Goal: Information Seeking & Learning: Learn about a topic

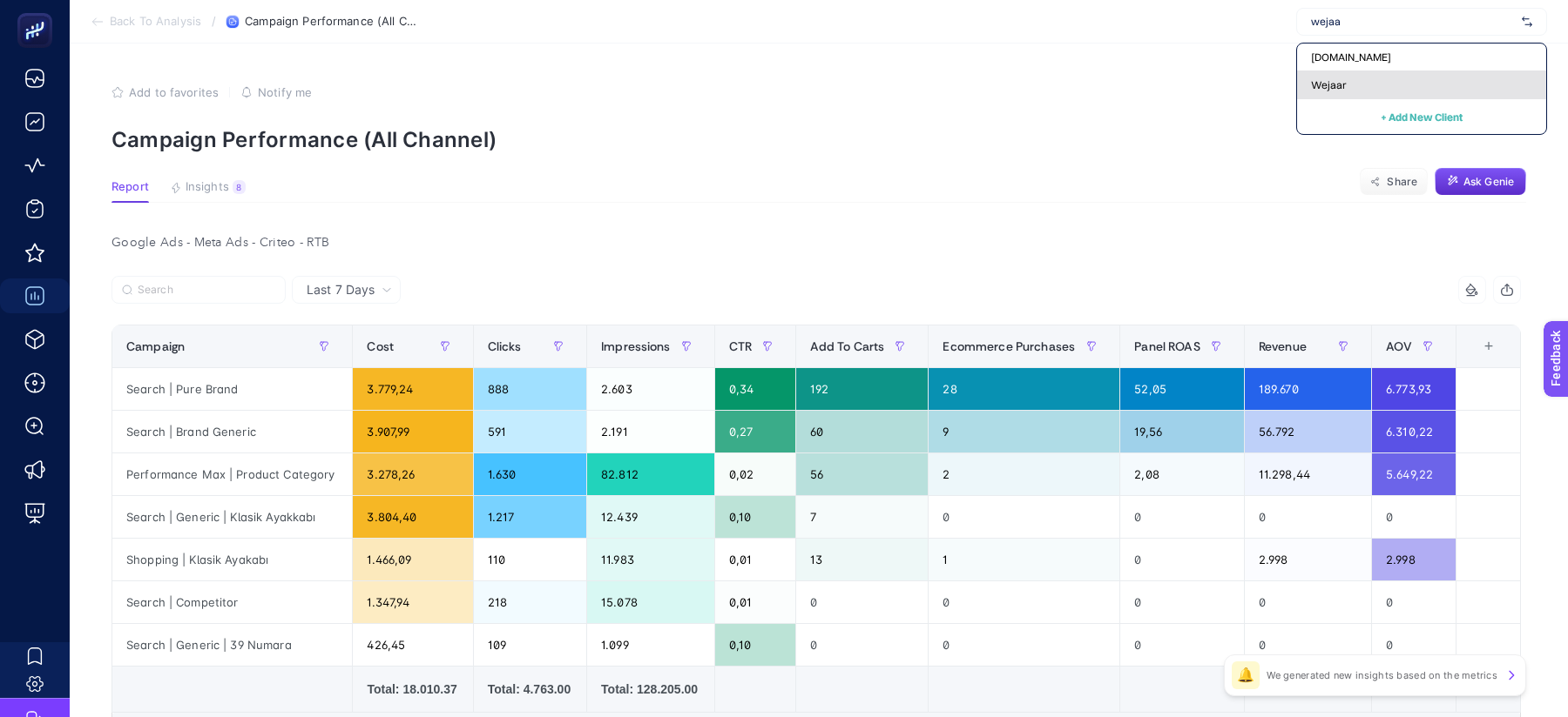
type input "wejaa"
click at [1346, 80] on div "Wejaar" at bounding box center [1422, 86] width 249 height 28
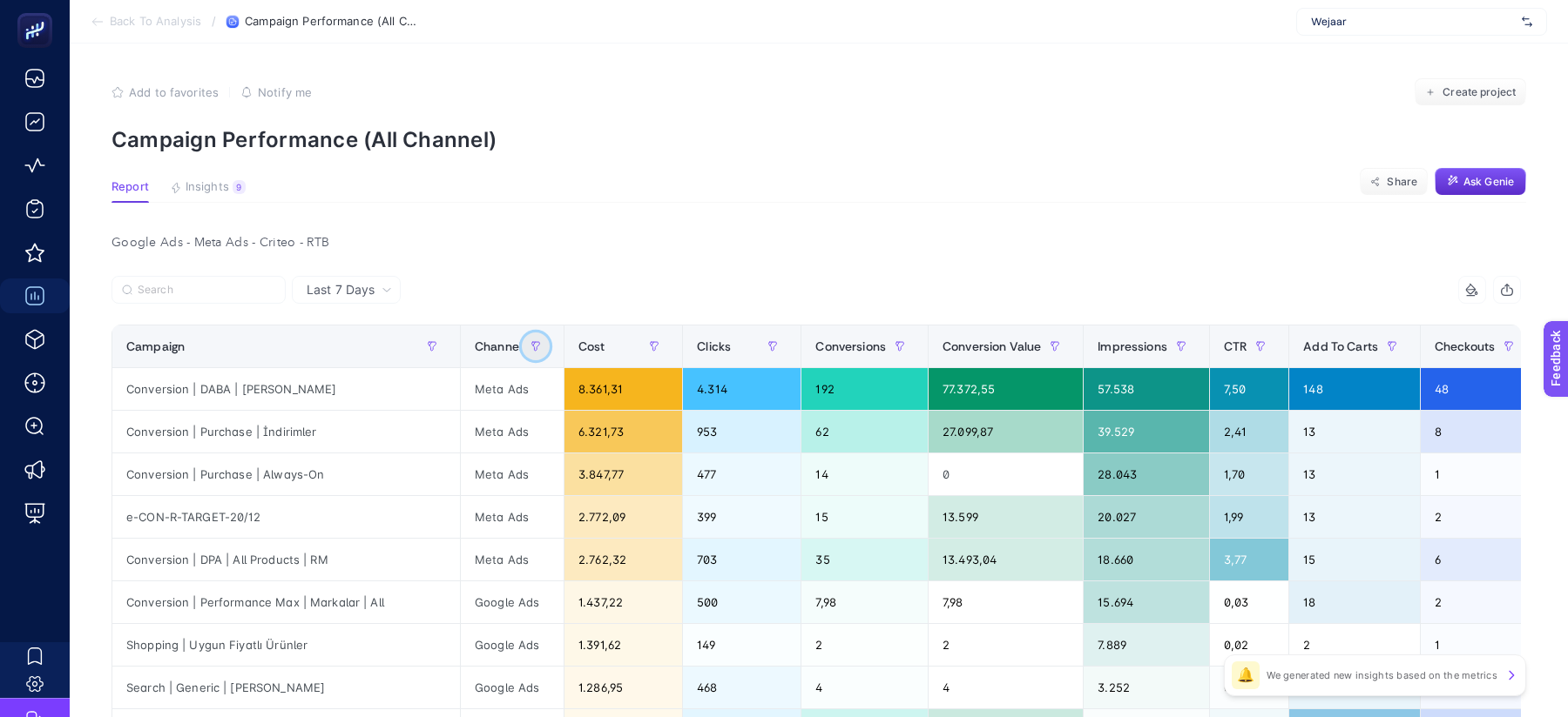
click at [524, 343] on button "button" at bounding box center [536, 347] width 28 height 28
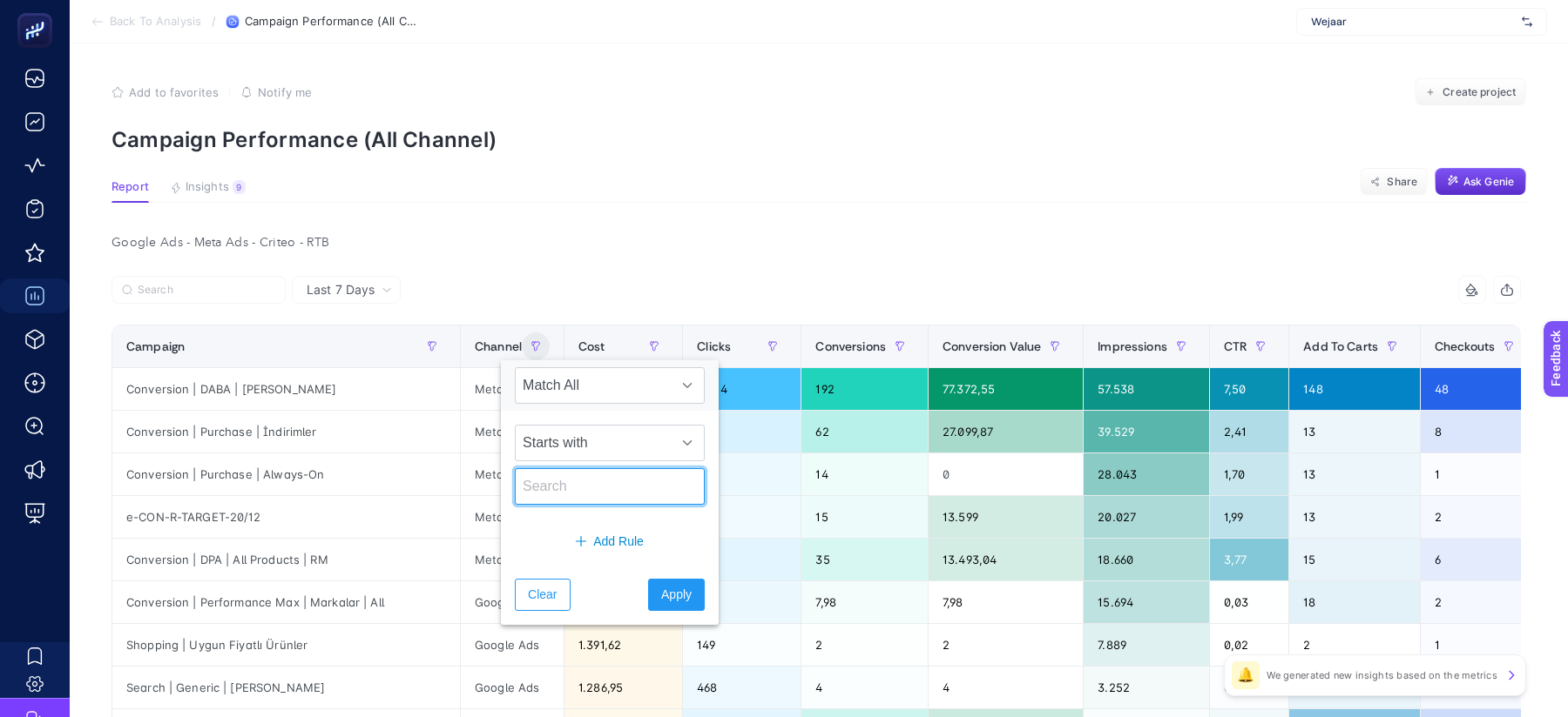
click at [567, 469] on input "text" at bounding box center [610, 486] width 190 height 36
type input "google"
click at [661, 586] on span "Apply" at bounding box center [676, 595] width 31 height 19
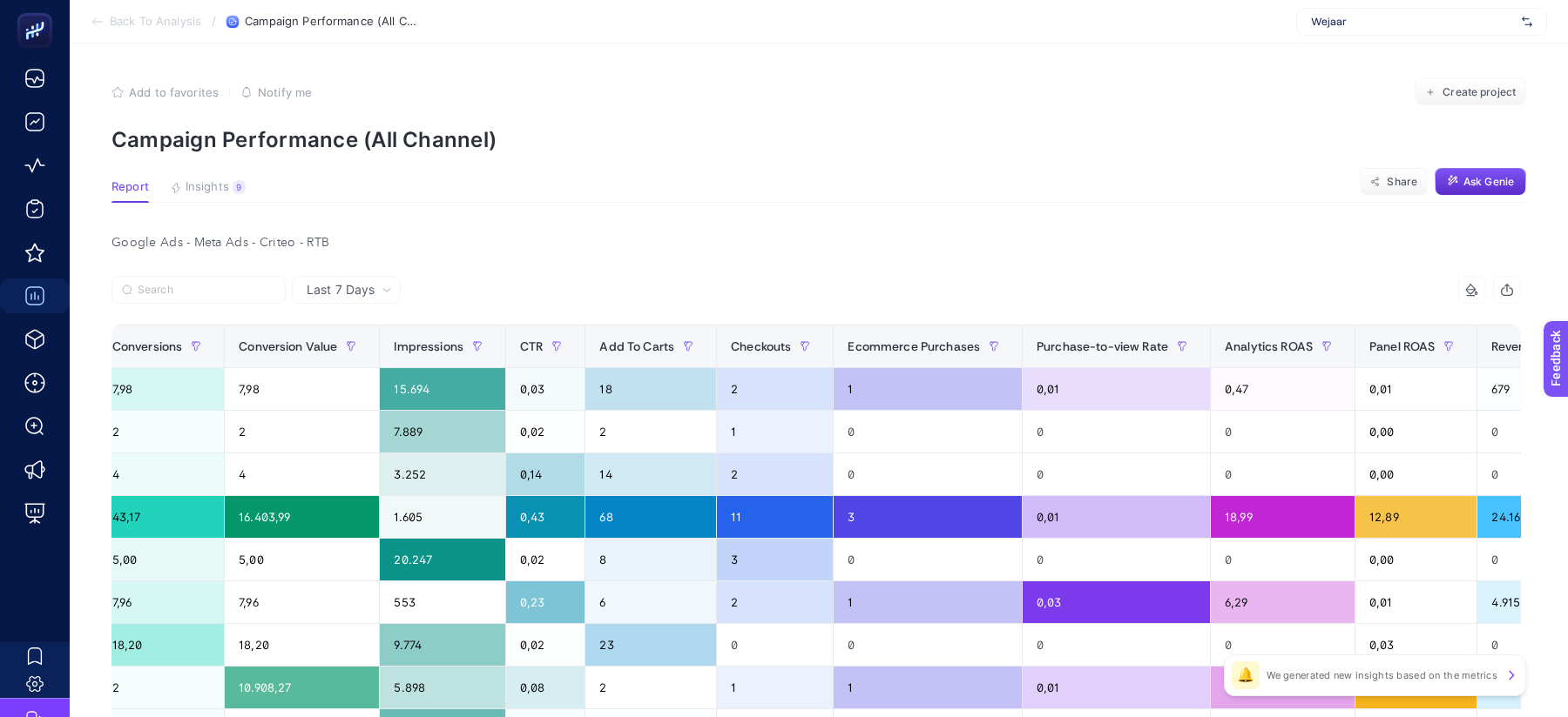
scroll to position [0, 902]
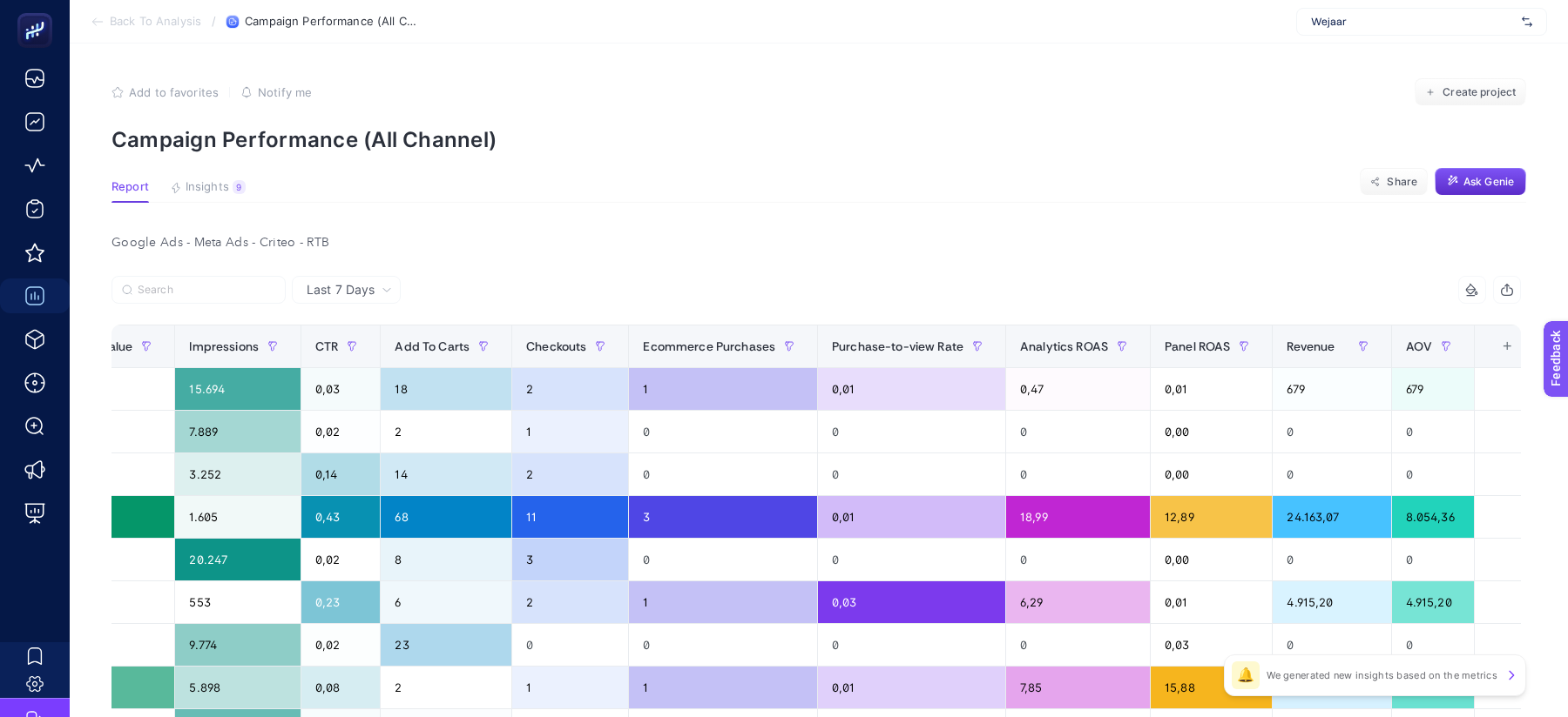
click at [1497, 353] on th "16 items selected +" at bounding box center [1507, 347] width 63 height 43
click at [1491, 350] on div "+" at bounding box center [1508, 346] width 34 height 14
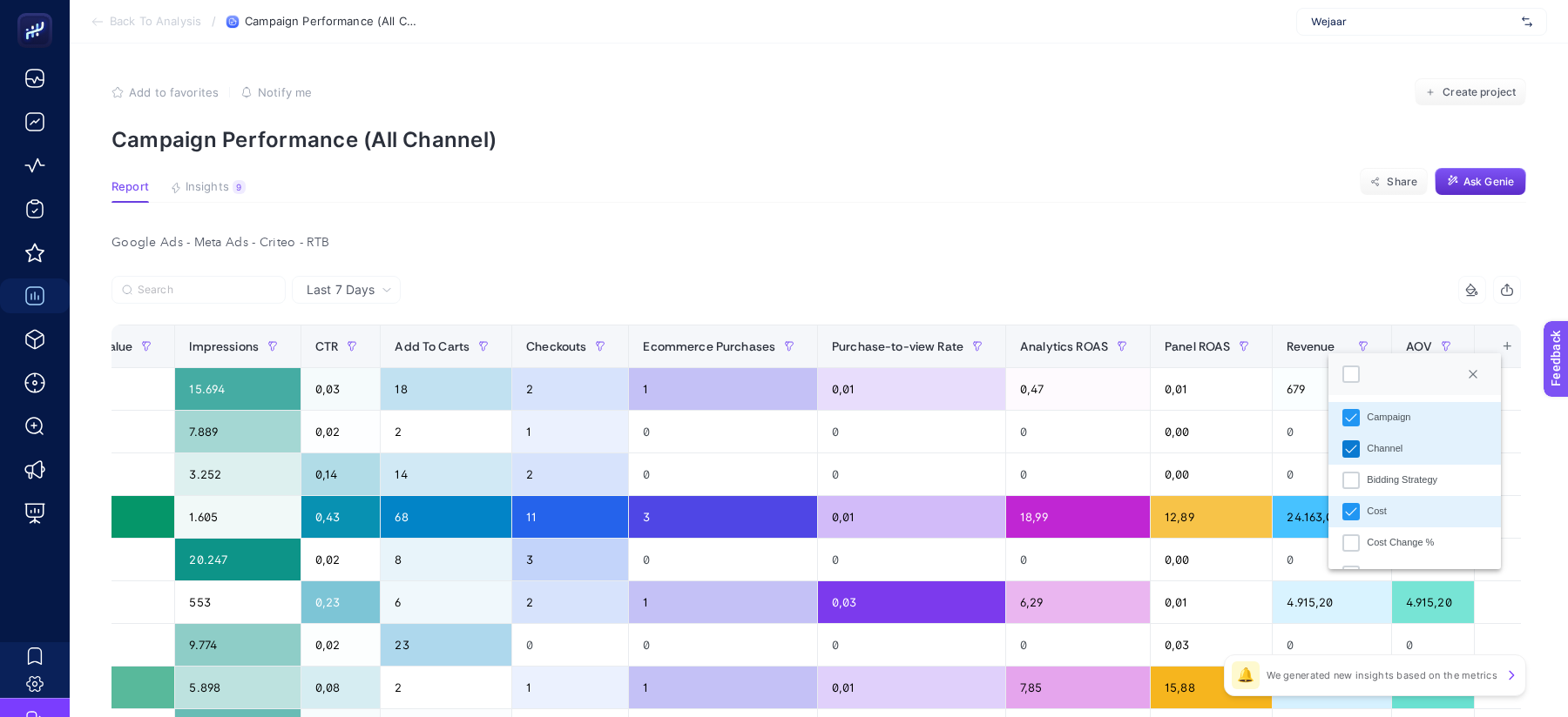
click at [1349, 456] on div "Channel" at bounding box center [1350, 449] width 18 height 18
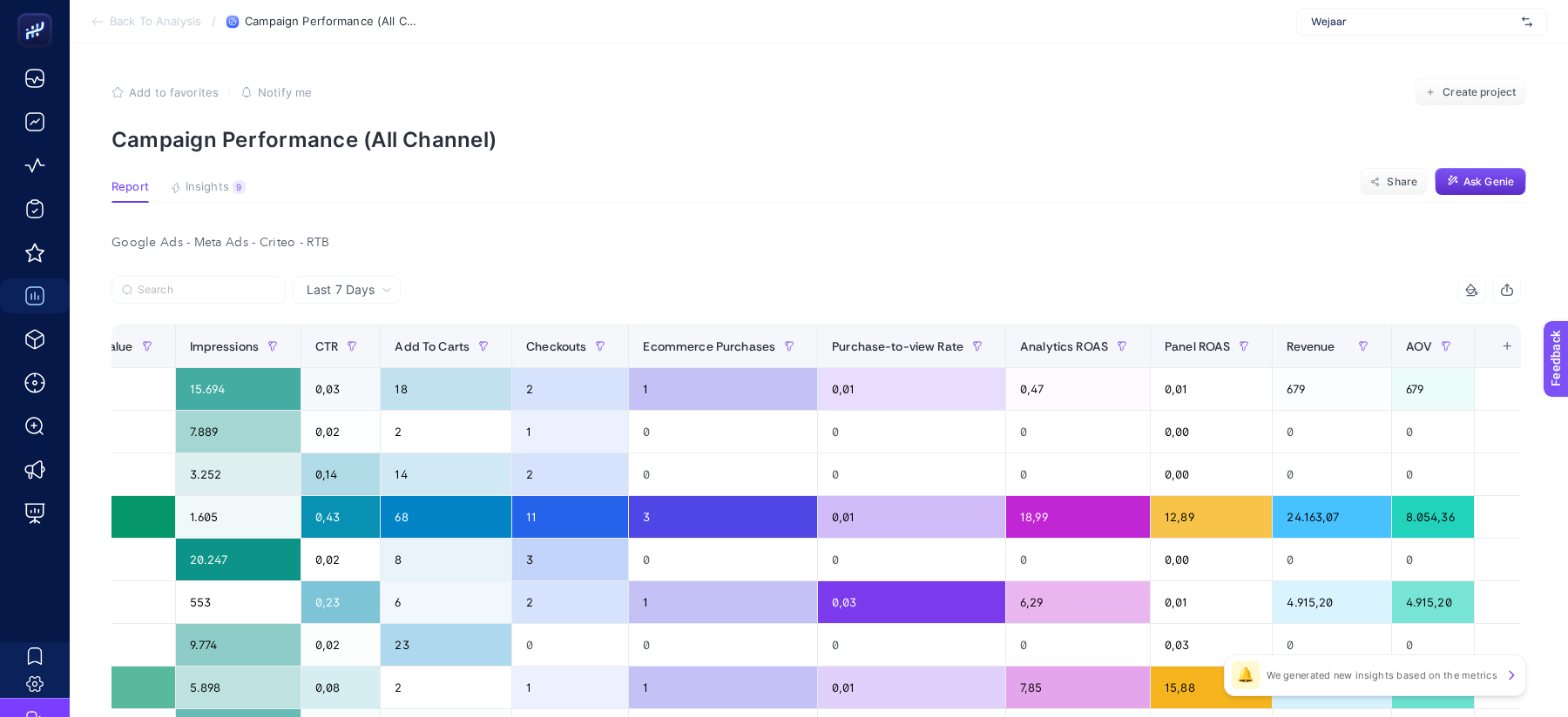
click at [1491, 348] on div "+" at bounding box center [1508, 346] width 34 height 14
click at [1491, 352] on div "+" at bounding box center [1508, 346] width 34 height 14
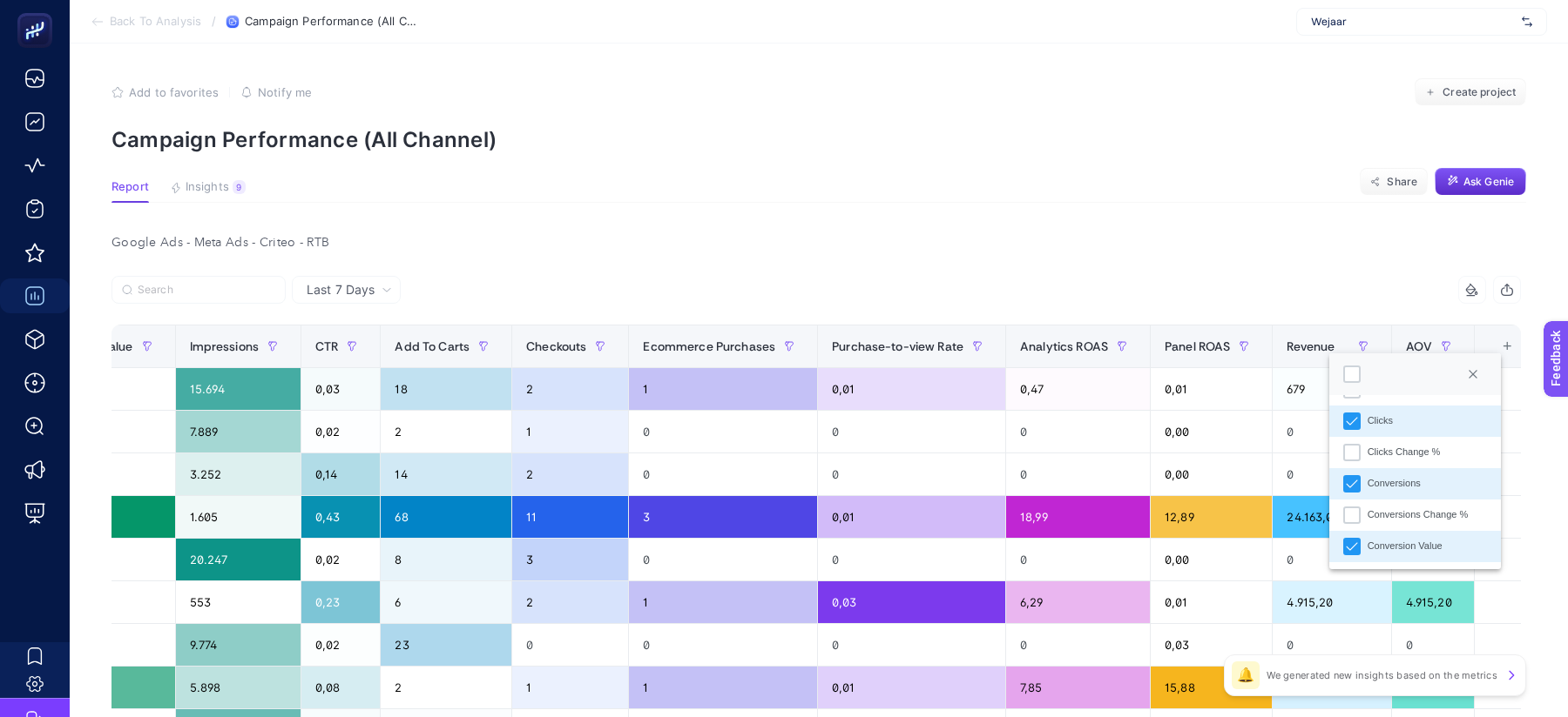
scroll to position [279, 0]
click at [1347, 484] on icon "Conversions" at bounding box center [1351, 483] width 11 height 7
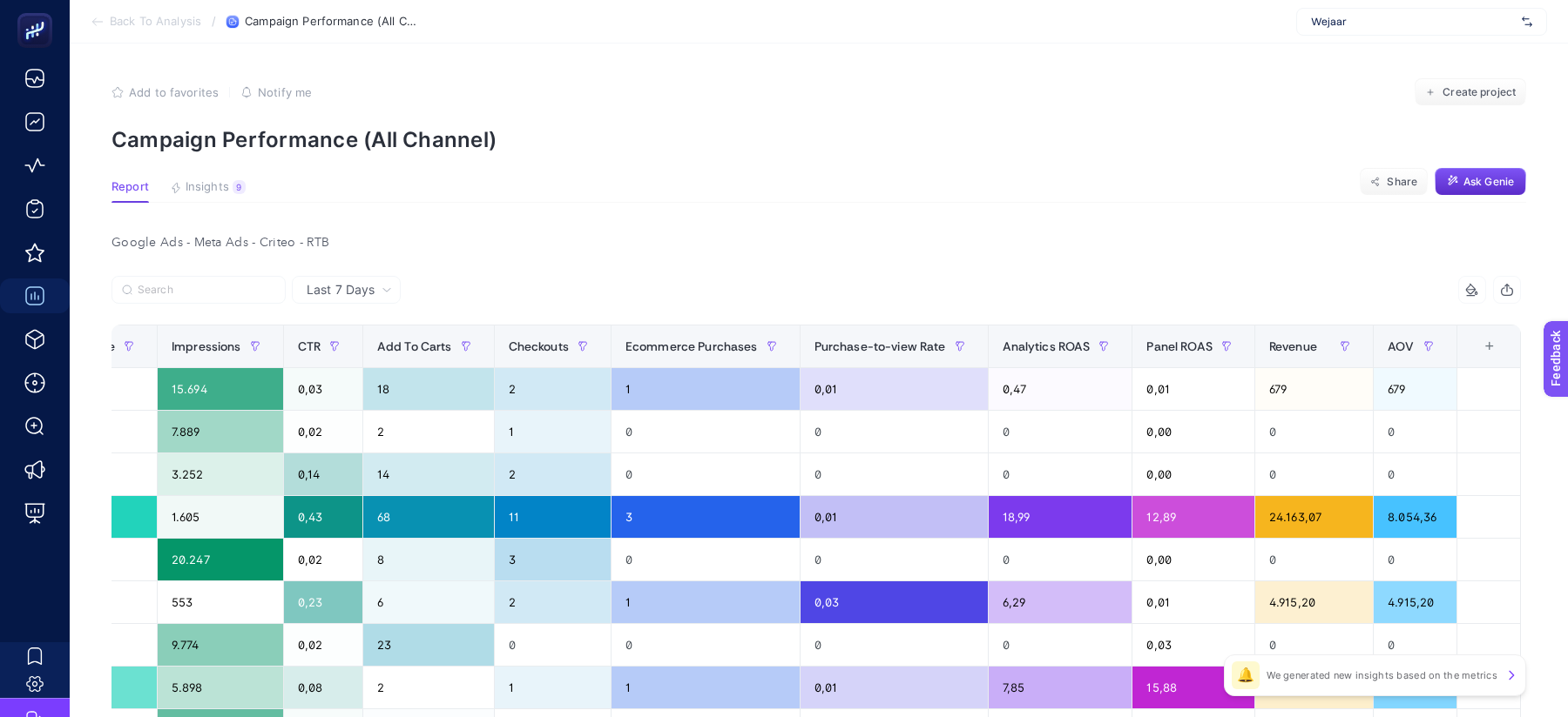
scroll to position [0, 672]
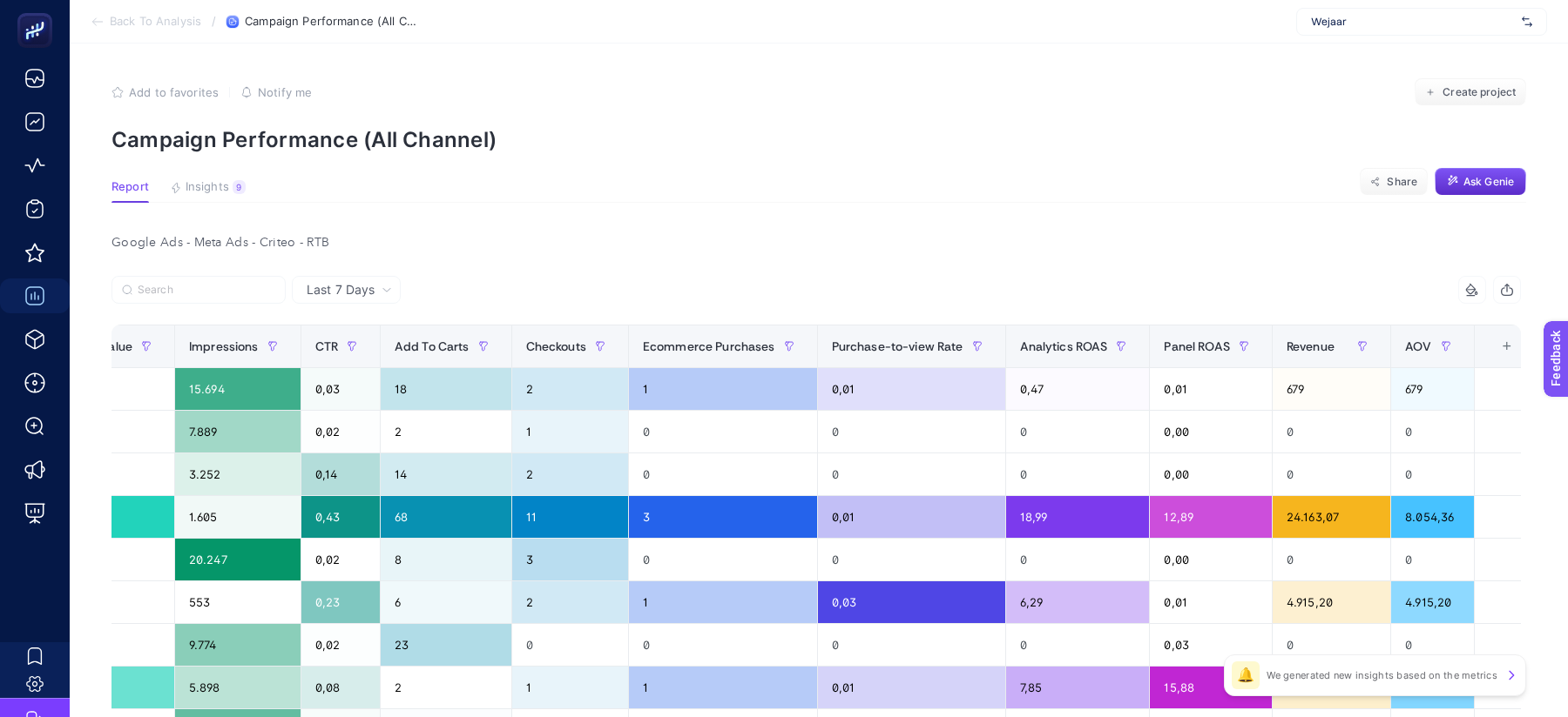
click at [1491, 347] on div "+" at bounding box center [1508, 346] width 34 height 14
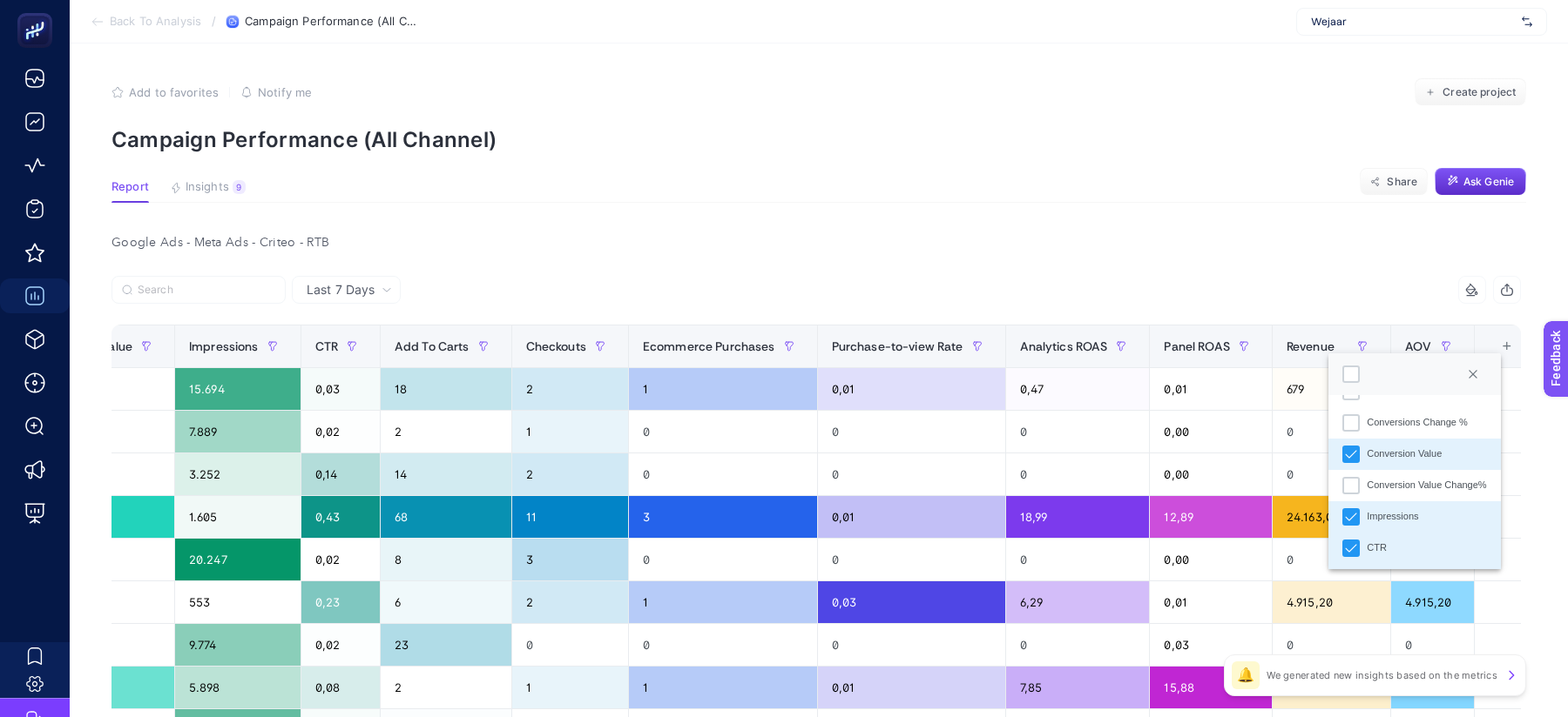
scroll to position [407, 0]
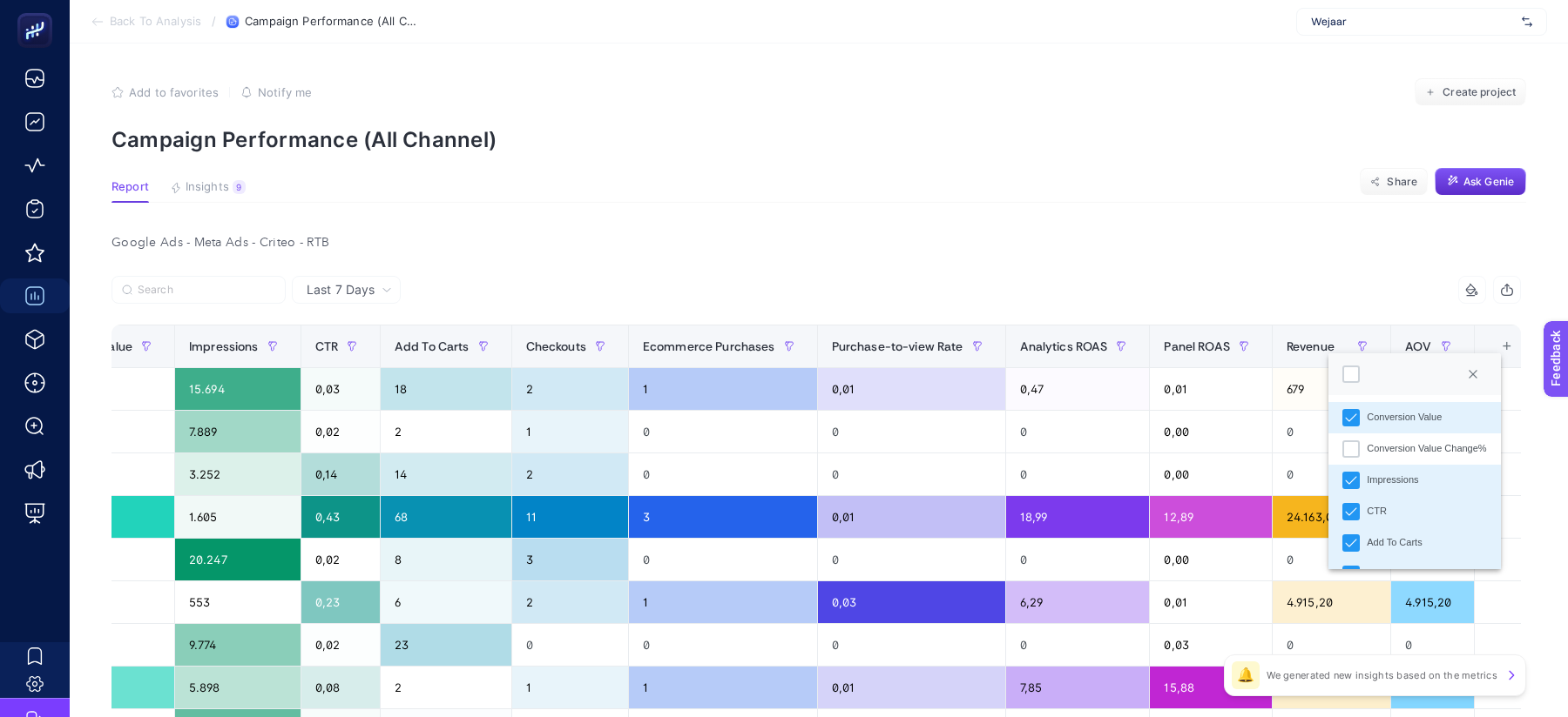
click at [1346, 429] on li "Conversion Value" at bounding box center [1414, 418] width 171 height 32
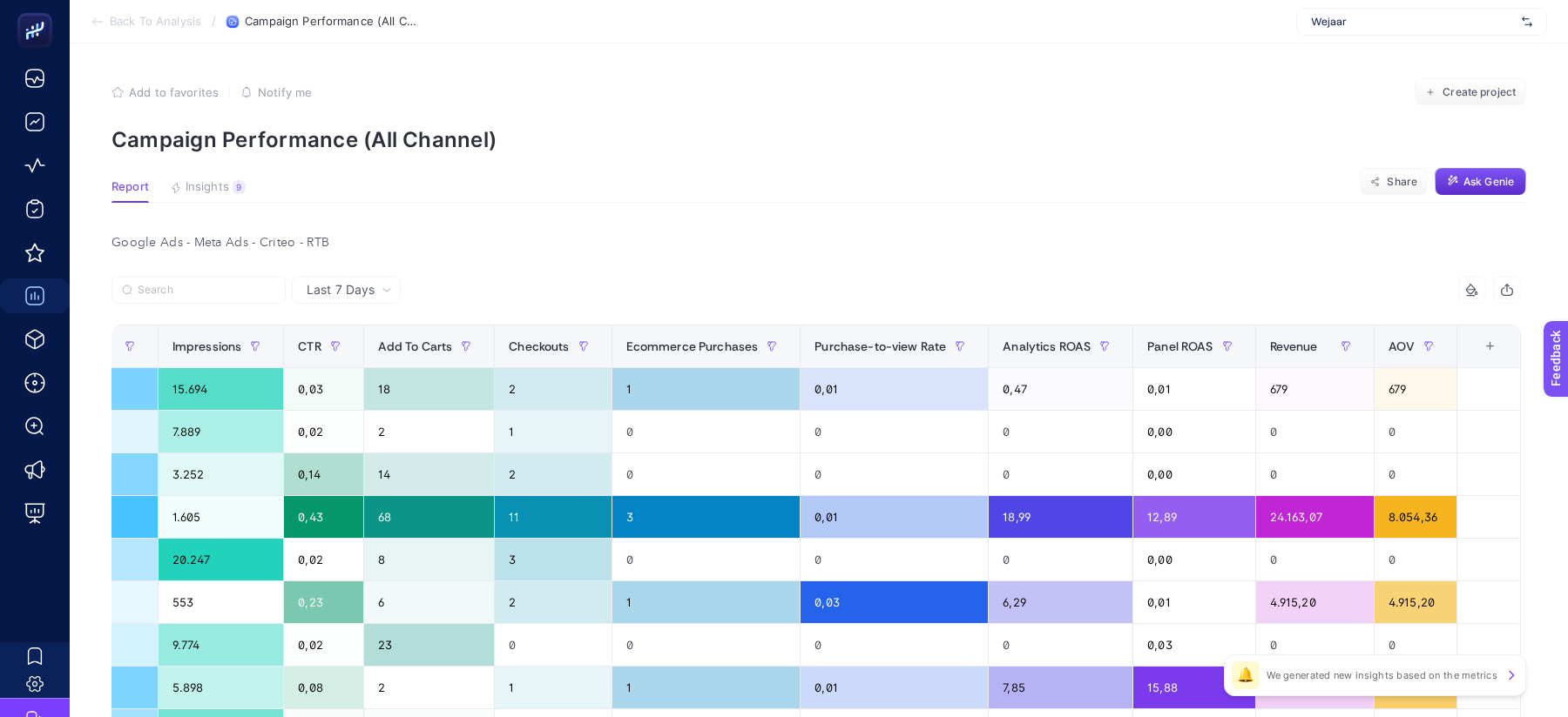
scroll to position [0, 516]
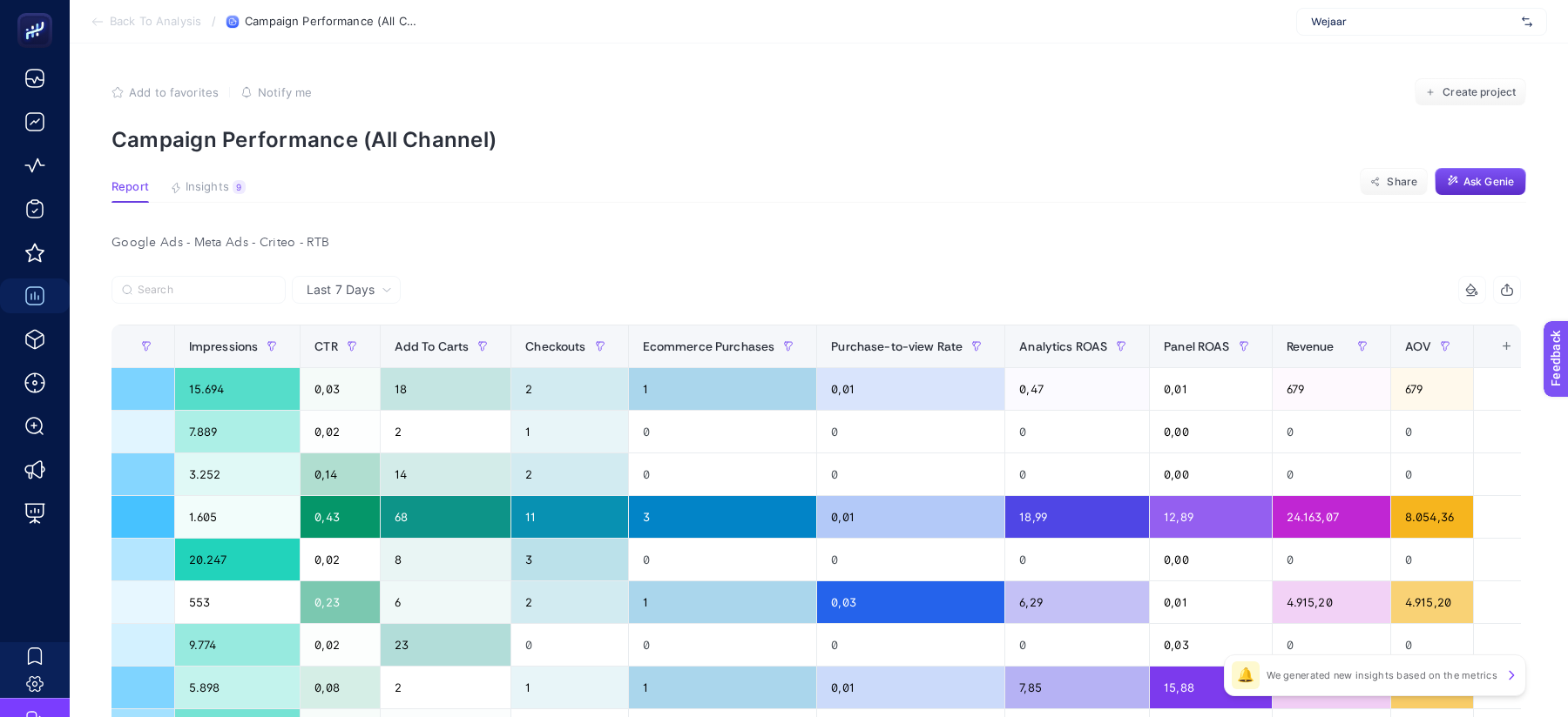
click at [1491, 348] on div "+" at bounding box center [1508, 346] width 34 height 14
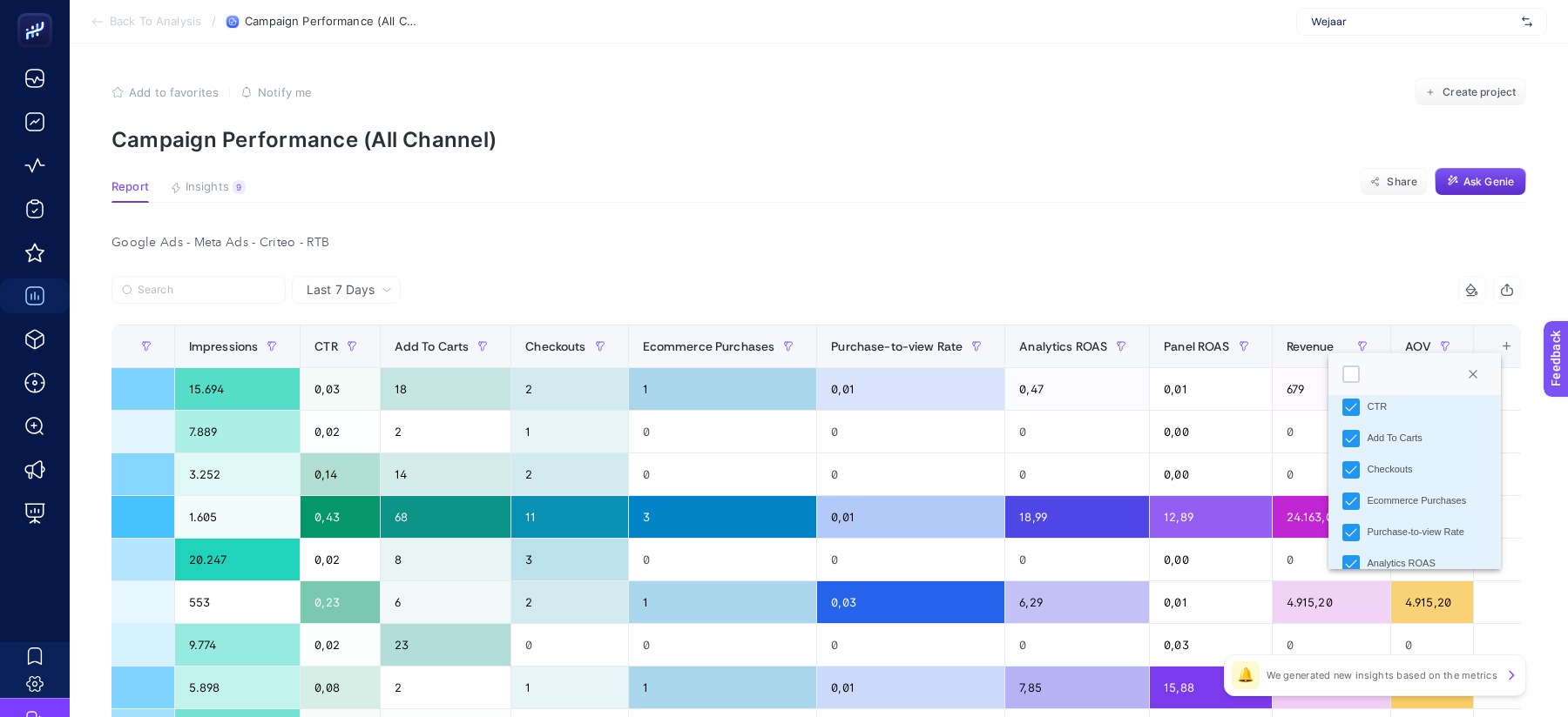
scroll to position [445, 0]
click at [1354, 538] on icon "Checkouts" at bounding box center [1350, 537] width 12 height 12
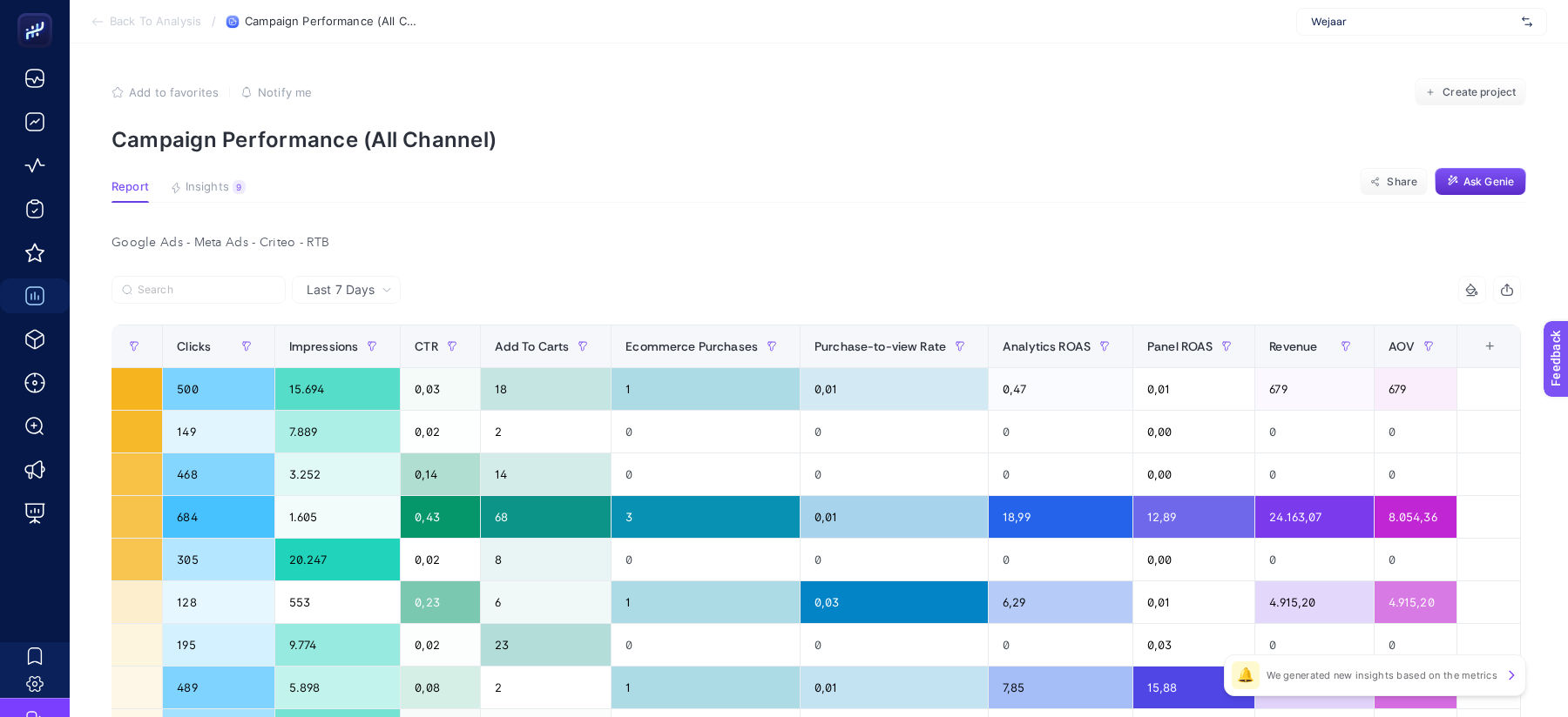
scroll to position [0, 400]
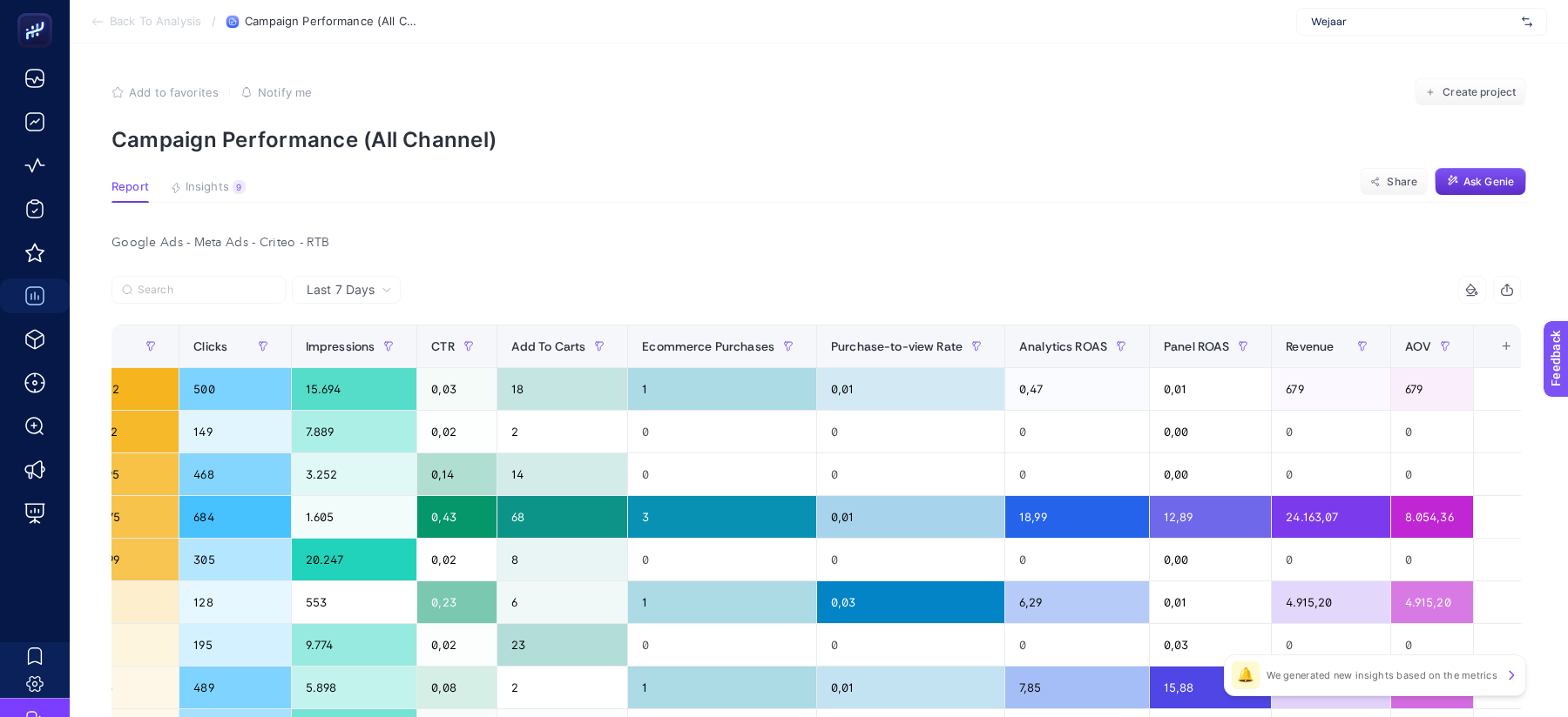
click at [1496, 347] on div "+" at bounding box center [1507, 346] width 34 height 14
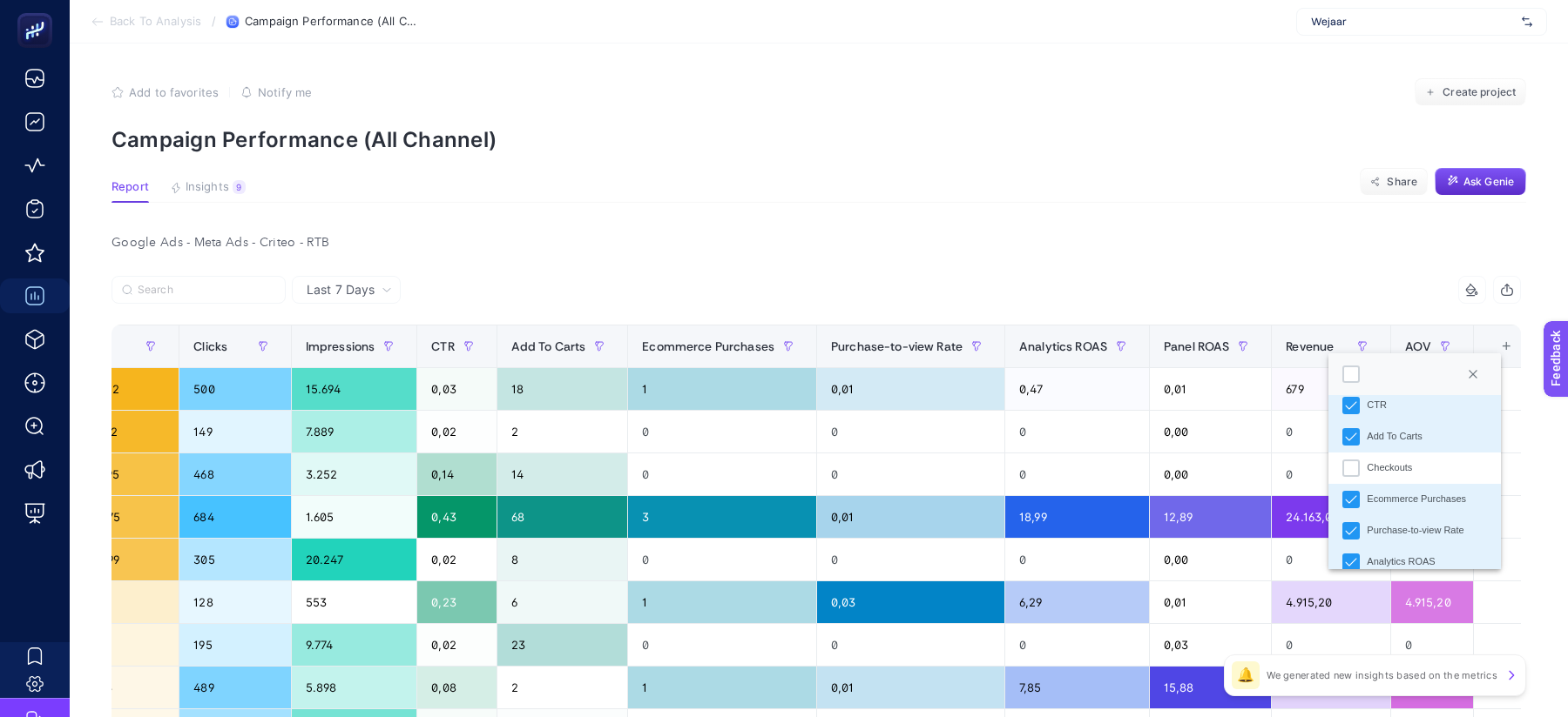
scroll to position [527, 0]
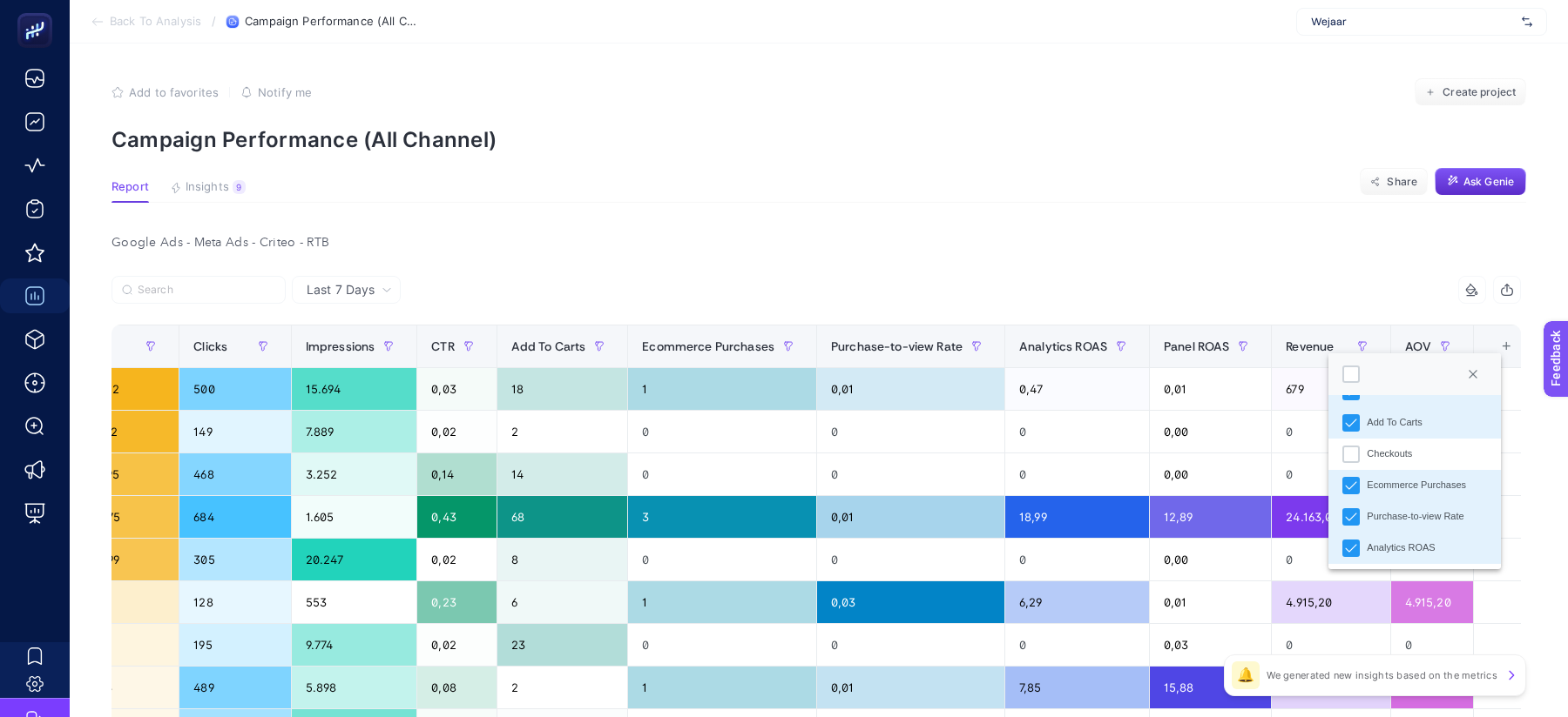
click at [1340, 519] on li "Purchase-to-view Rate" at bounding box center [1414, 517] width 171 height 32
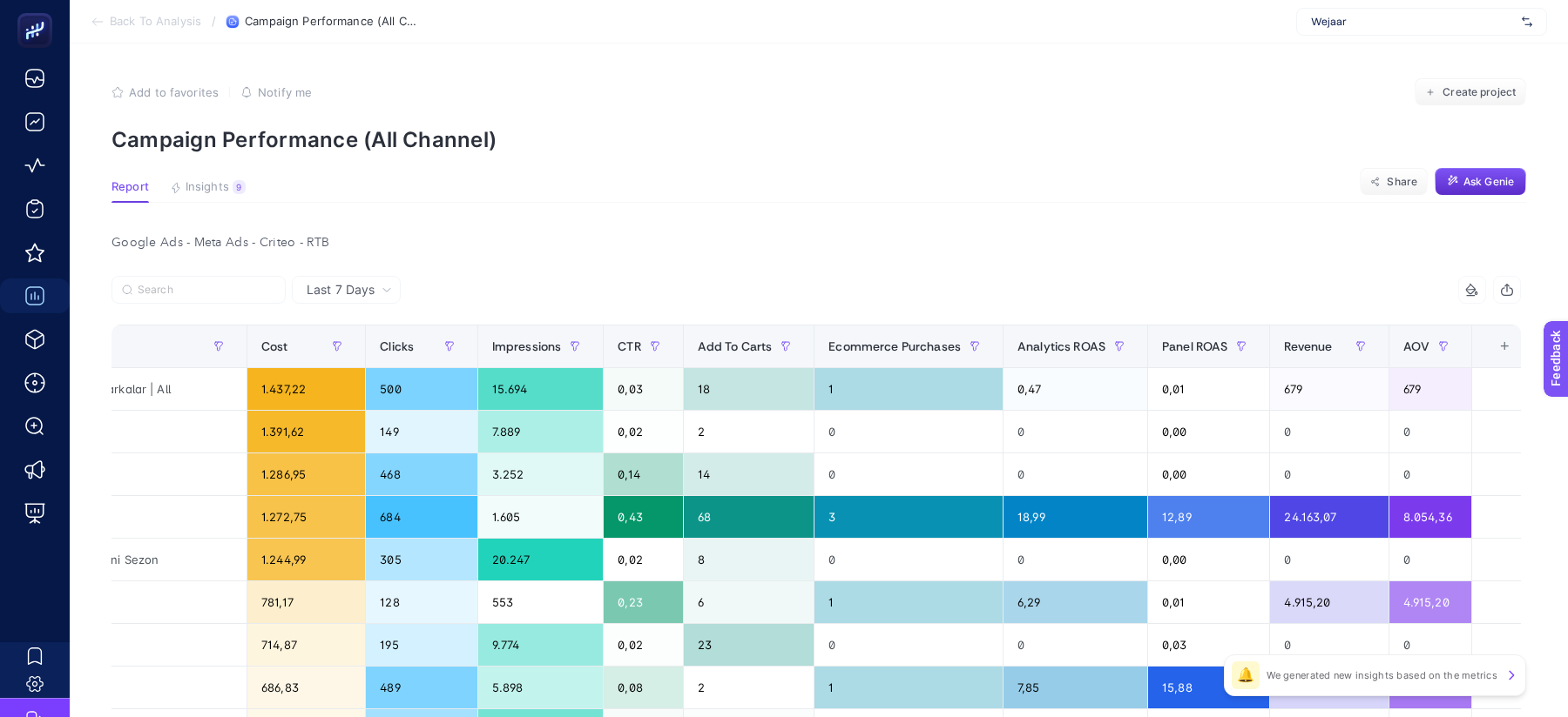
click at [1491, 341] on div "+" at bounding box center [1505, 346] width 34 height 14
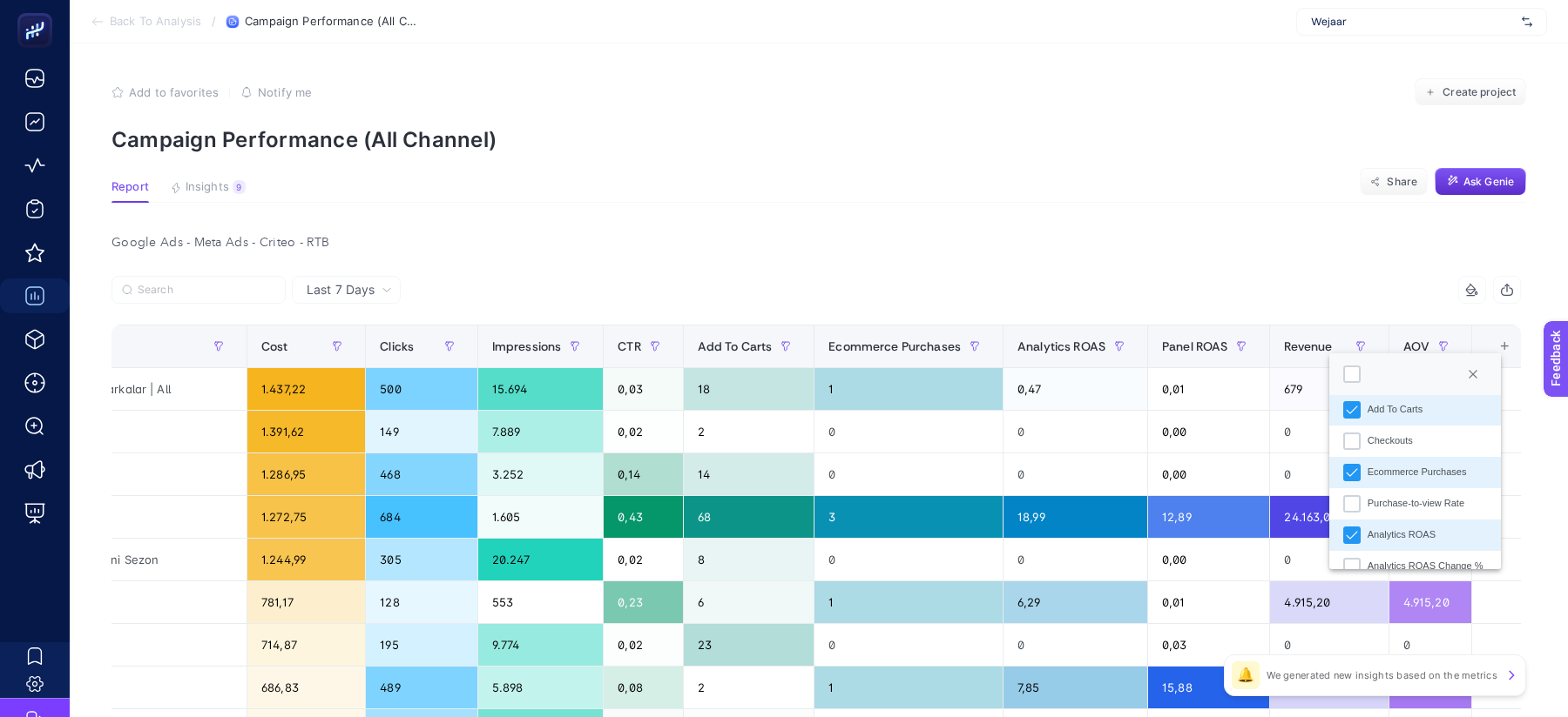
scroll to position [578, 0]
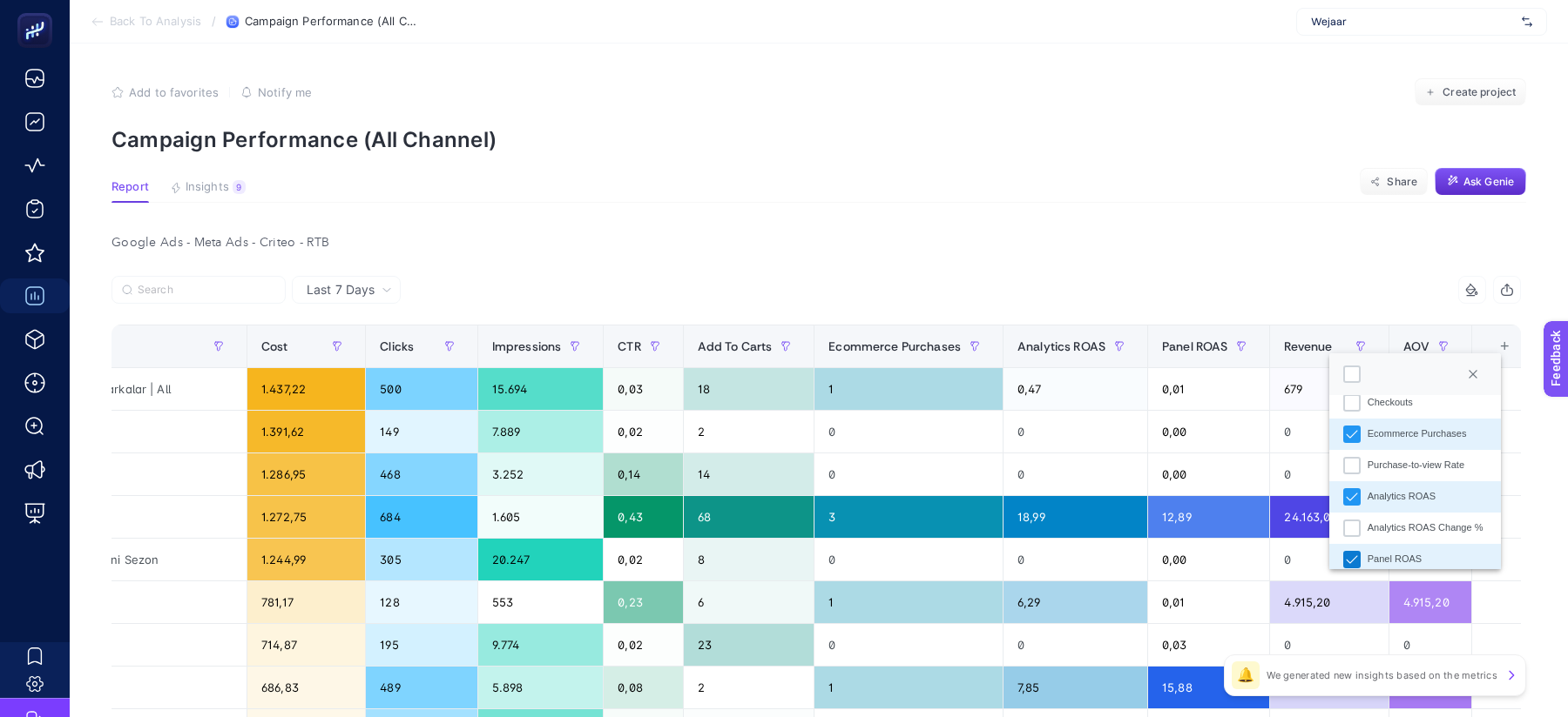
click at [1350, 551] on div "Panel ROAS" at bounding box center [1351, 559] width 18 height 18
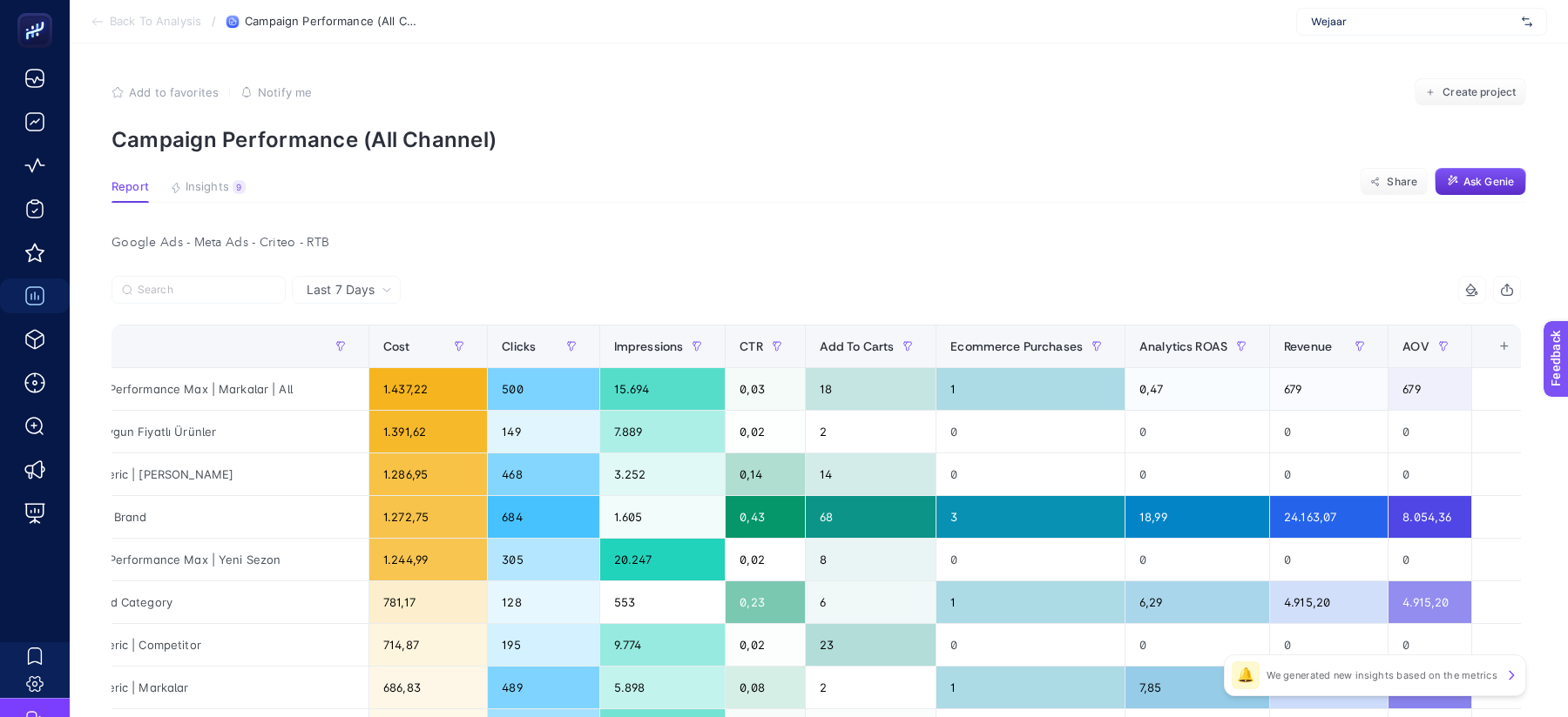
click at [1268, 232] on div "Google Ads - Meta Ads - Criteo - RTB" at bounding box center [816, 243] width 1437 height 24
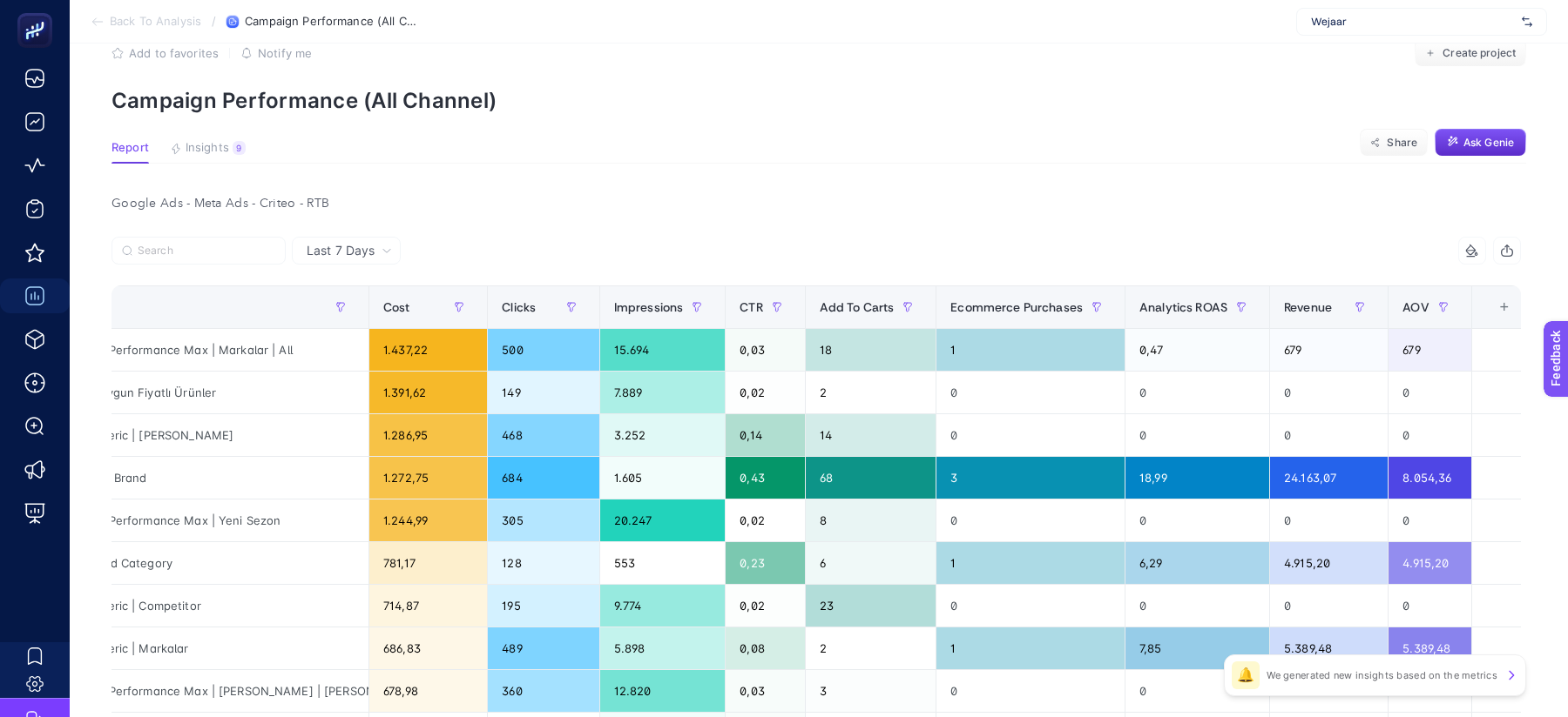
scroll to position [46, 0]
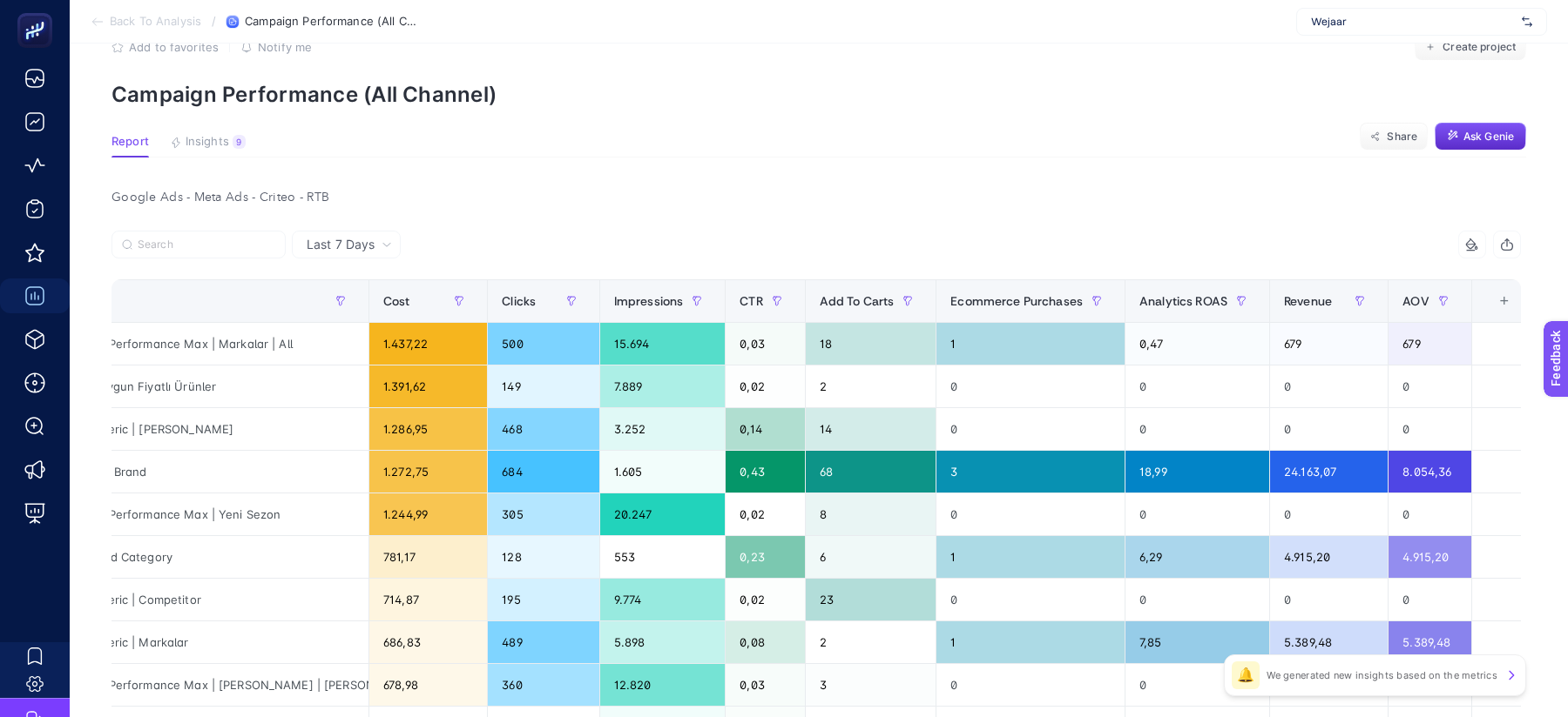
click at [1480, 292] on th "10 items selected +" at bounding box center [1503, 301] width 63 height 43
click at [1492, 300] on div "+" at bounding box center [1505, 300] width 34 height 14
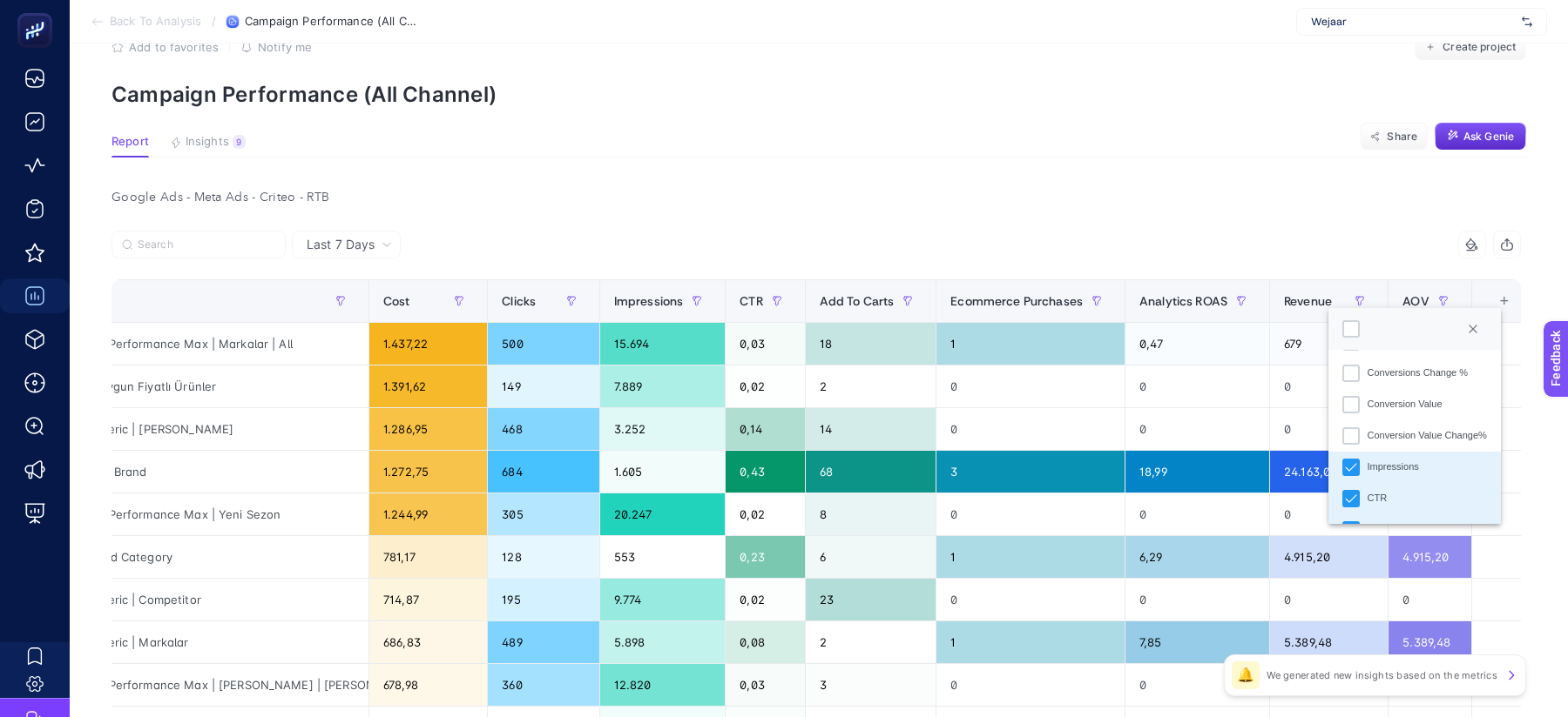
scroll to position [428, 0]
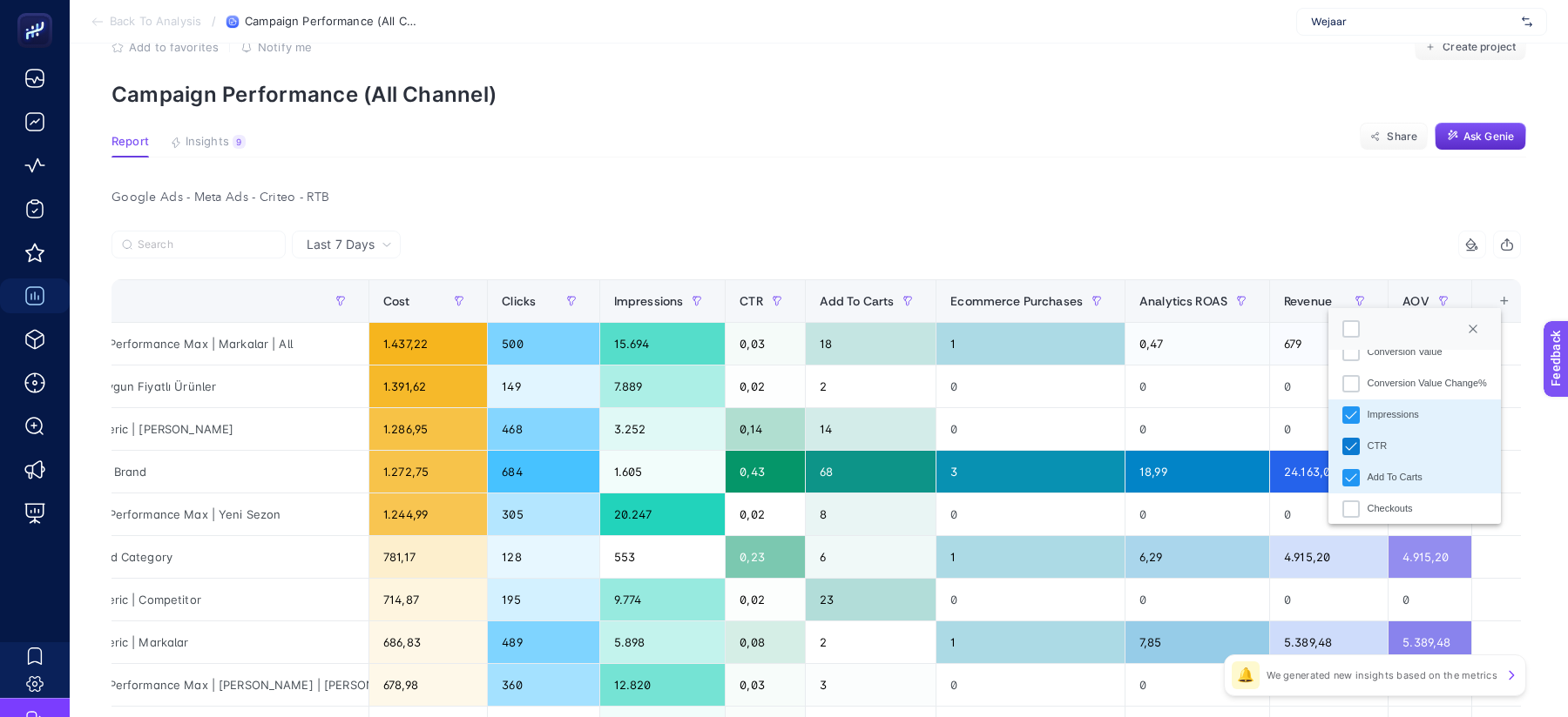
click at [1351, 450] on icon "CTR" at bounding box center [1350, 446] width 12 height 12
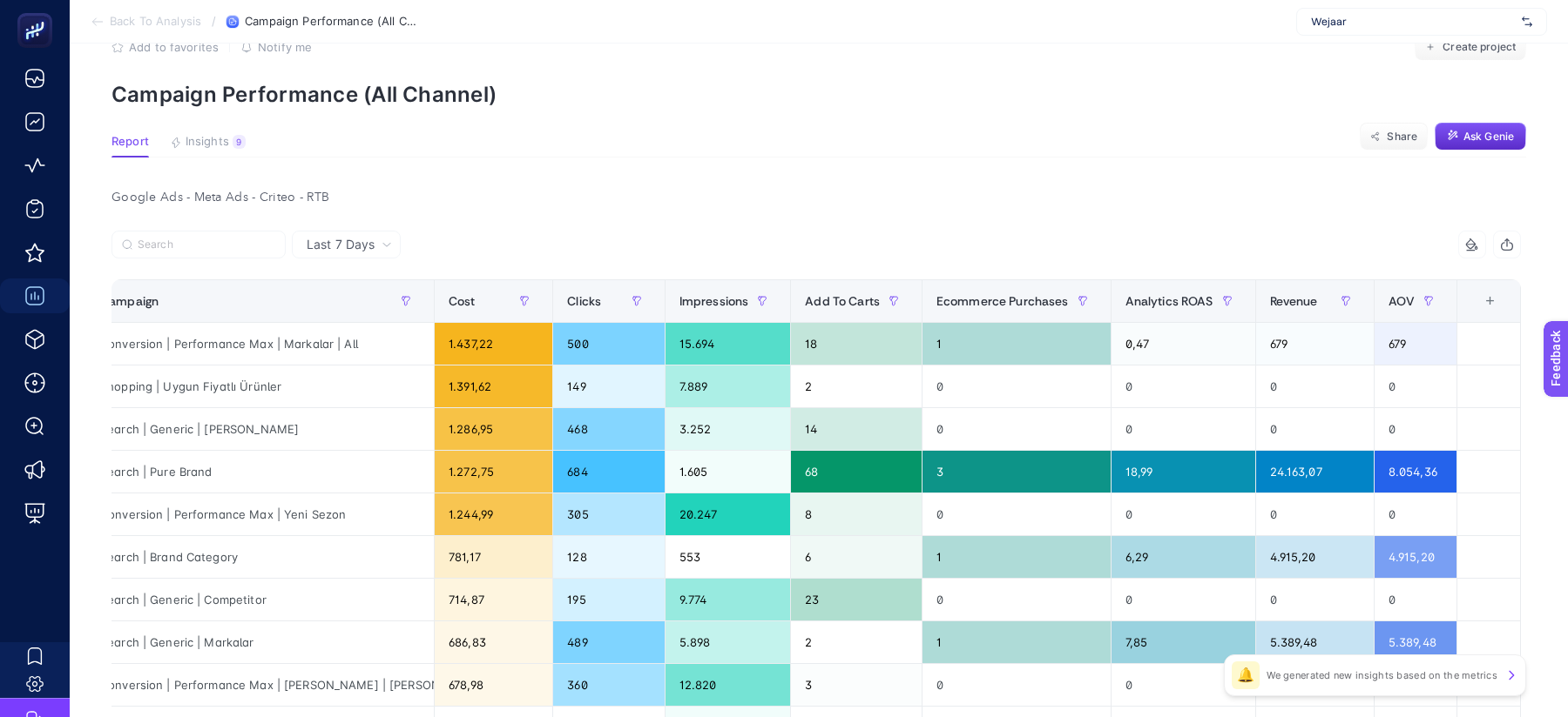
scroll to position [0, 11]
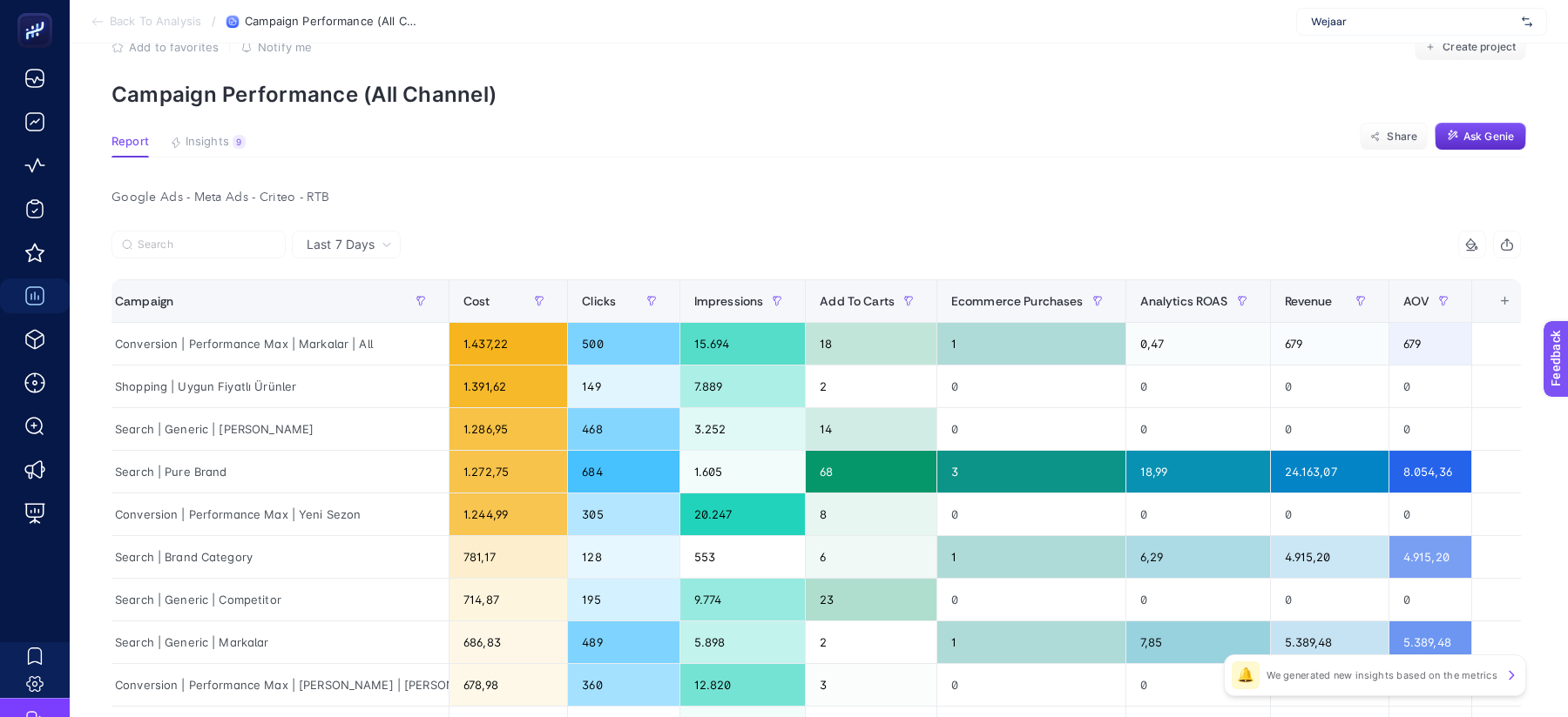
click at [1184, 202] on div "Google Ads - Meta Ads - Criteo - RTB" at bounding box center [816, 197] width 1437 height 24
click at [1203, 197] on div "Google Ads - Meta Ads - Criteo - RTB" at bounding box center [816, 197] width 1437 height 24
click at [1028, 304] on span "Ecommerce Purchases" at bounding box center [1017, 300] width 132 height 14
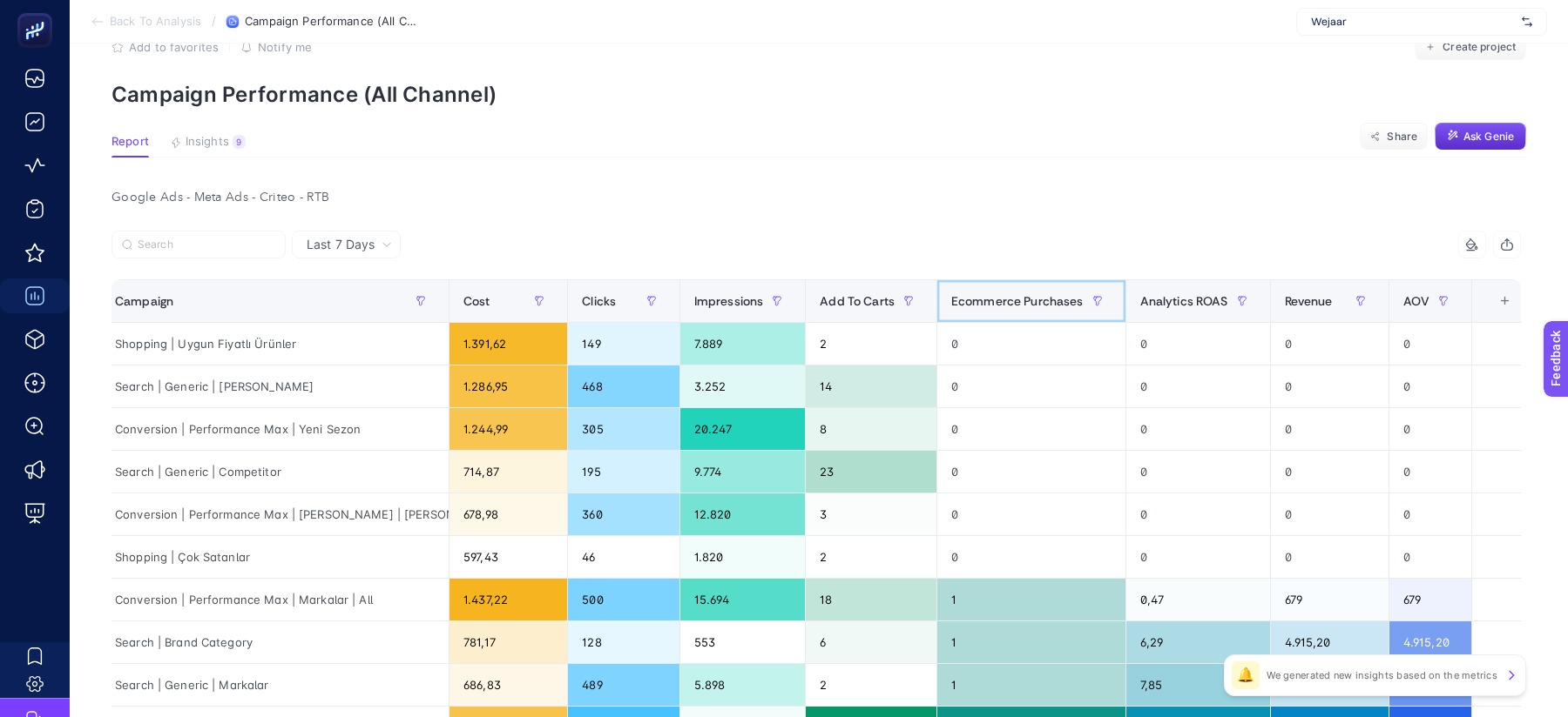
click at [1028, 304] on span "Ecommerce Purchases" at bounding box center [1017, 300] width 132 height 14
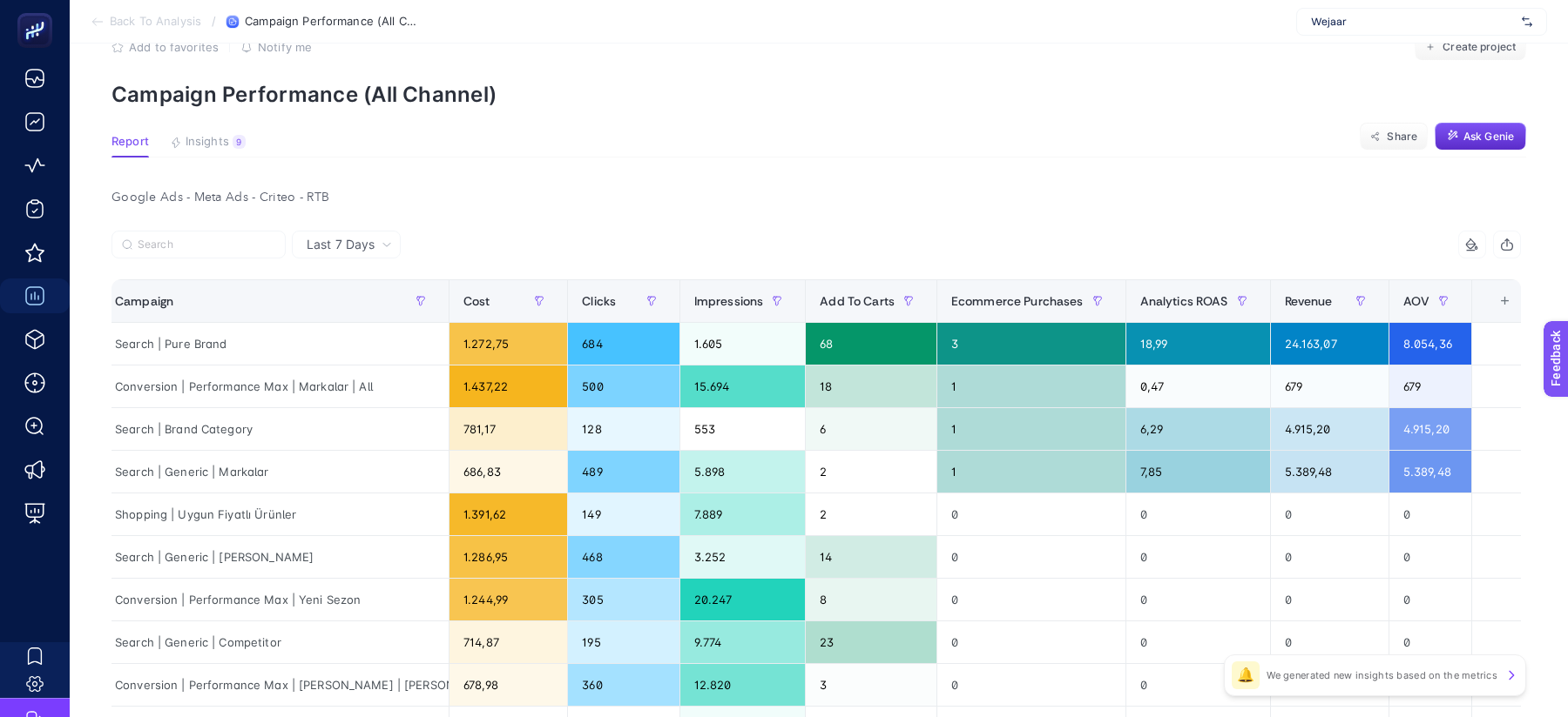
click at [1068, 231] on div "14 items selected" at bounding box center [1168, 245] width 704 height 28
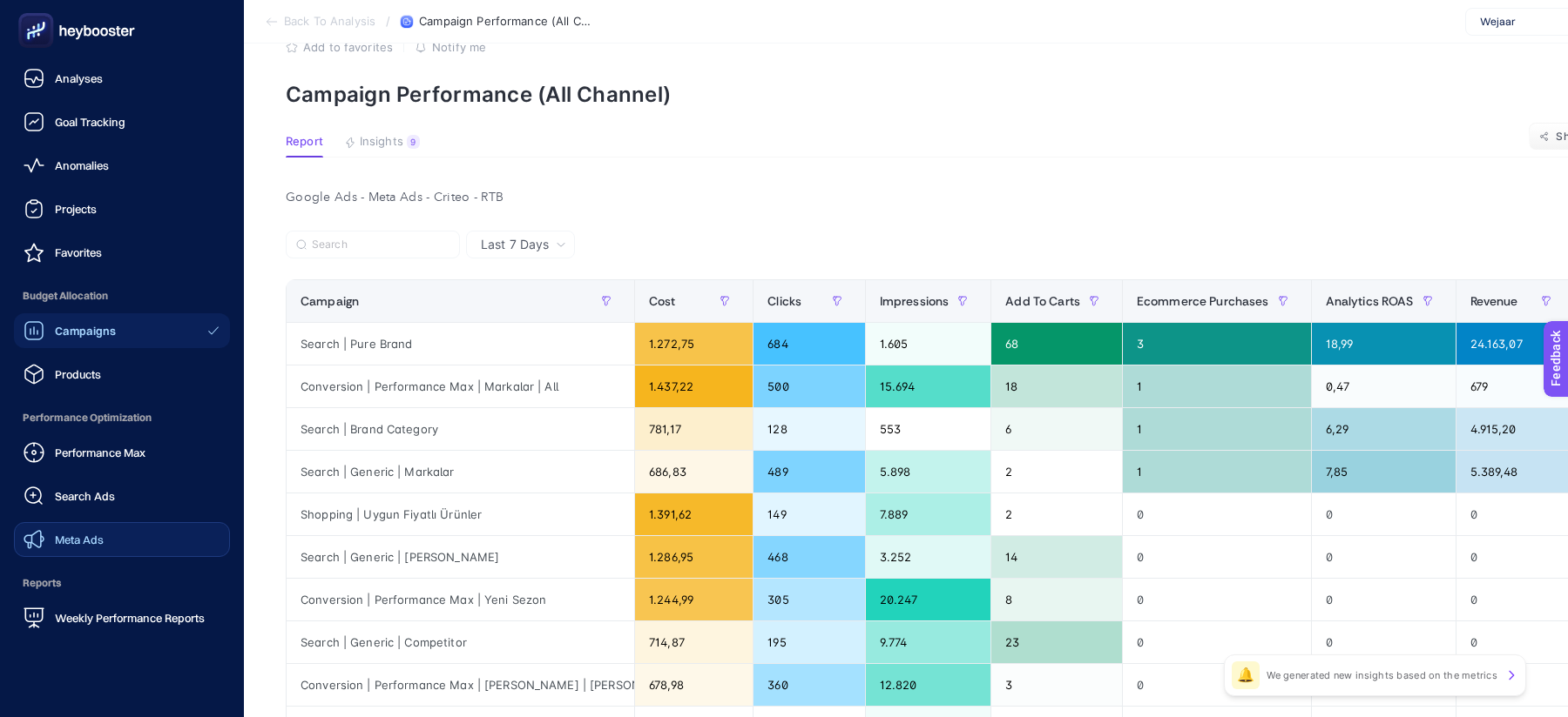
click at [100, 542] on span "Meta Ads" at bounding box center [79, 539] width 48 height 14
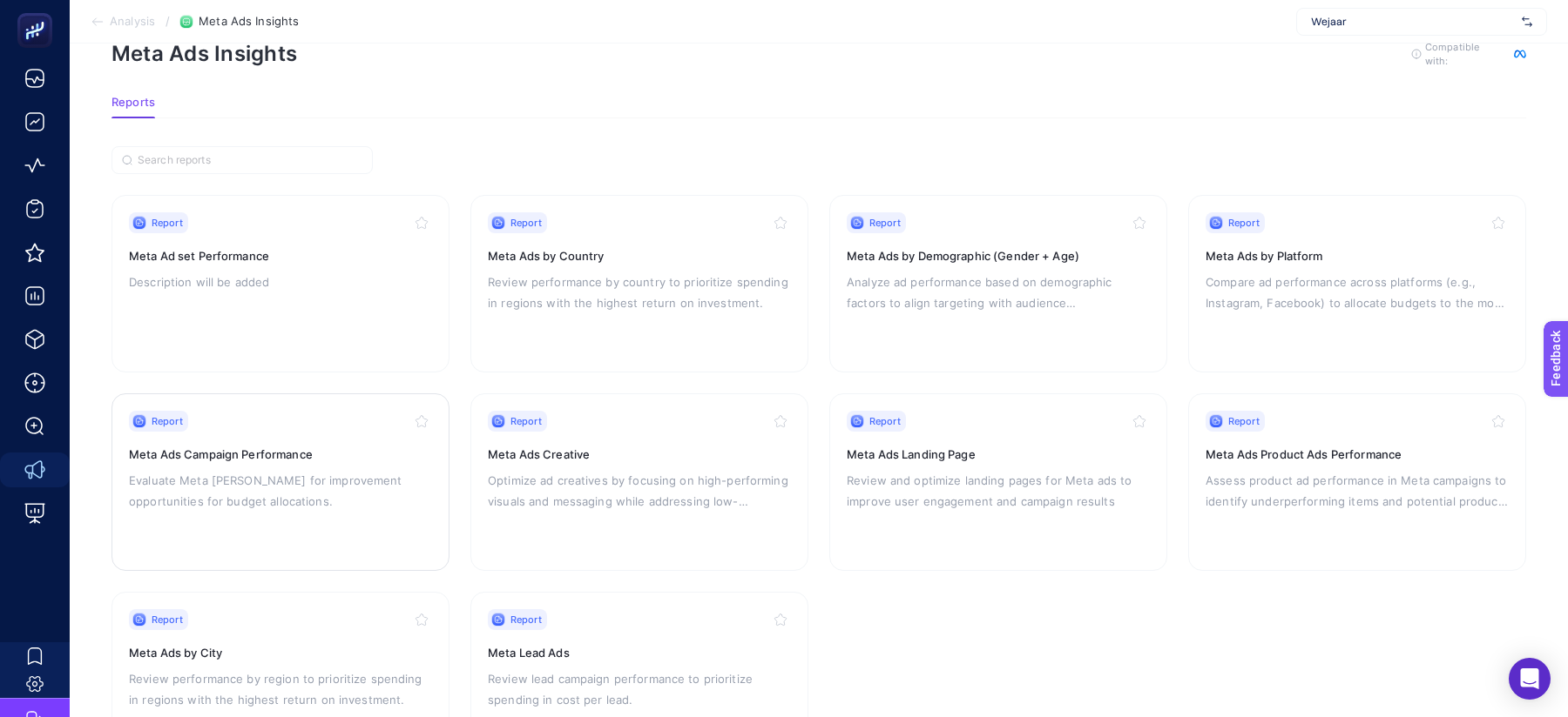
click at [277, 450] on h3 "Meta Ads Campaign Performance" at bounding box center [281, 454] width 303 height 18
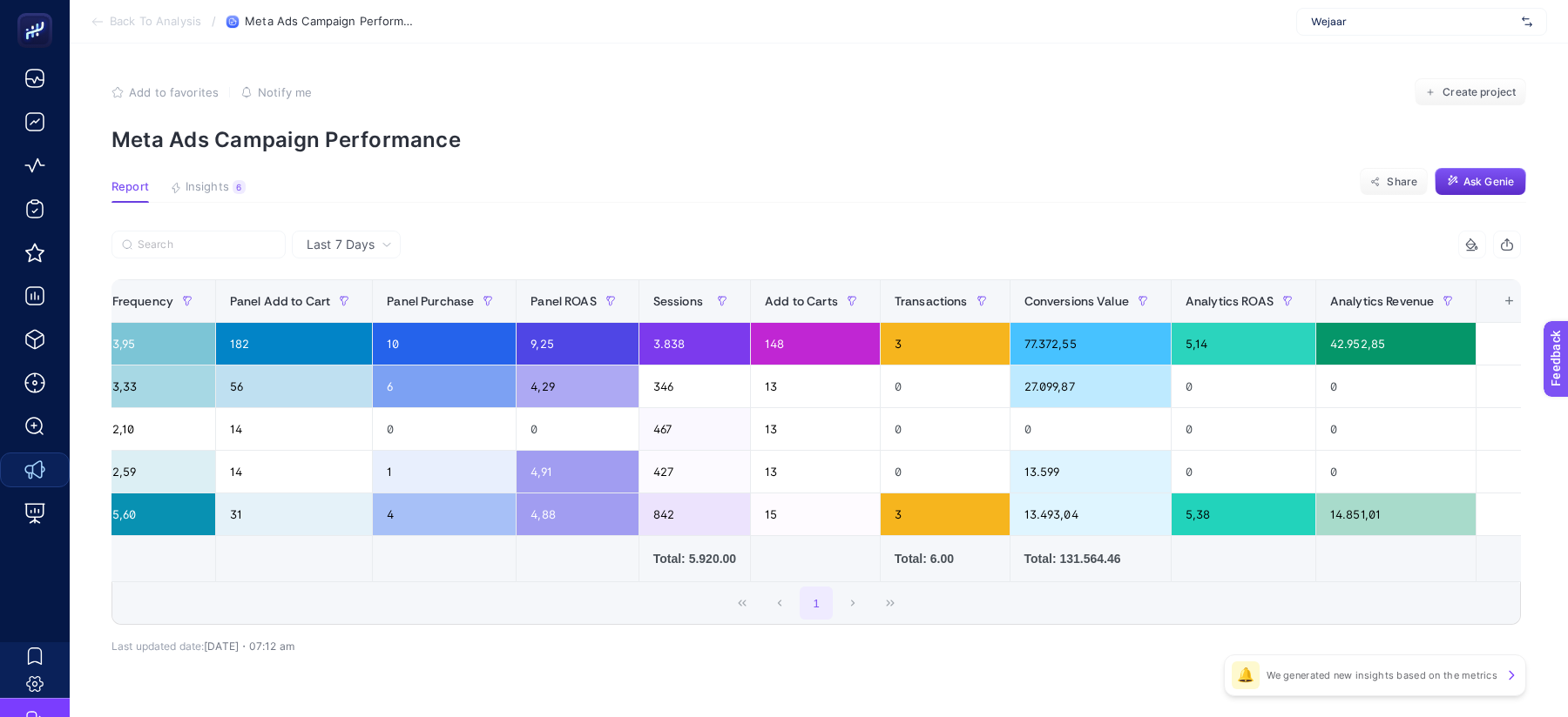
scroll to position [0, 801]
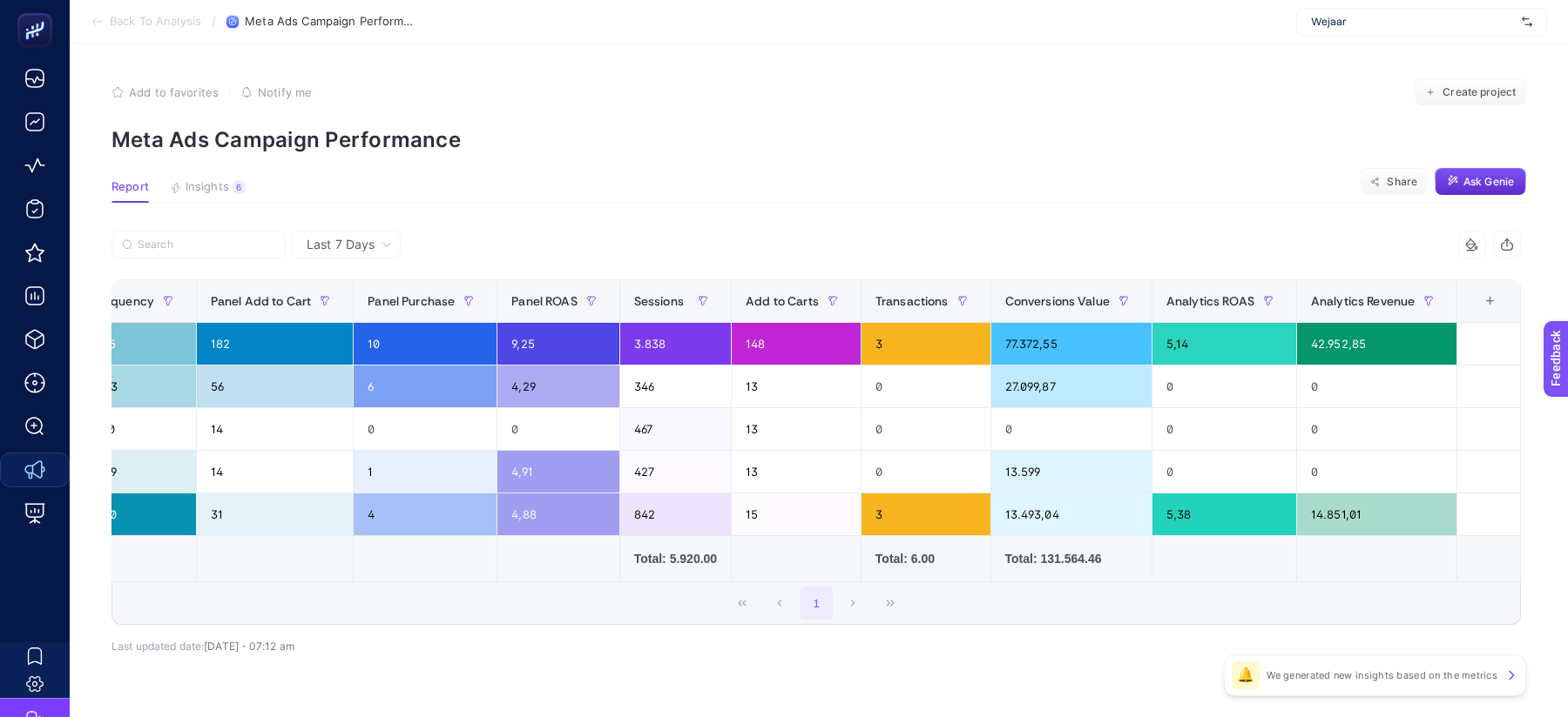
click at [1495, 299] on div "+" at bounding box center [1491, 300] width 34 height 14
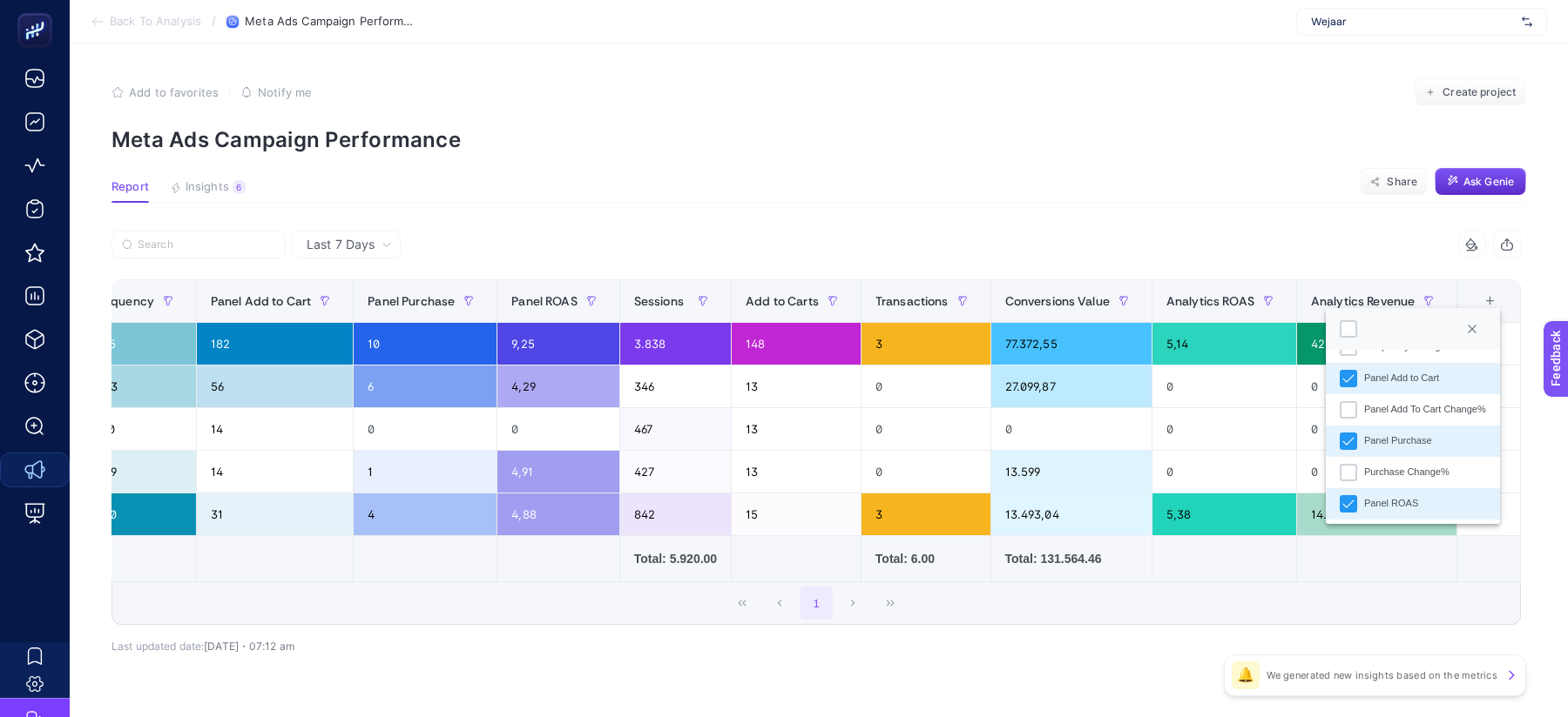
scroll to position [483, 0]
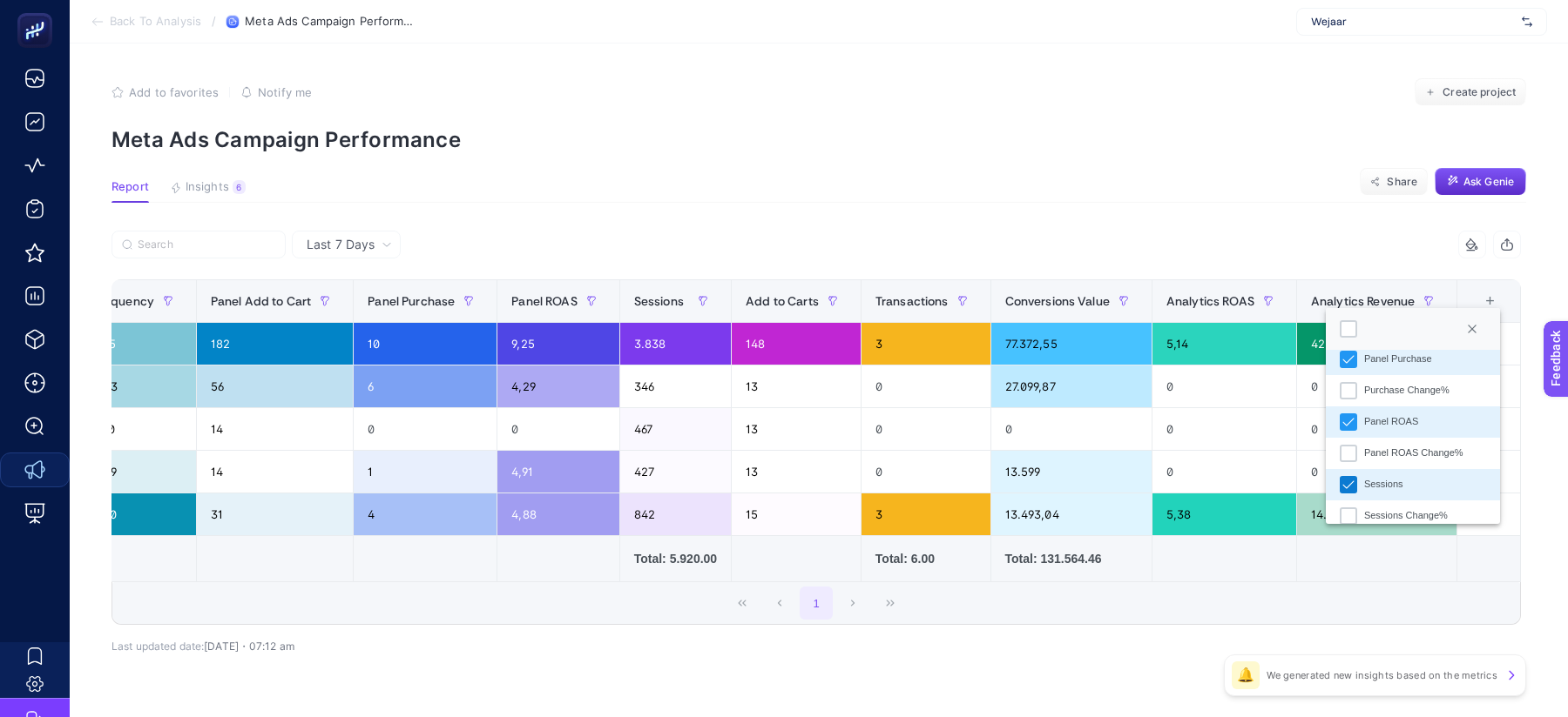
click at [1343, 483] on icon "Sessions" at bounding box center [1347, 485] width 12 height 12
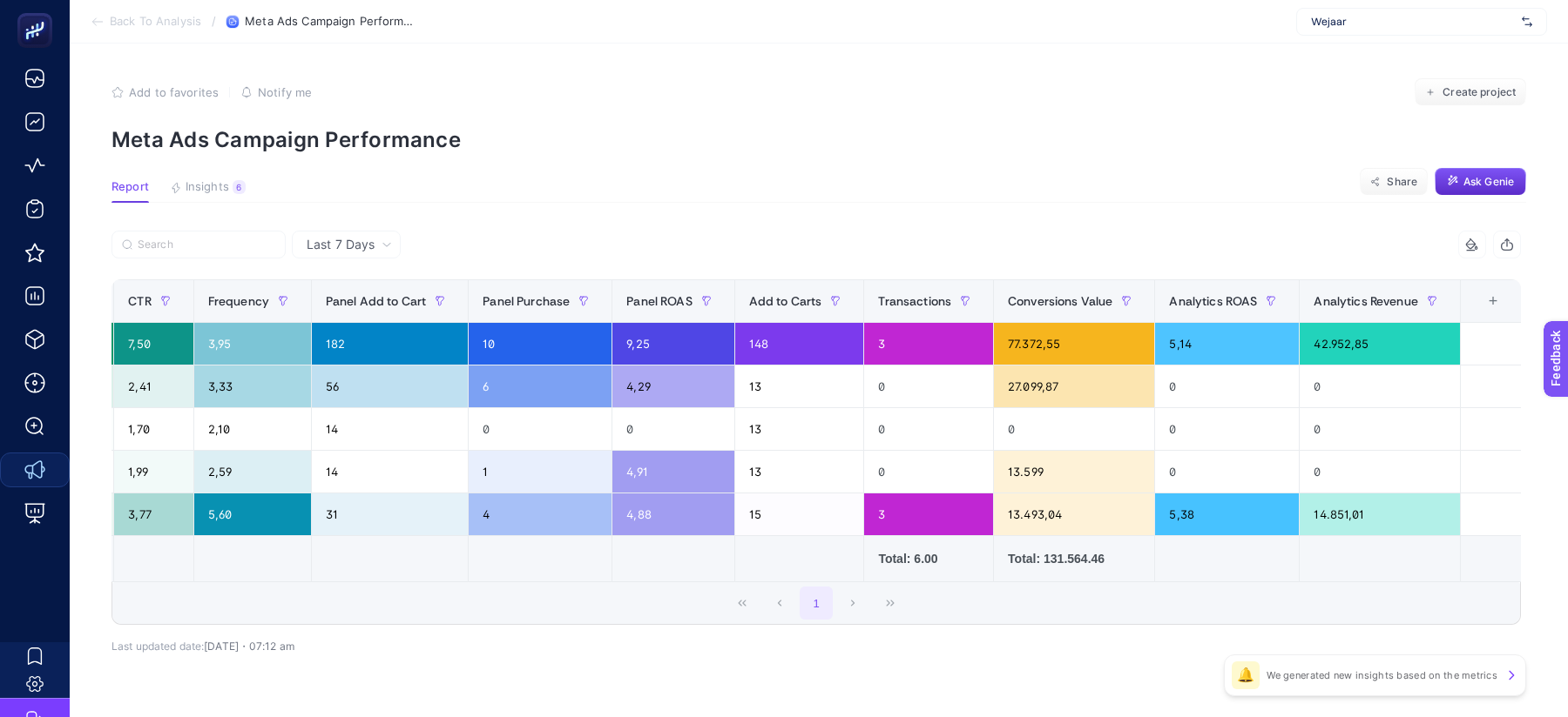
click at [1500, 297] on div "+" at bounding box center [1494, 300] width 34 height 14
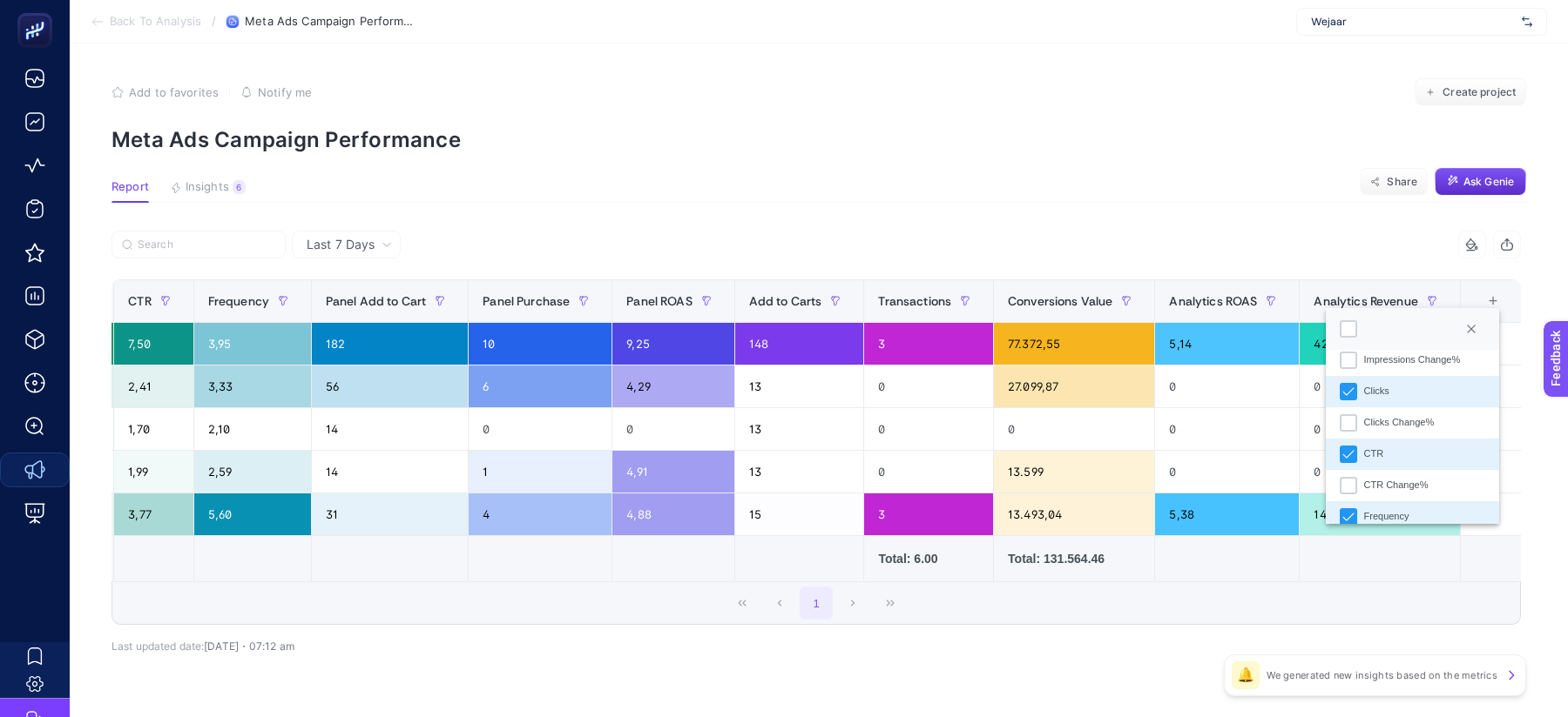
scroll to position [229, 0]
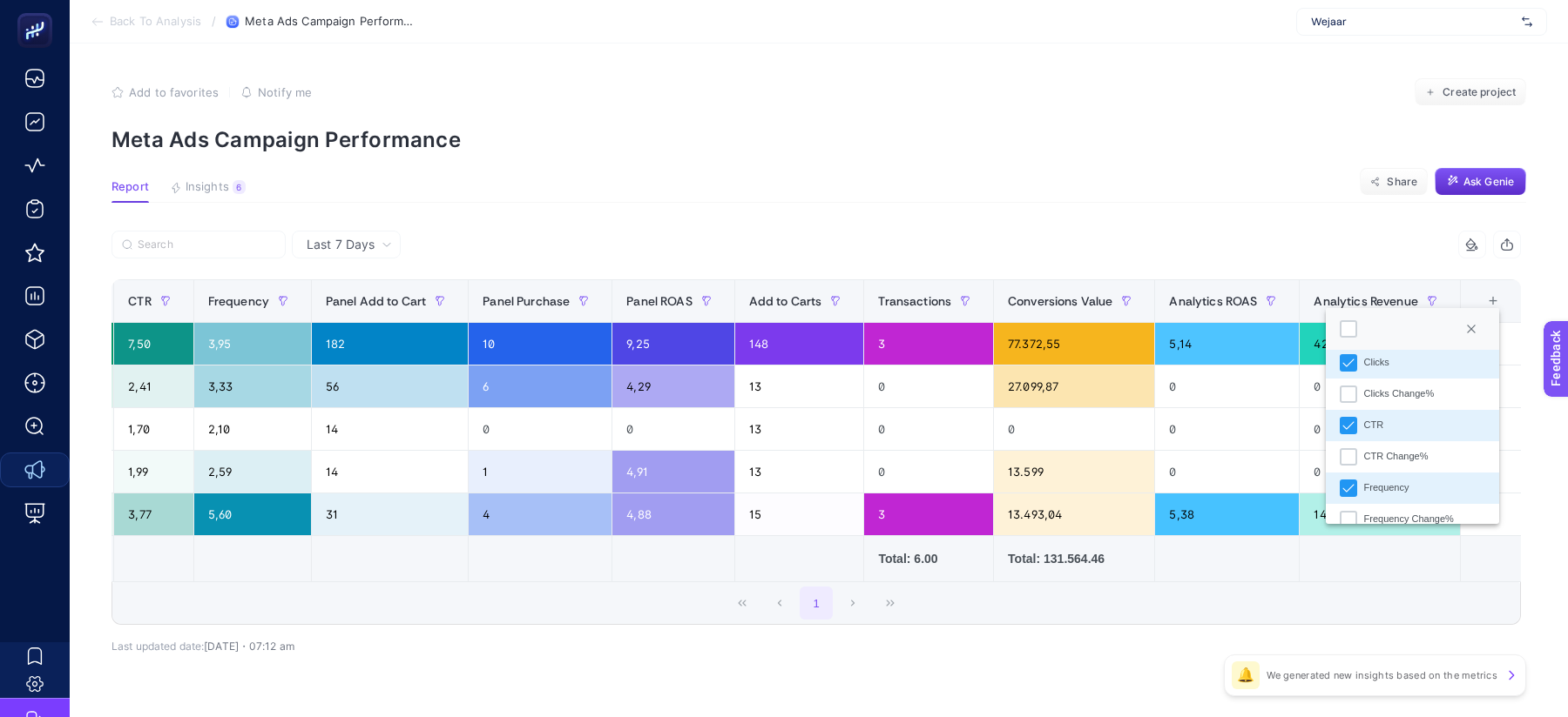
click at [1280, 591] on div "1" at bounding box center [816, 603] width 1408 height 42
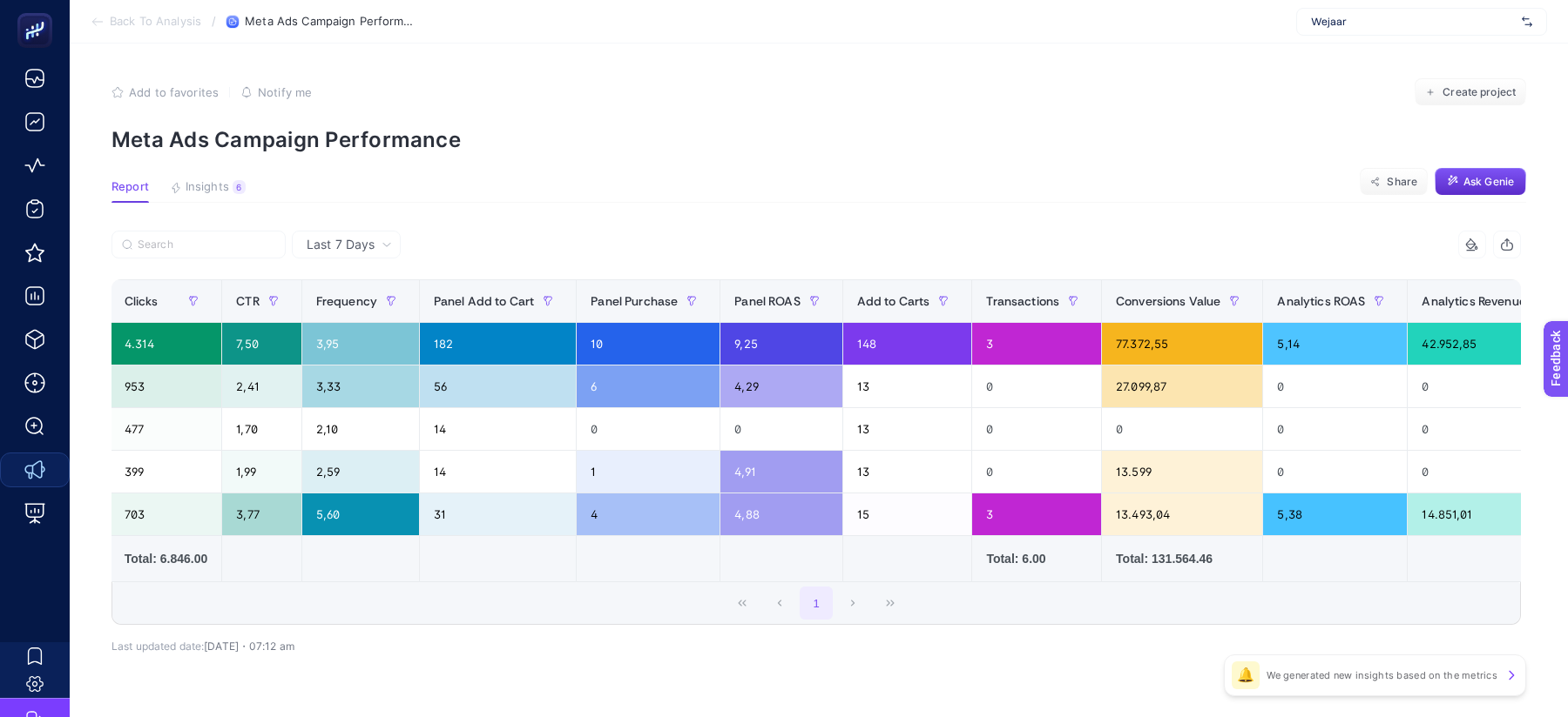
scroll to position [0, 685]
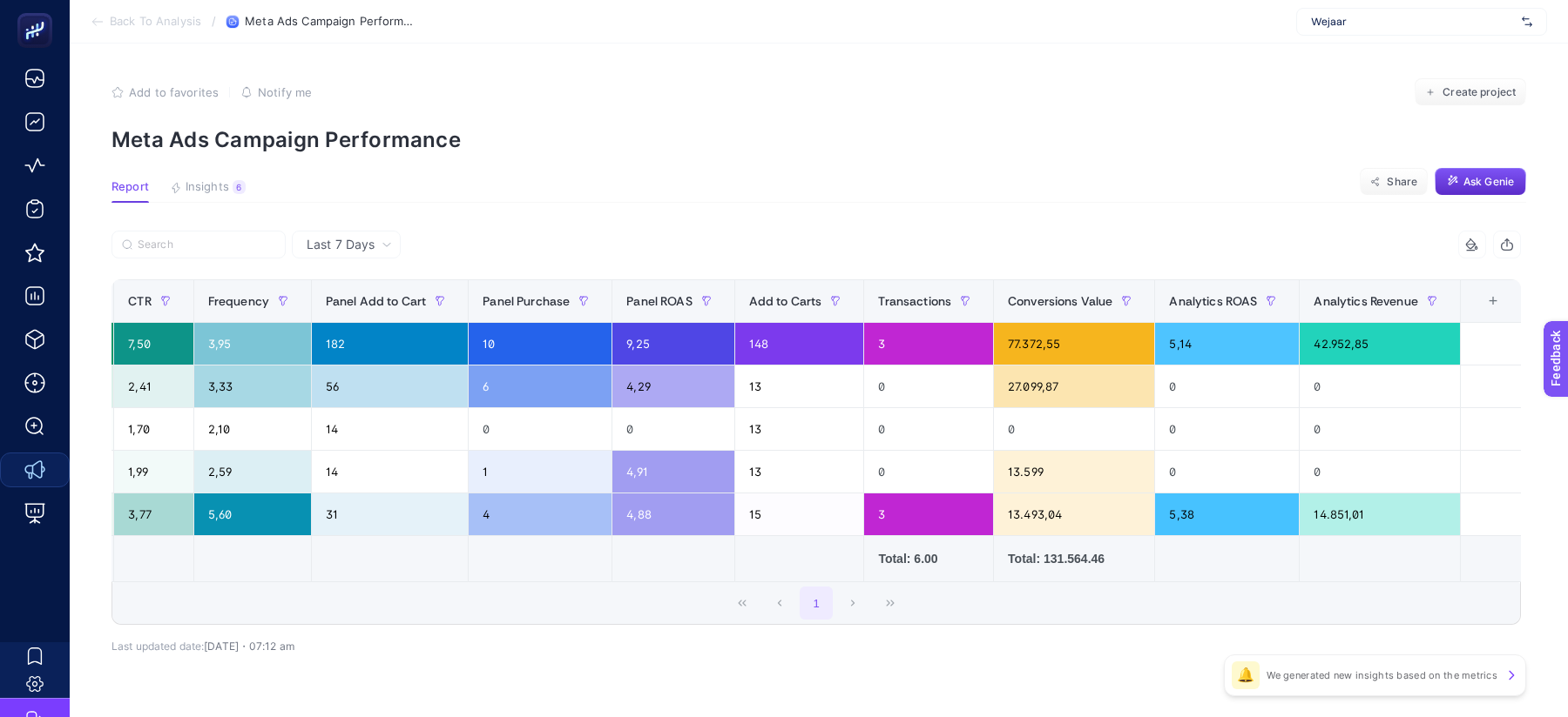
click at [1491, 295] on div "+" at bounding box center [1494, 300] width 34 height 14
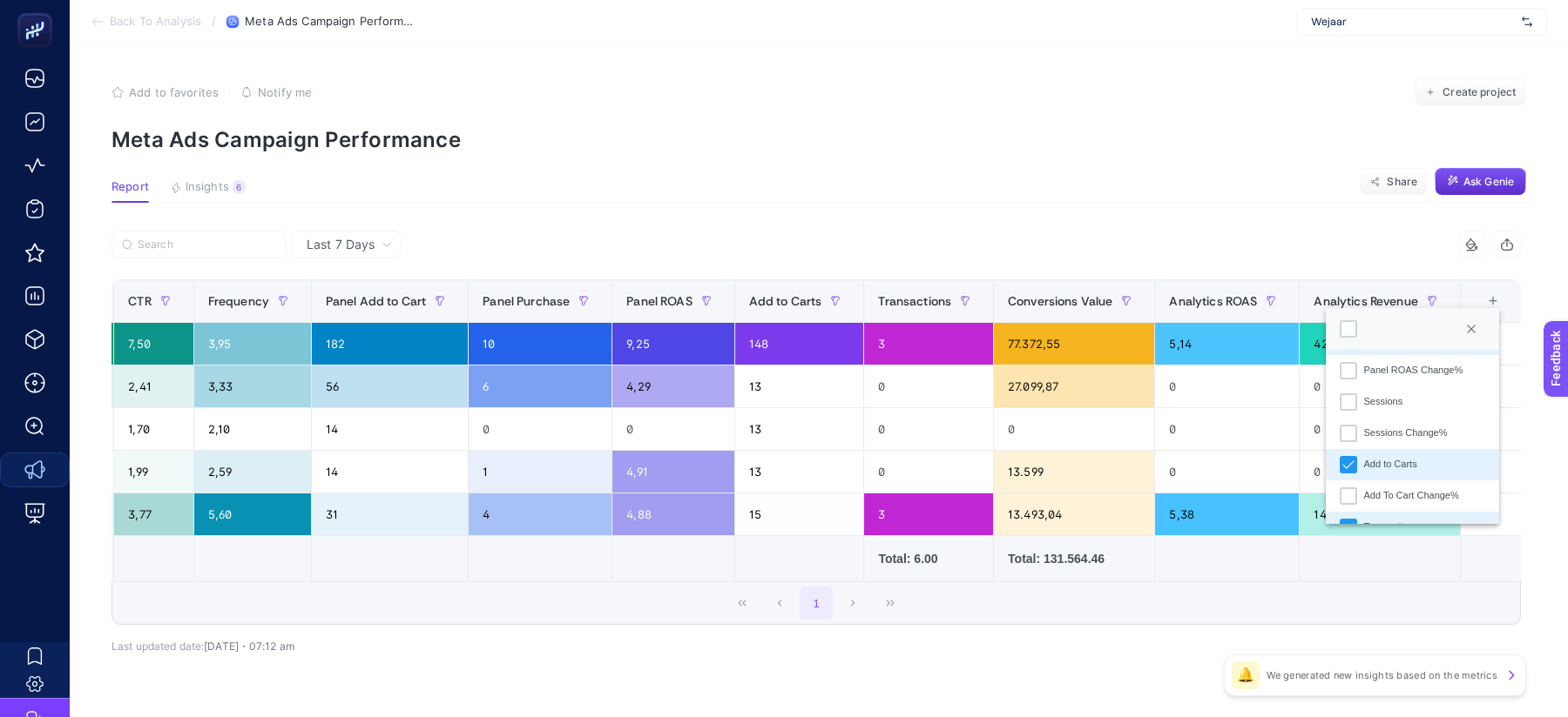
scroll to position [564, 0]
click at [1408, 465] on div "Add to Carts" at bounding box center [1390, 466] width 53 height 15
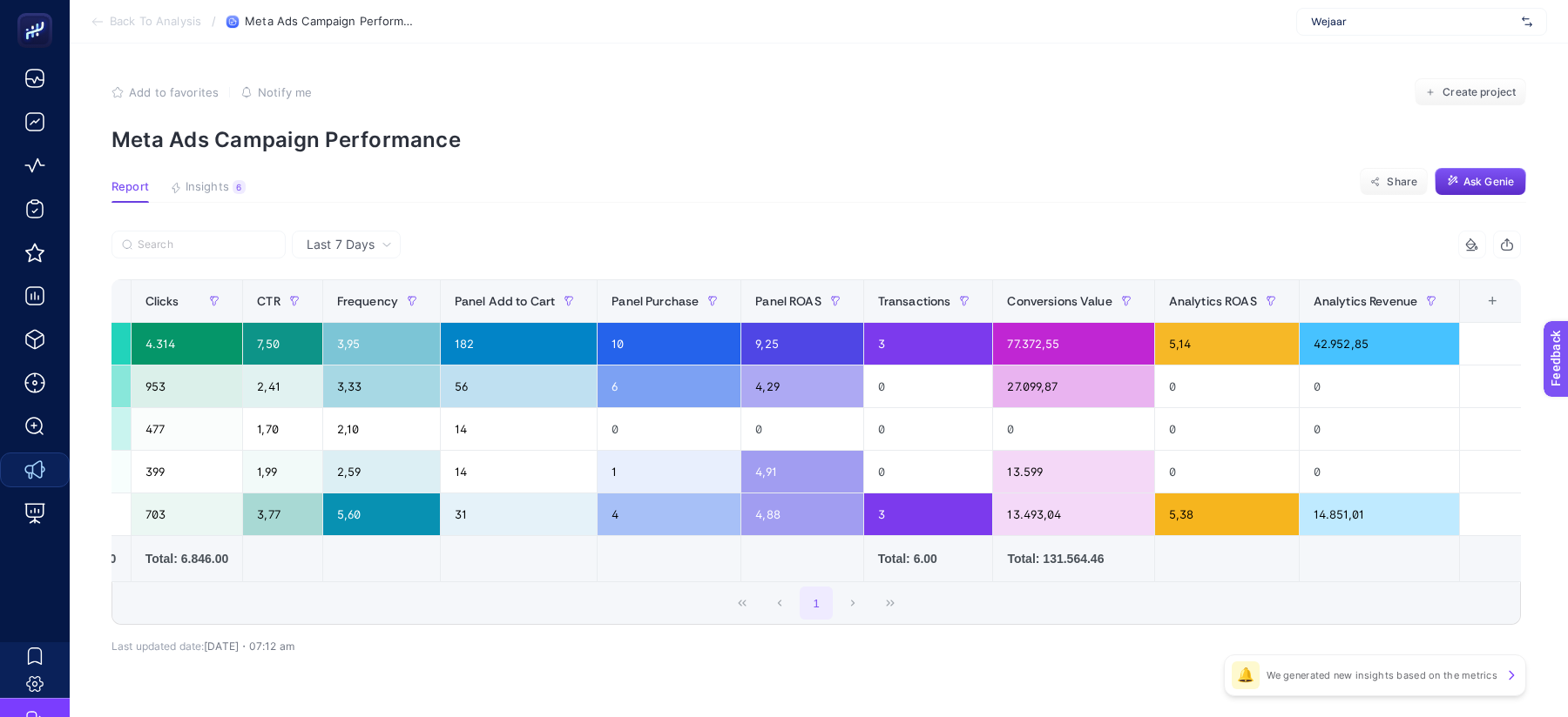
click at [1491, 296] on div "+" at bounding box center [1493, 300] width 34 height 14
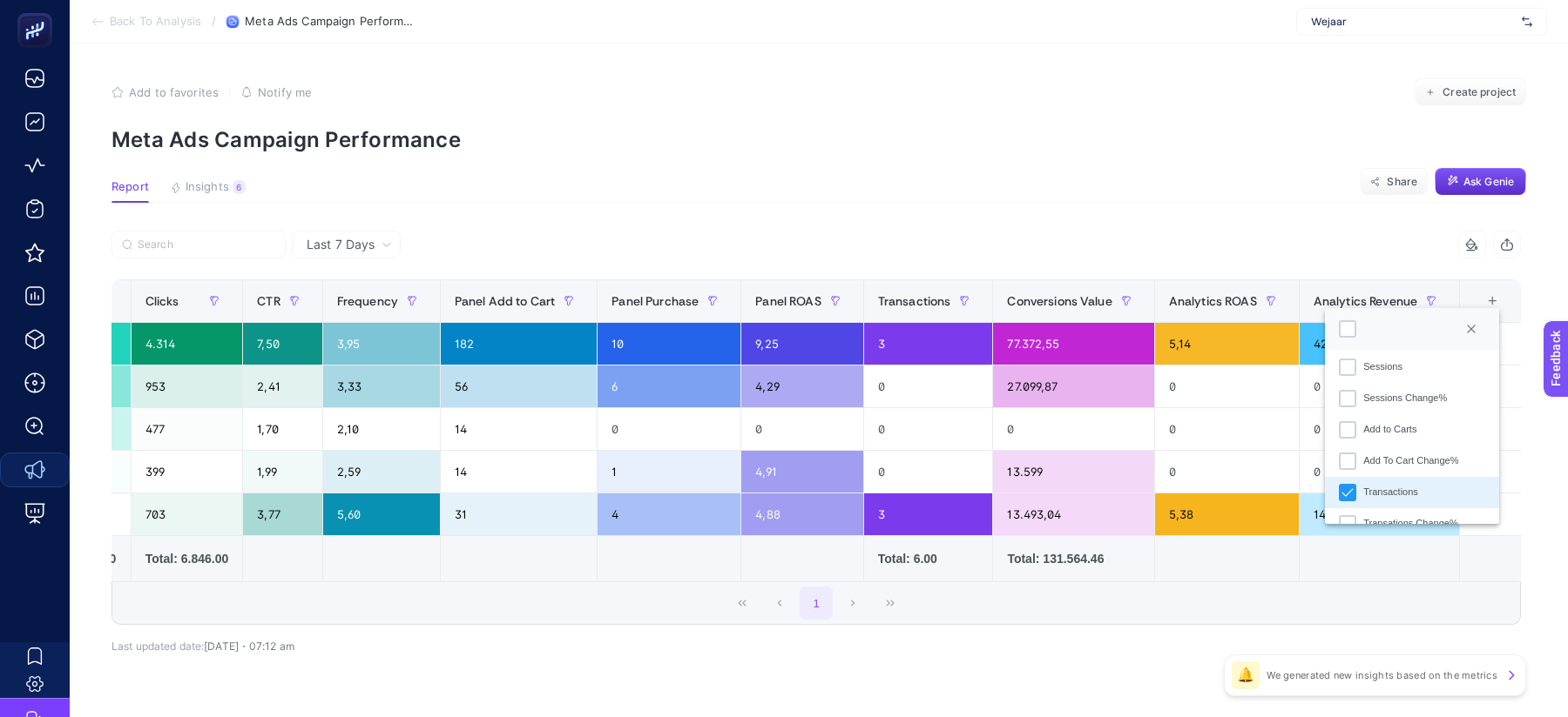
scroll to position [653, 0]
click at [1350, 432] on div "Transactions" at bounding box center [1347, 440] width 18 height 18
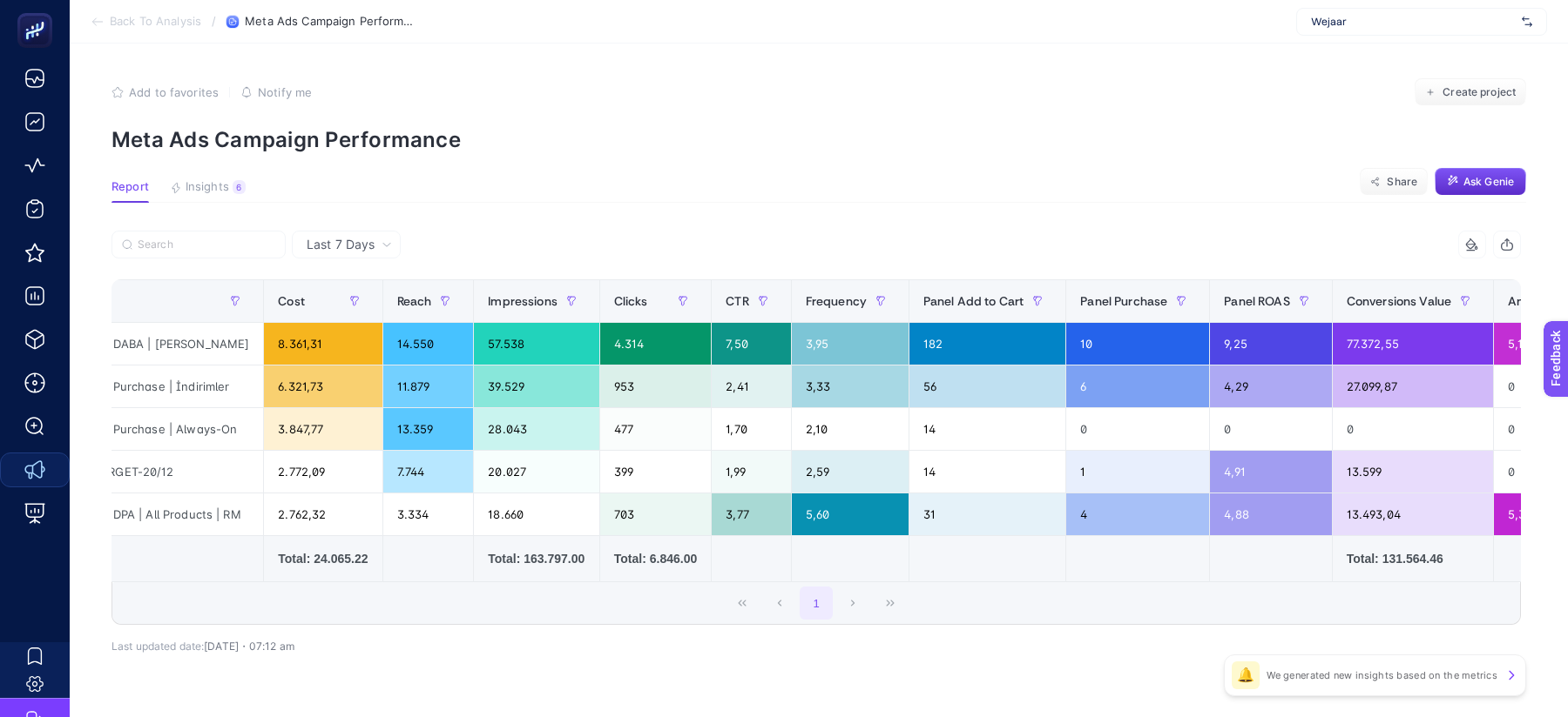
scroll to position [0, 86]
click at [1131, 316] on th "Panel Purchase" at bounding box center [1140, 301] width 143 height 43
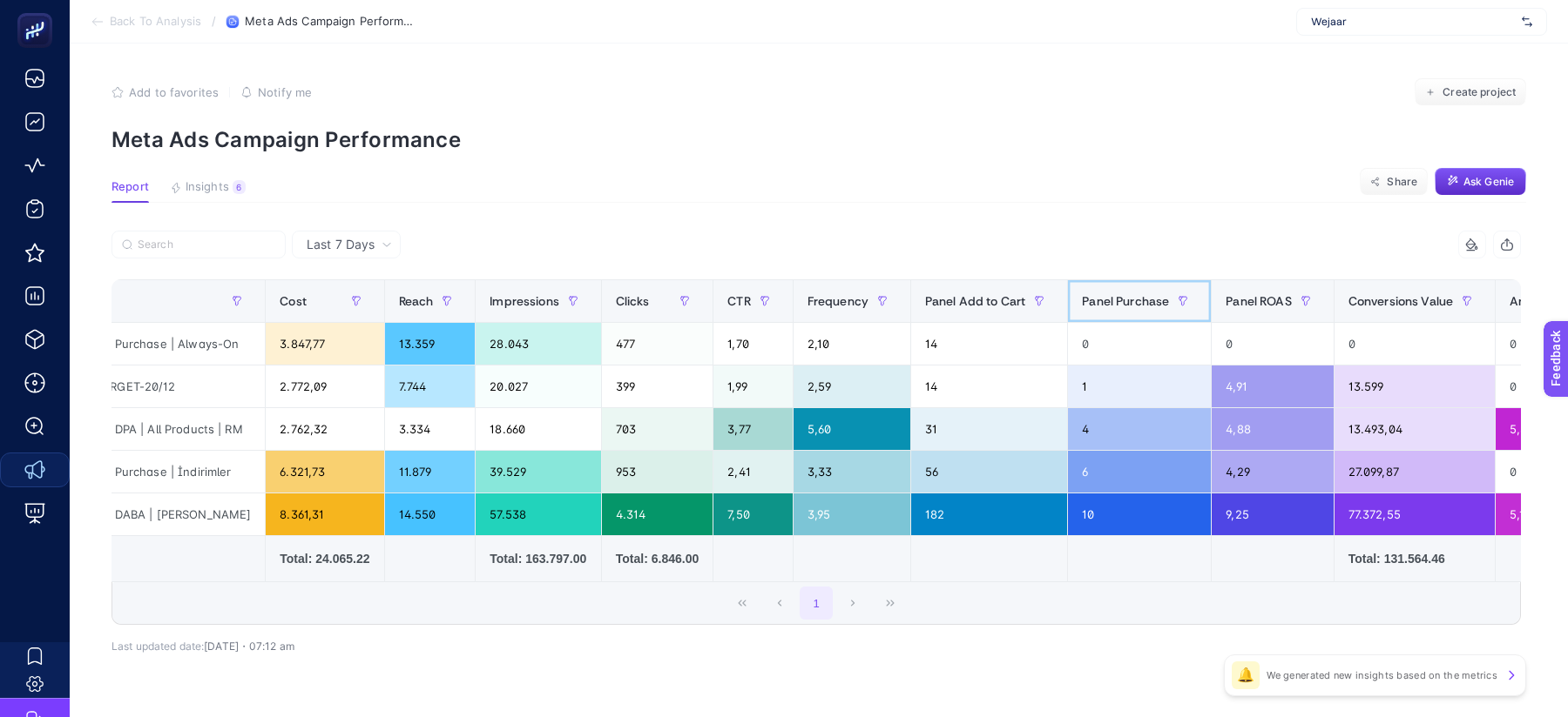
click at [1131, 316] on th "Panel Purchase" at bounding box center [1140, 301] width 143 height 43
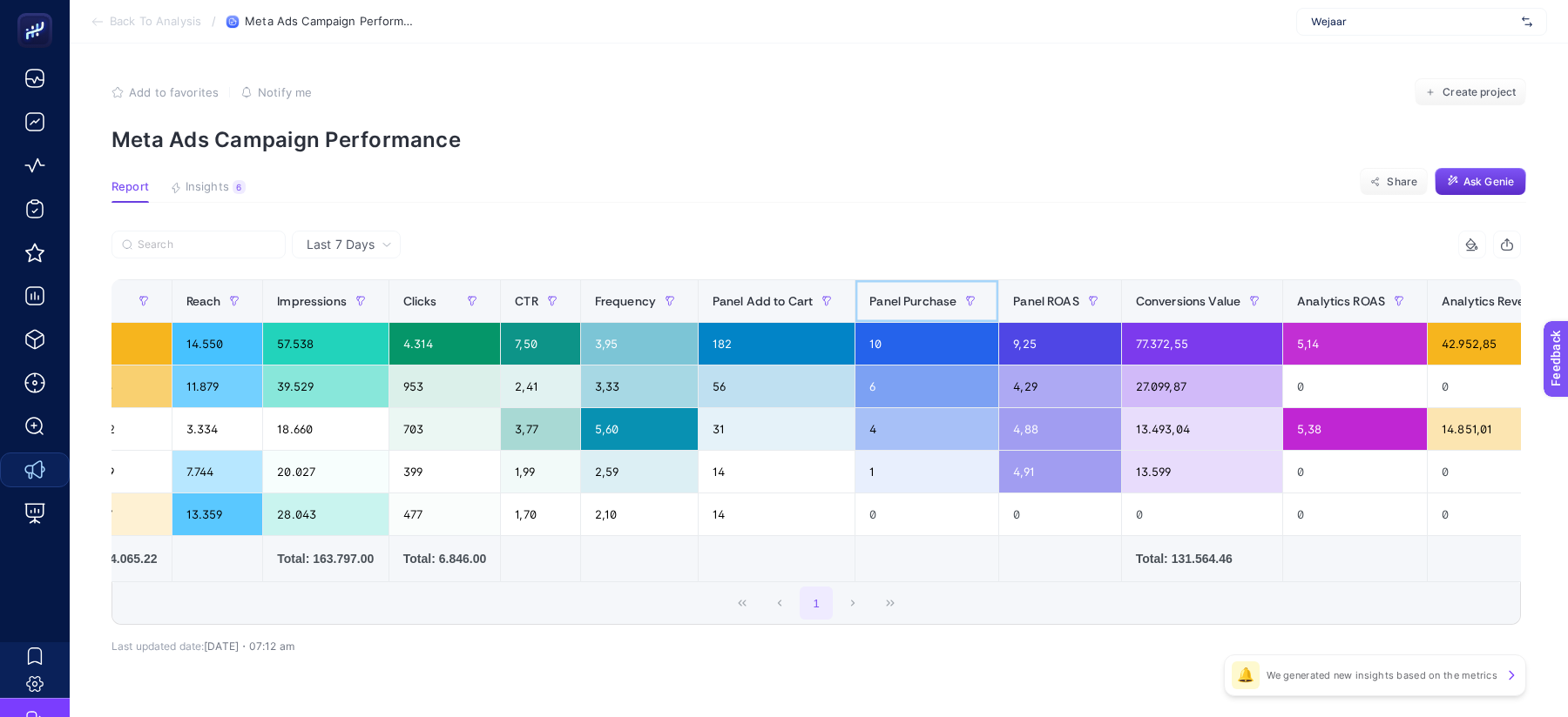
scroll to position [0, 427]
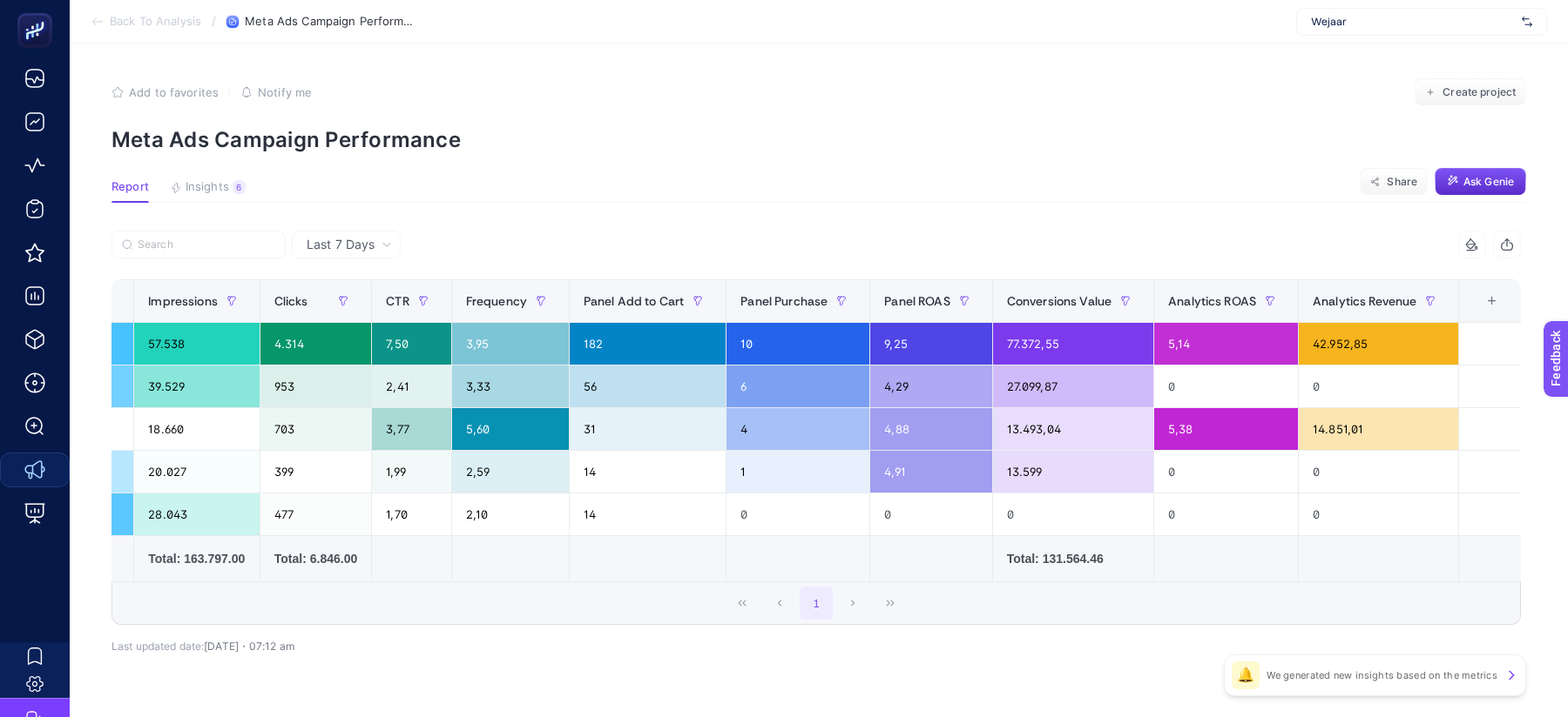
click at [1488, 308] on div "+" at bounding box center [1493, 300] width 34 height 14
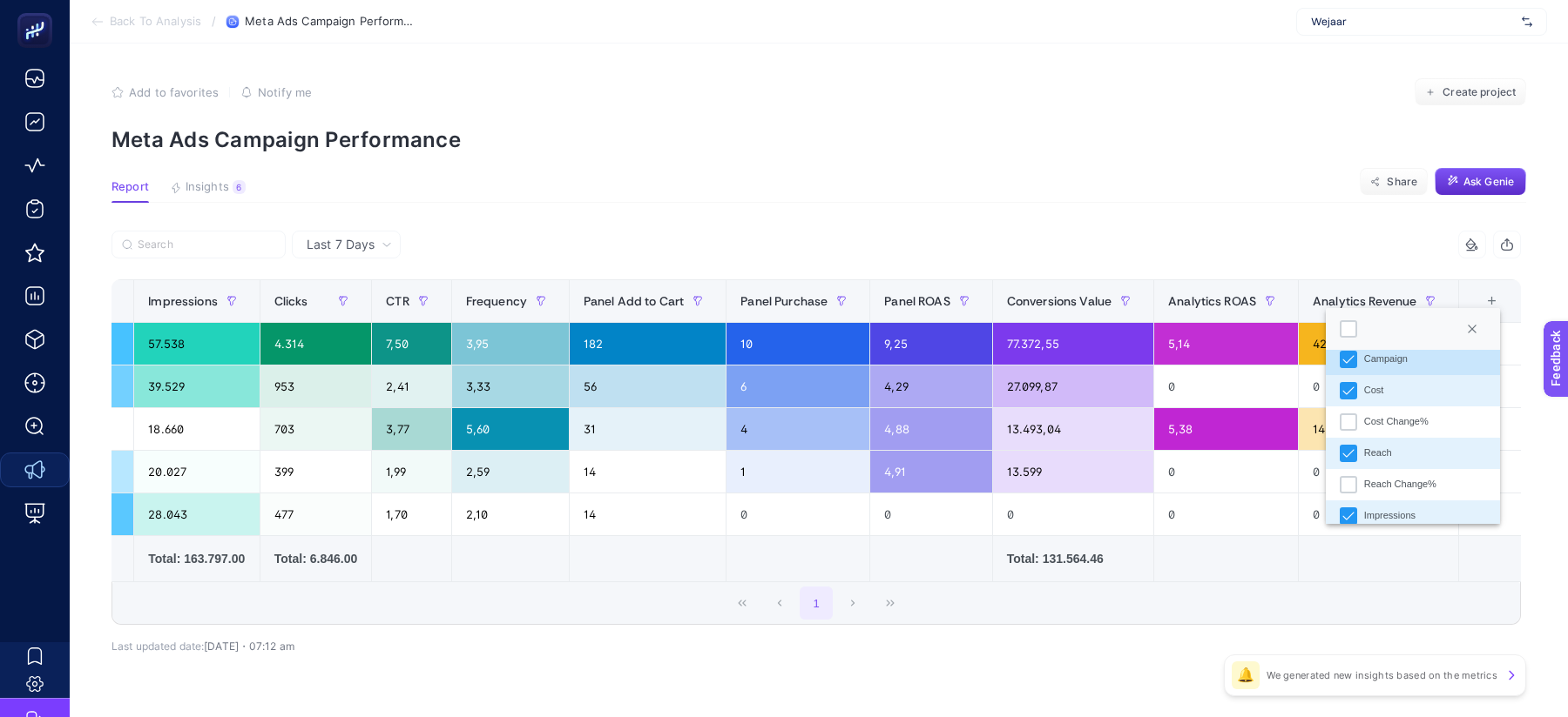
scroll to position [16, 0]
click at [1361, 453] on li "Reach" at bounding box center [1413, 451] width 174 height 32
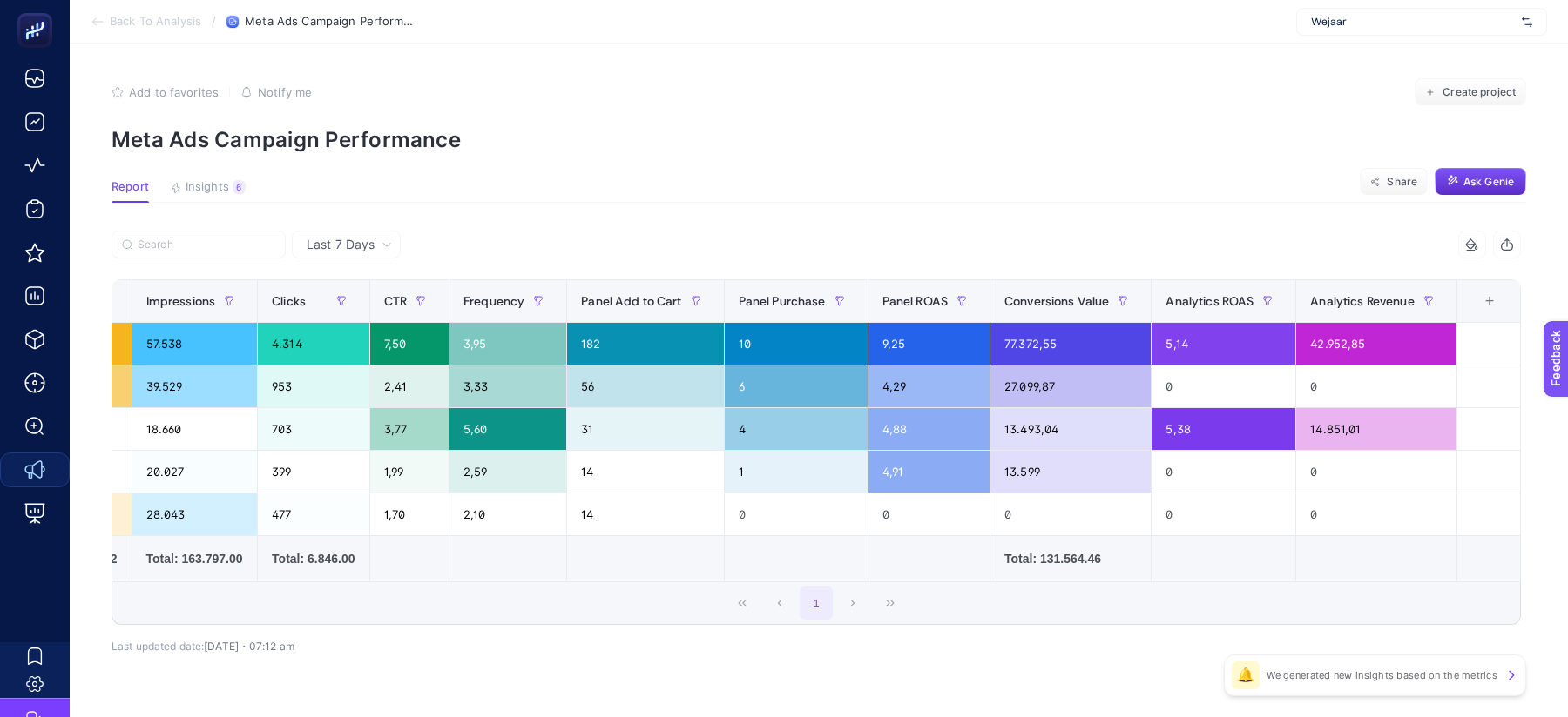
scroll to position [0, 336]
click at [1494, 310] on th "12 items selected +" at bounding box center [1490, 301] width 63 height 43
click at [1498, 294] on div "+" at bounding box center [1492, 300] width 34 height 14
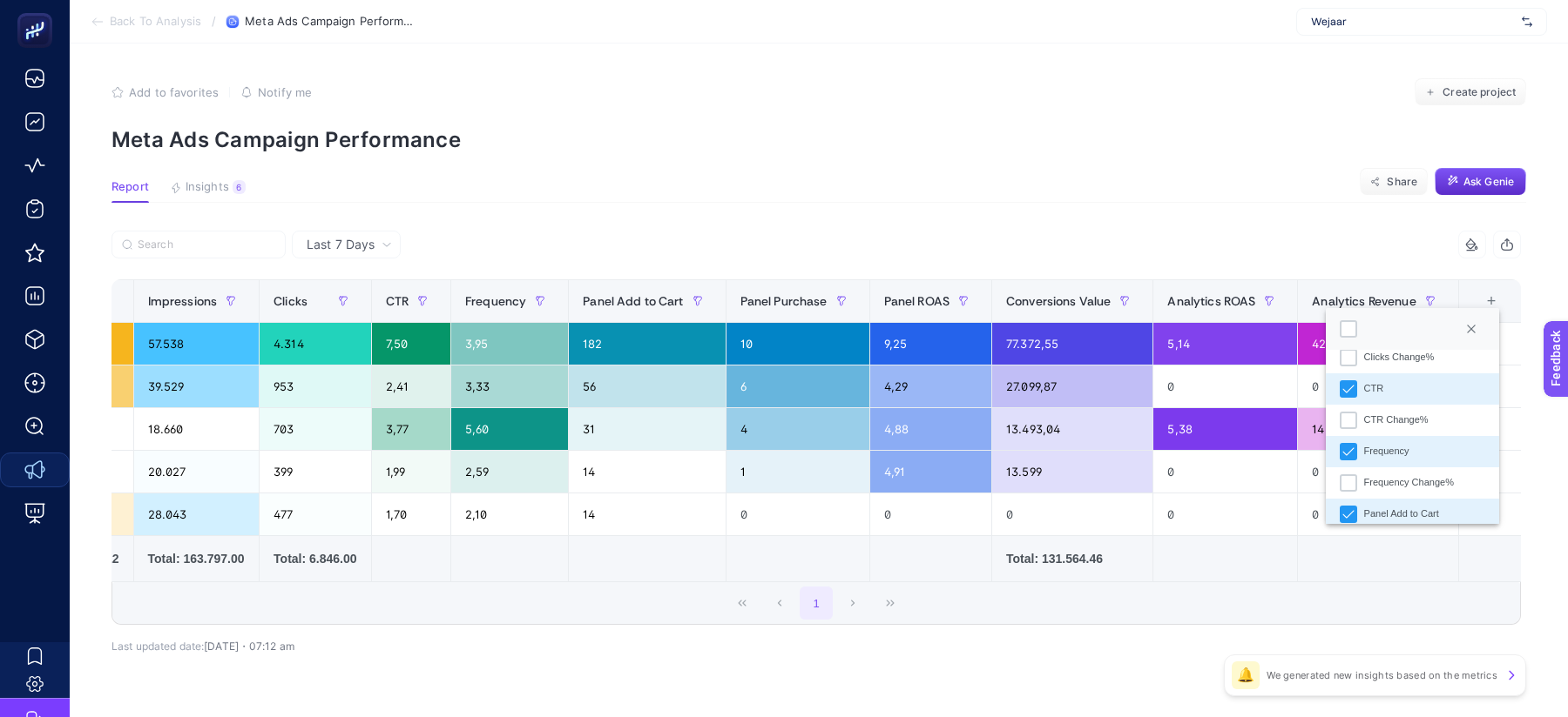
scroll to position [270, 0]
click at [1406, 454] on li "Frequency" at bounding box center [1413, 447] width 174 height 32
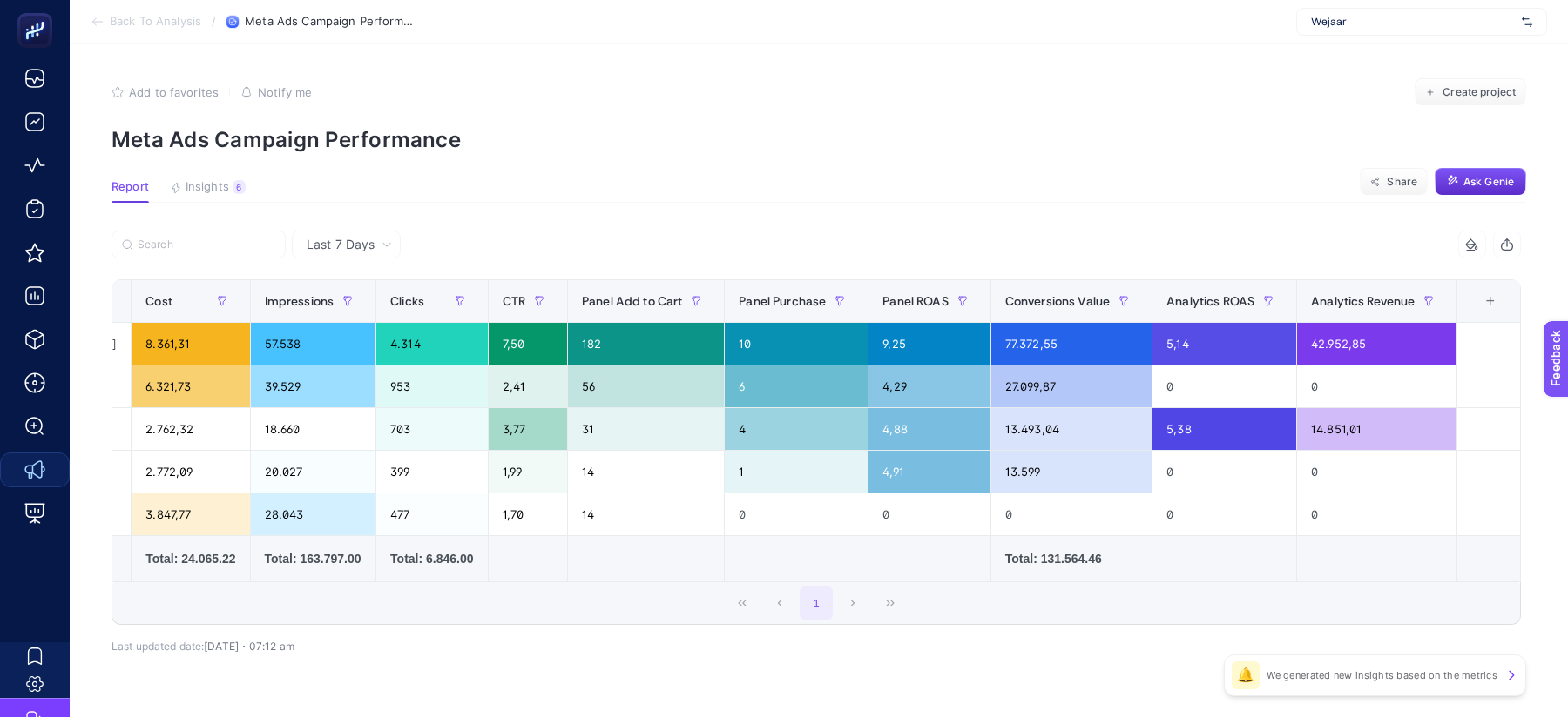
scroll to position [0, 220]
click at [1009, 629] on div "15 items selected Campaign Cost Impressions Clicks CTR Panel Add to Cart Panel …" at bounding box center [816, 456] width 1409 height 394
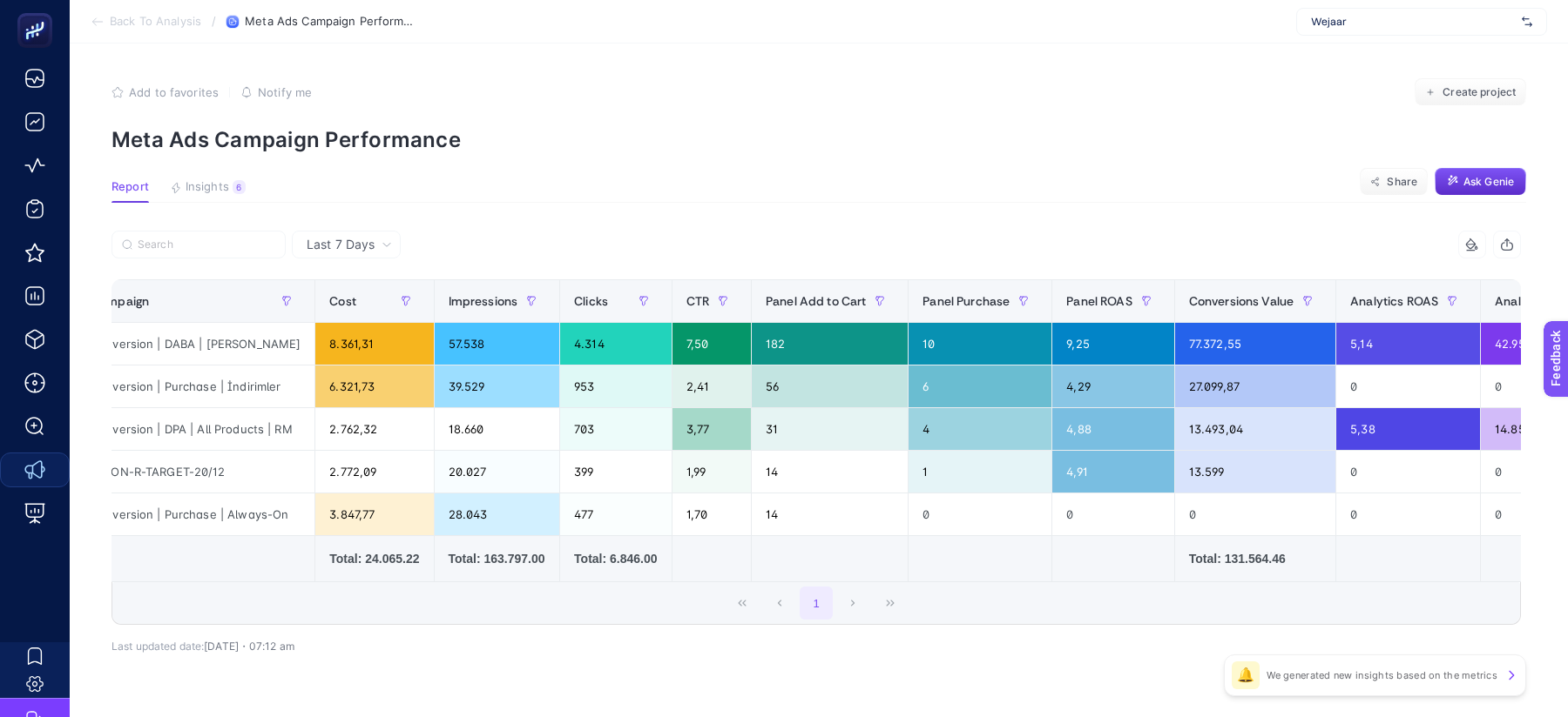
scroll to position [0, 0]
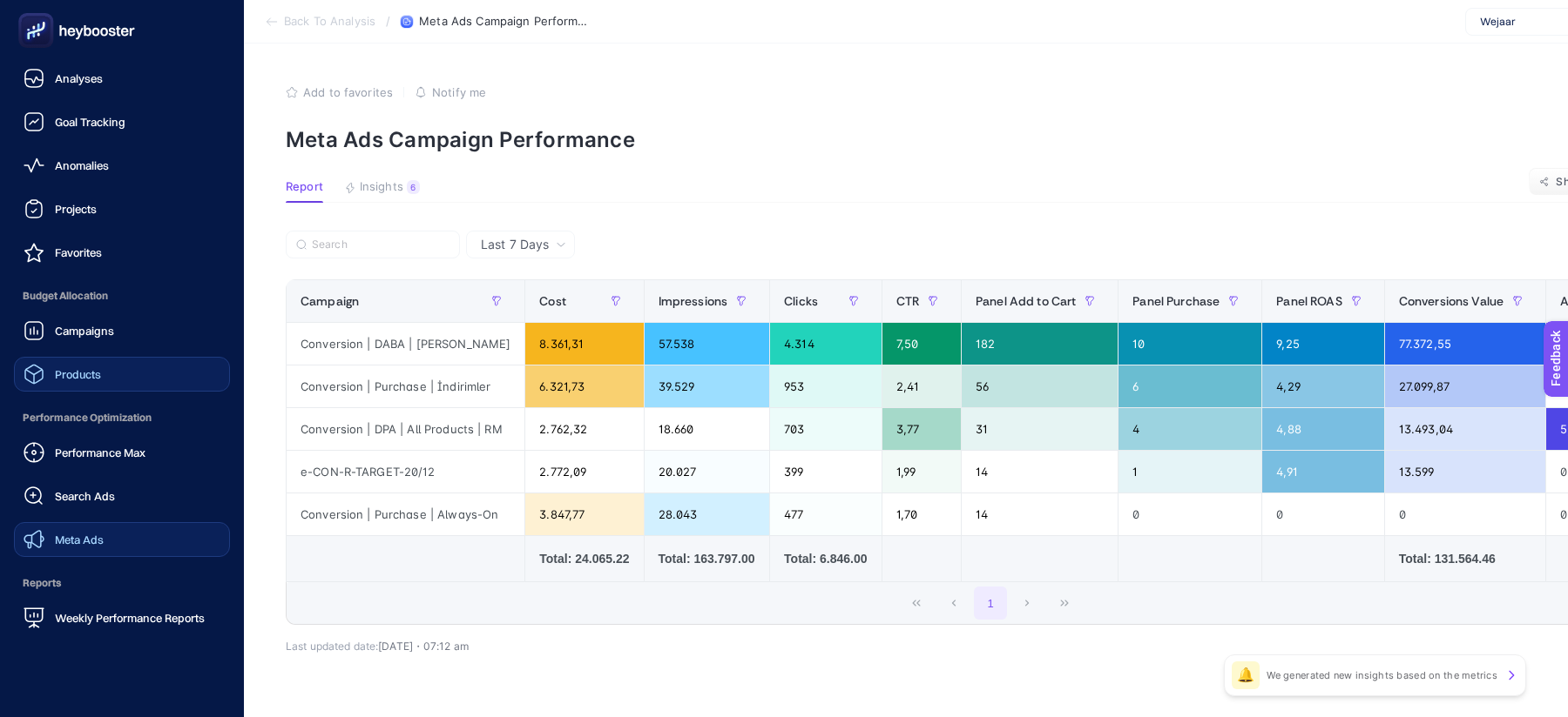
click at [57, 375] on span "Products" at bounding box center [78, 374] width 47 height 14
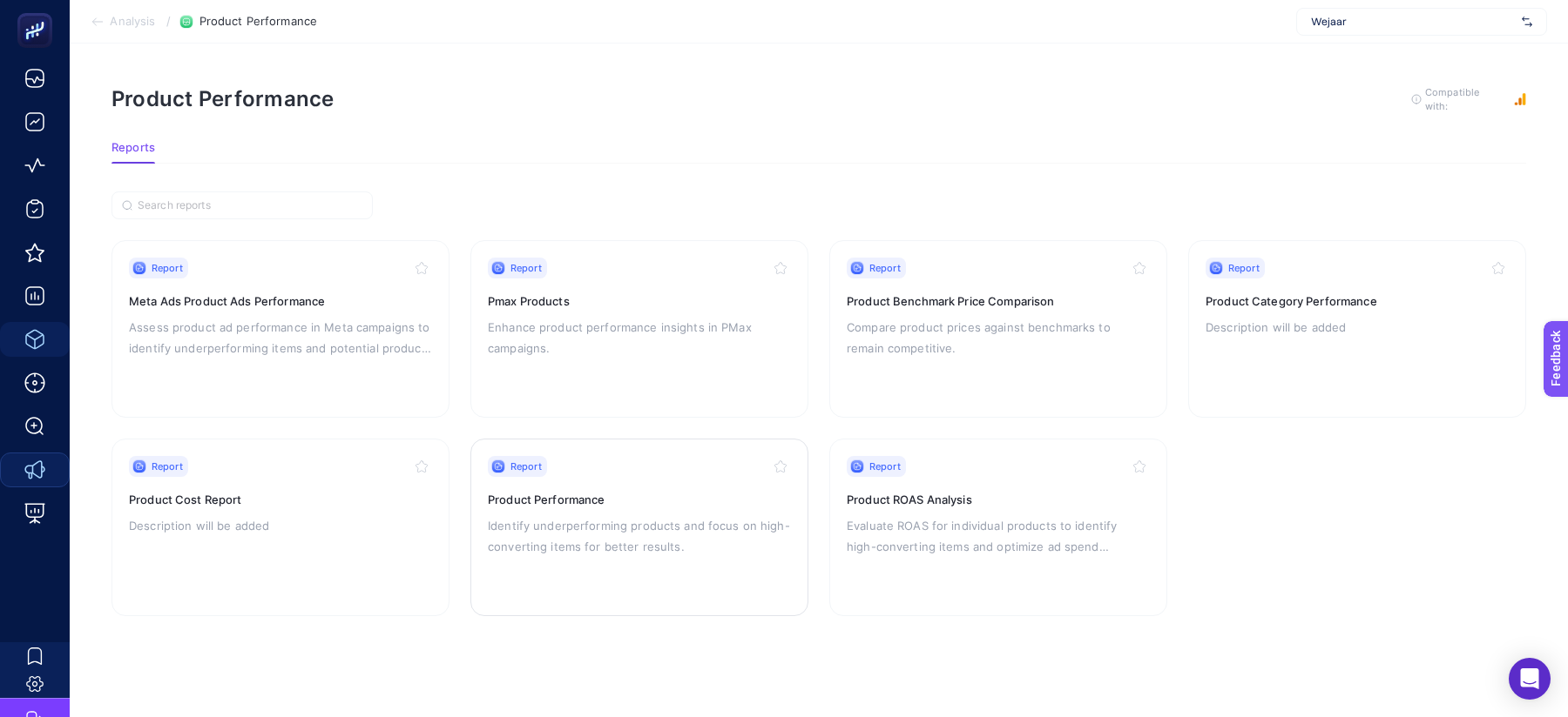
click at [679, 475] on div "Report Product Performance Identify underperforming products and focus on high-…" at bounding box center [639, 527] width 303 height 143
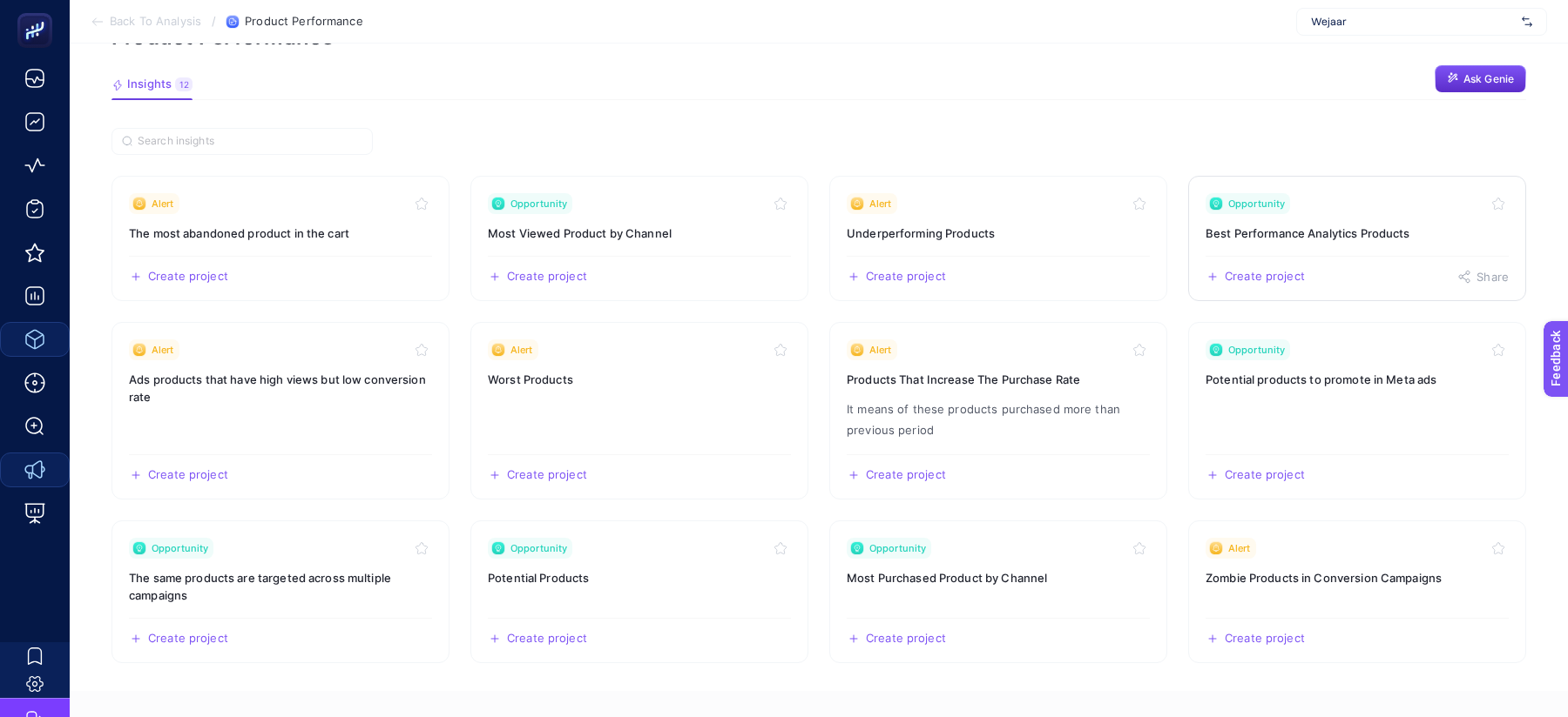
click at [1368, 220] on link "Opportunity Best Performance Analytics Products Create project Share" at bounding box center [1357, 238] width 338 height 126
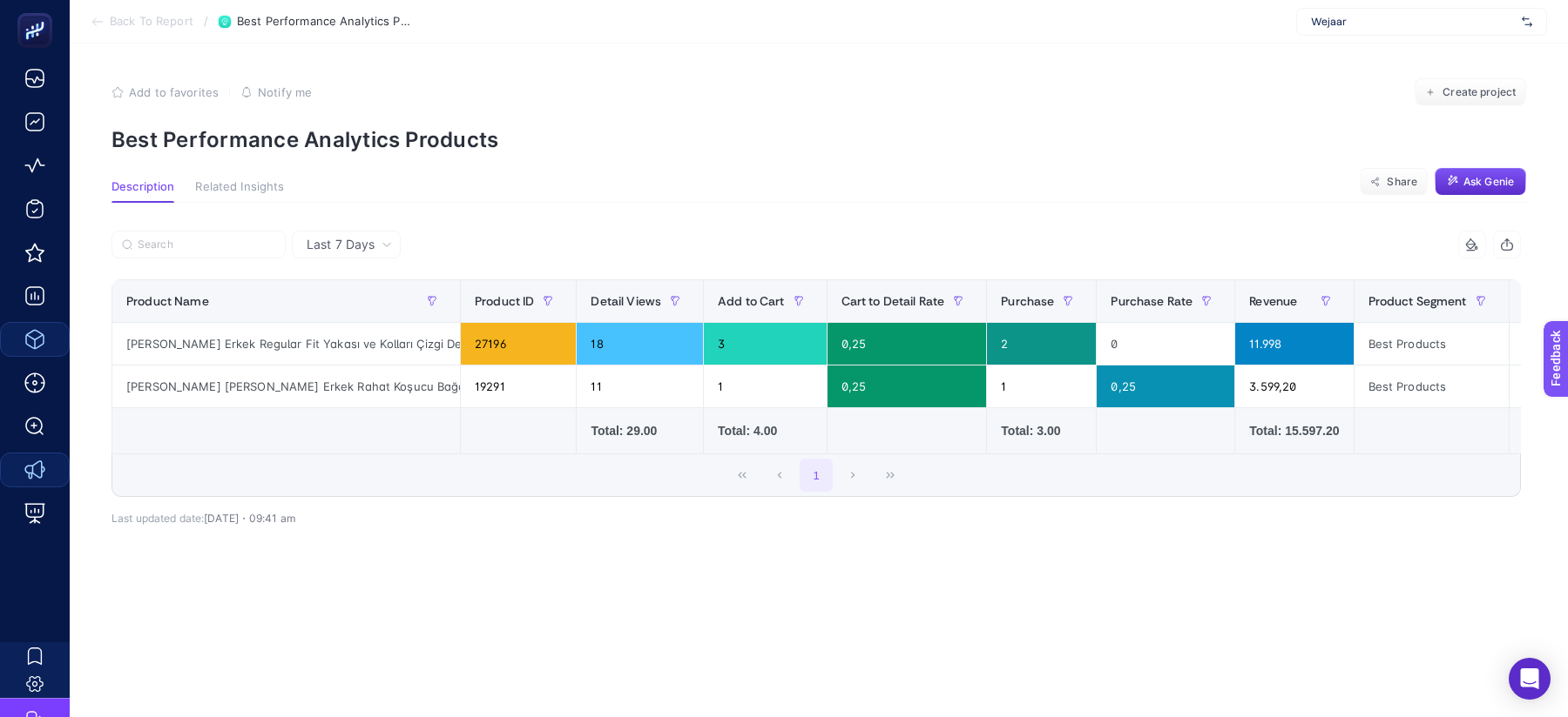
click at [154, 24] on span "Back To Report" at bounding box center [152, 21] width 84 height 14
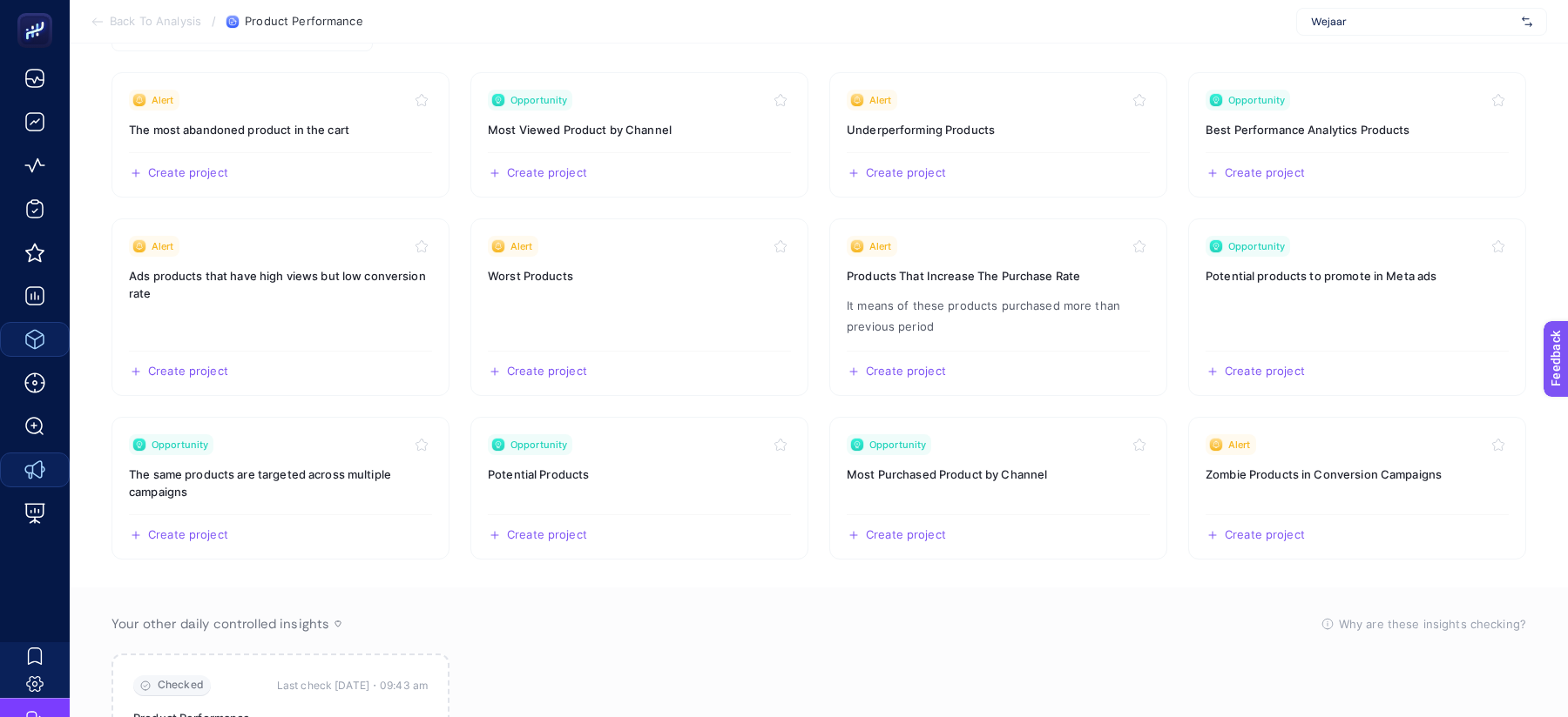
scroll to position [185, 0]
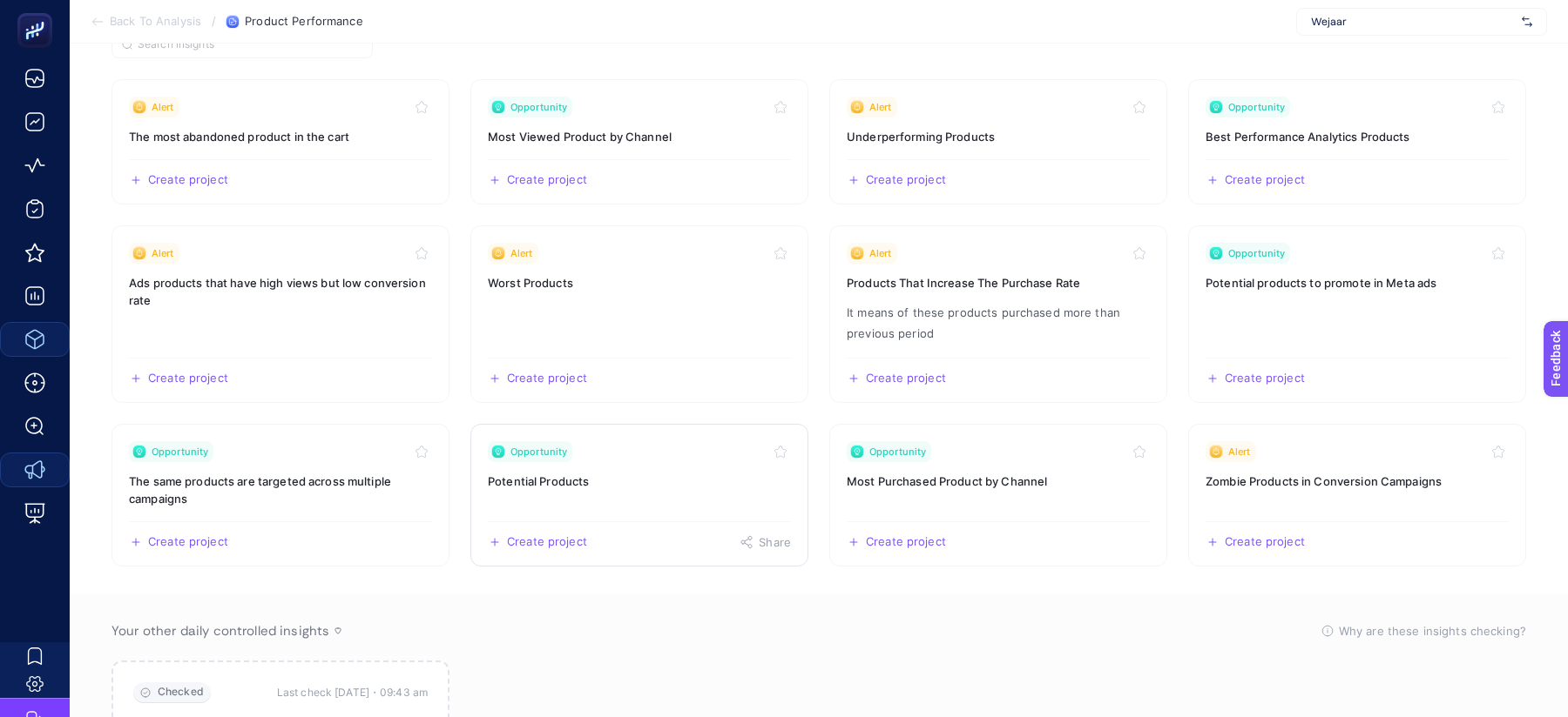
click at [578, 496] on link "Opportunity Potential Products Create project Share" at bounding box center [638, 496] width 338 height 143
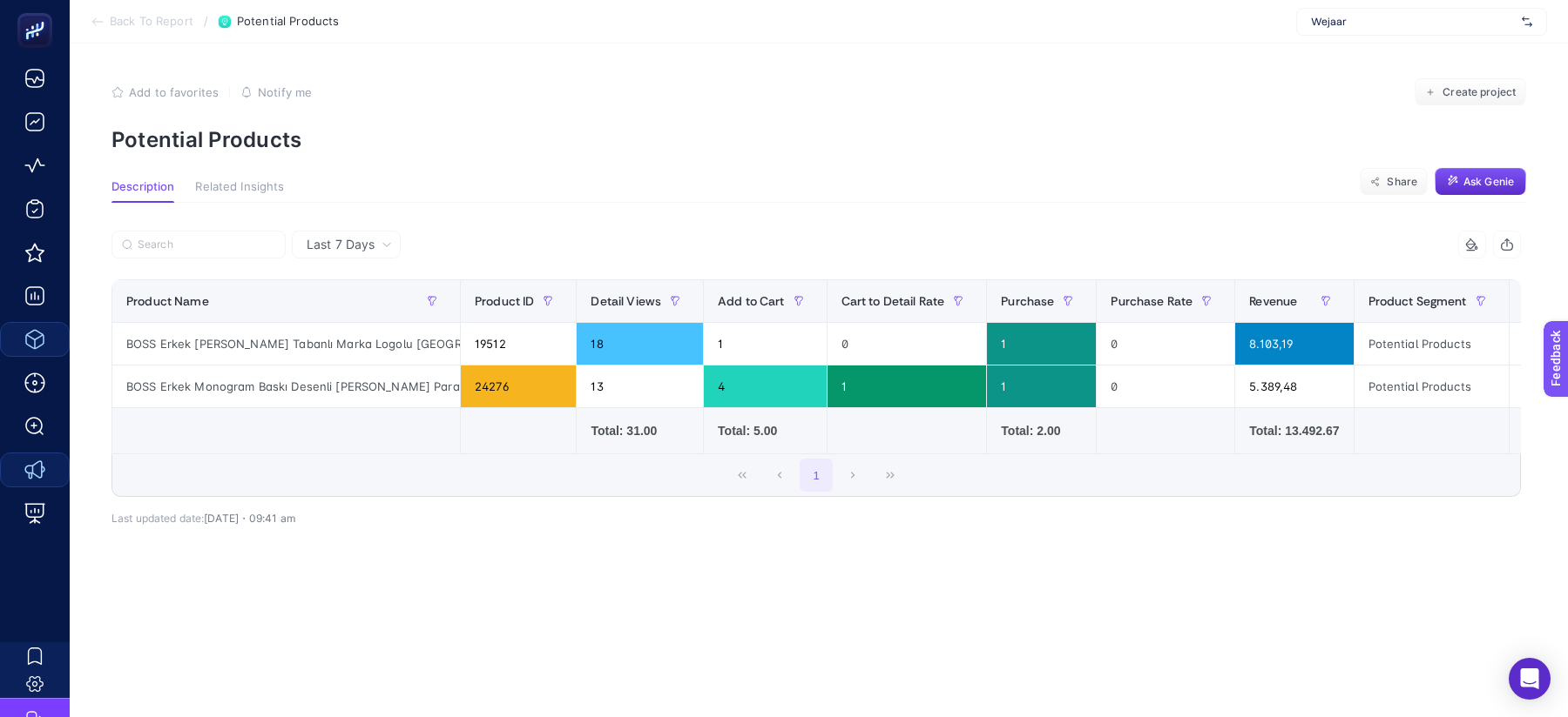
scroll to position [67, 0]
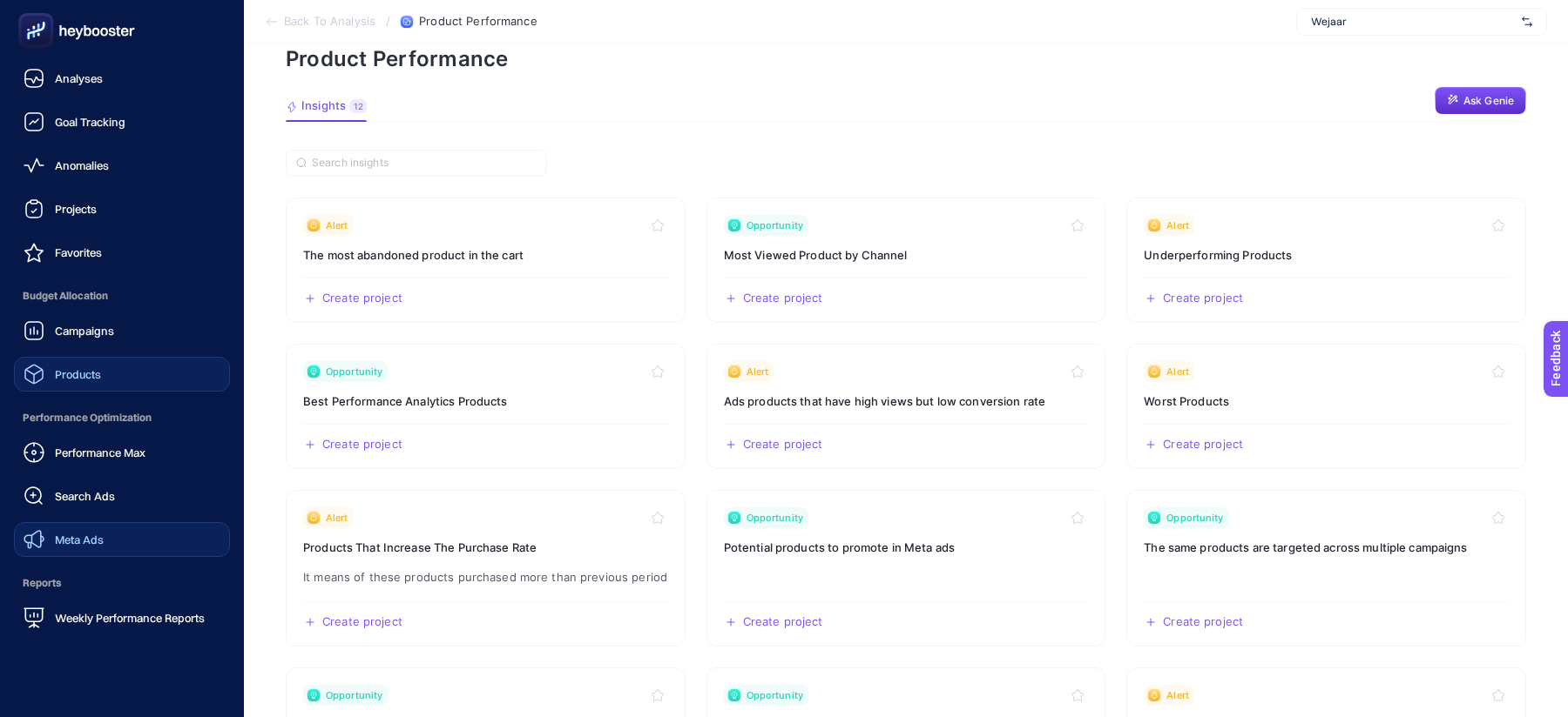
click at [87, 369] on span "Products" at bounding box center [78, 374] width 47 height 14
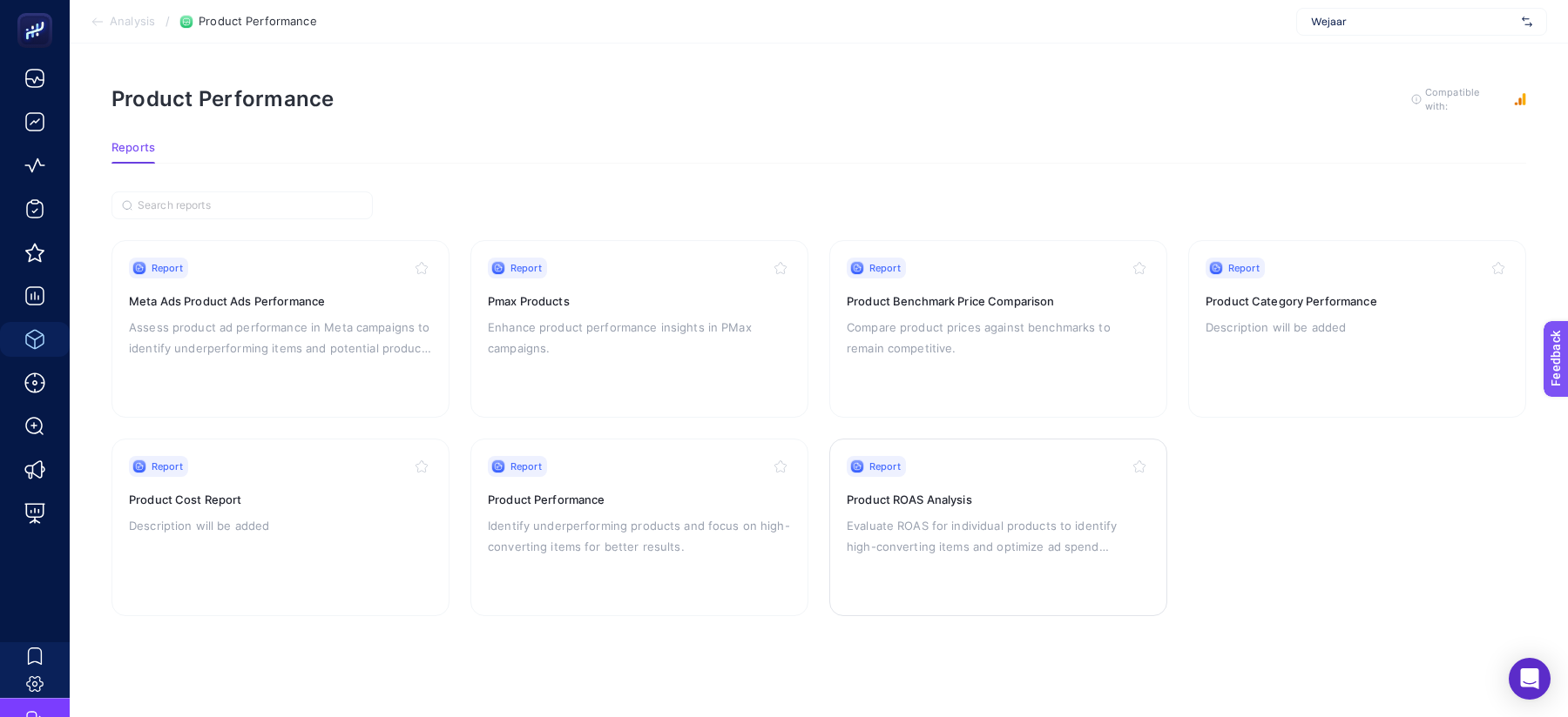
click at [940, 531] on p "Evaluate ROAS for individual products to identify high-converting items and opt…" at bounding box center [998, 536] width 303 height 42
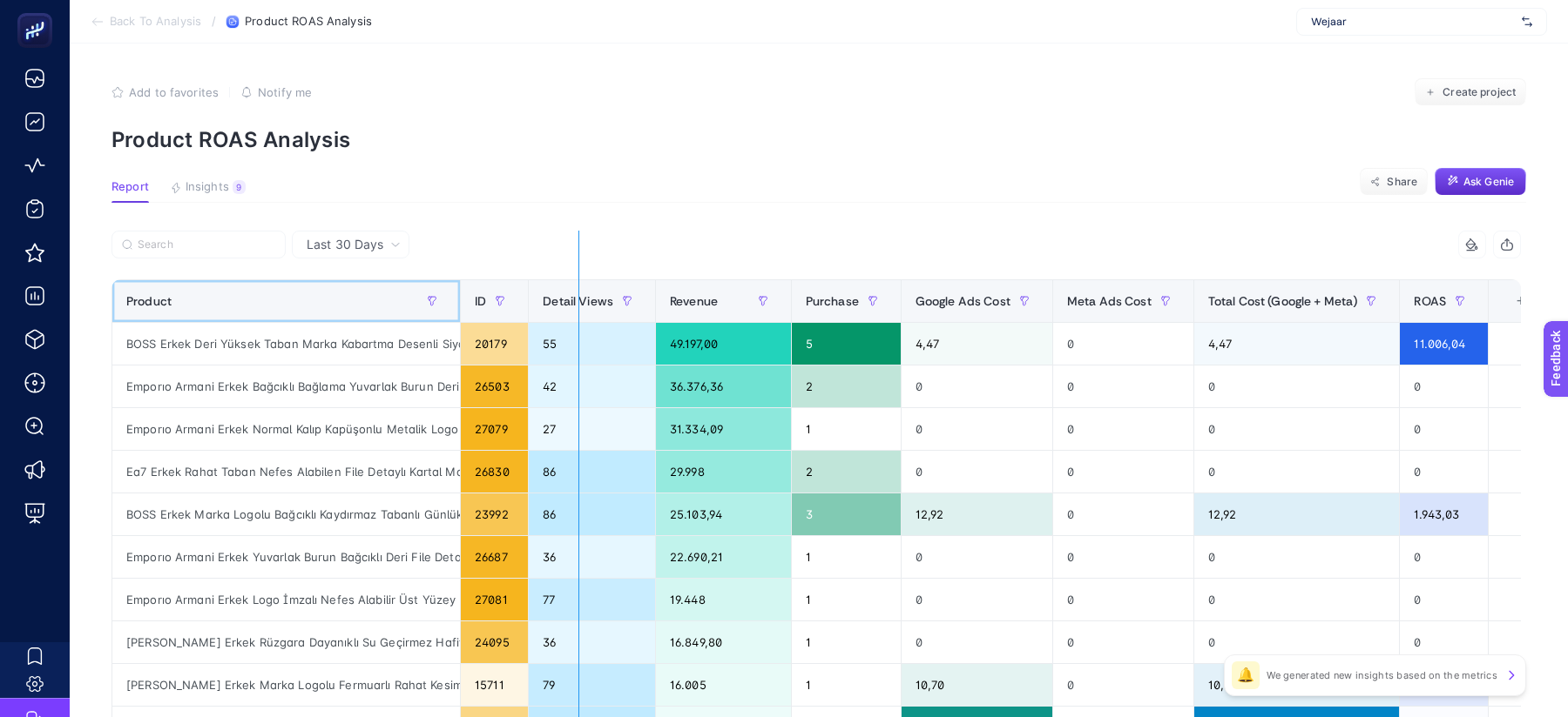
drag, startPoint x: 458, startPoint y: 286, endPoint x: 633, endPoint y: 285, distance: 175.0
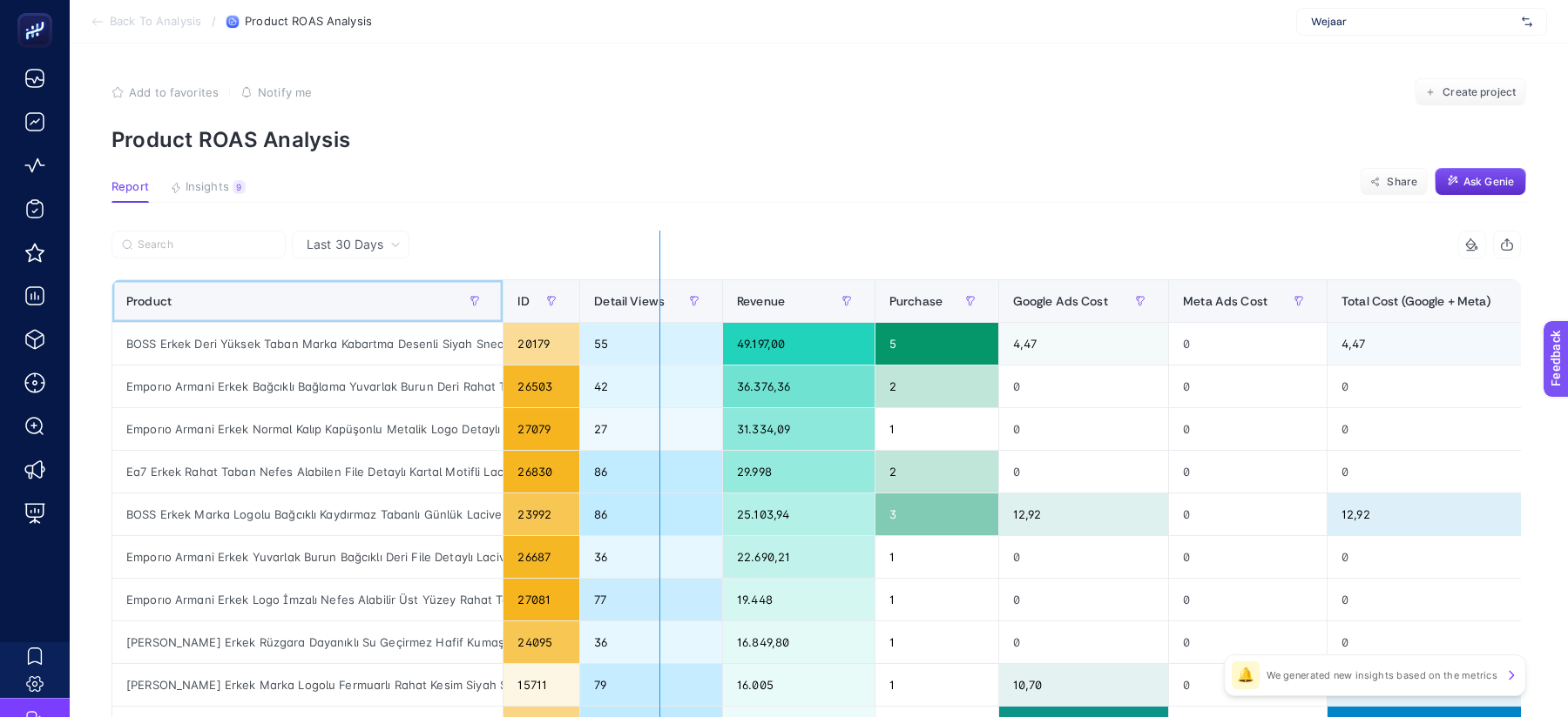
drag, startPoint x: 498, startPoint y: 288, endPoint x: 662, endPoint y: 279, distance: 164.2
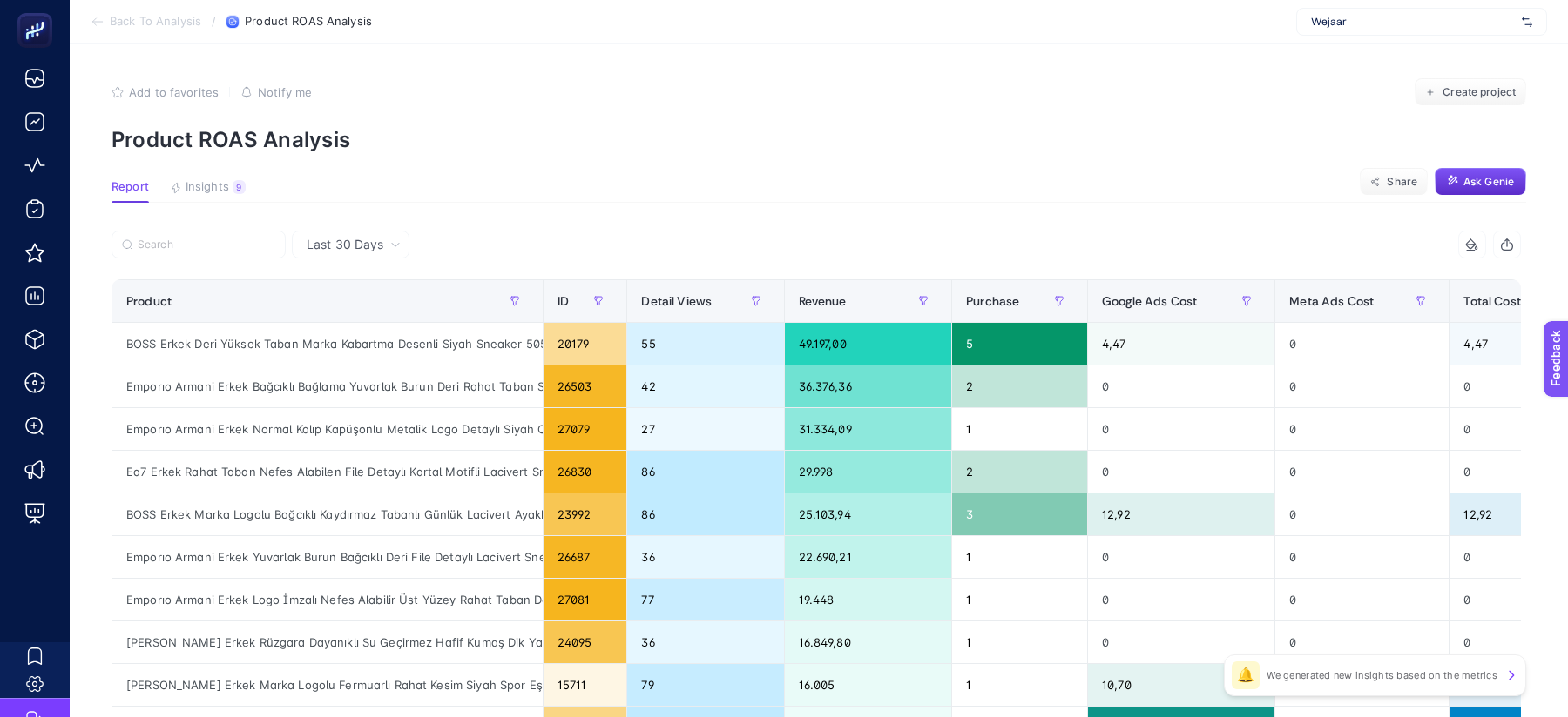
click at [678, 229] on article "Add to favorites false Notify me Create project Product ROAS Analysis Report In…" at bounding box center [819, 724] width 1498 height 1361
click at [1025, 314] on th "Purchase" at bounding box center [1020, 301] width 136 height 43
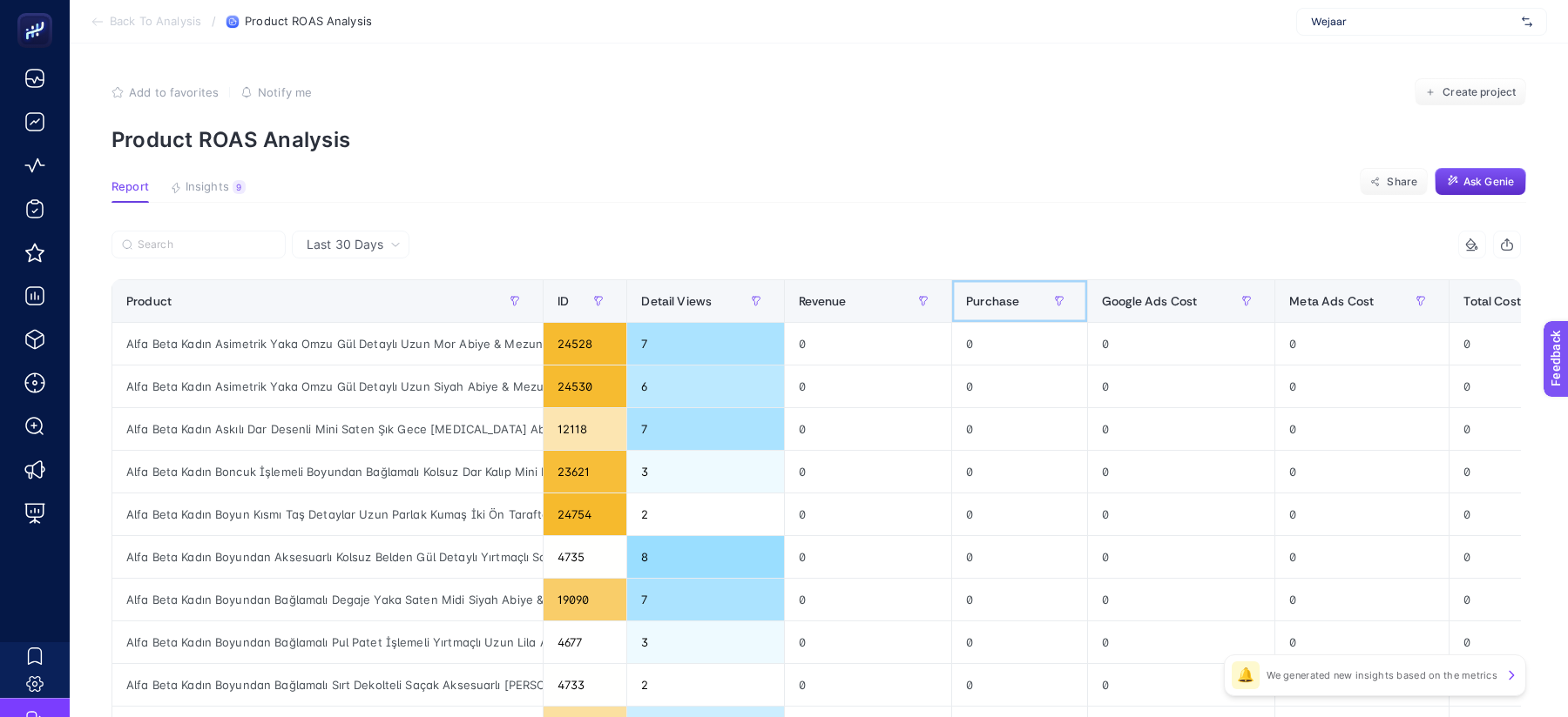
click at [1025, 314] on th "Purchase" at bounding box center [1020, 301] width 136 height 43
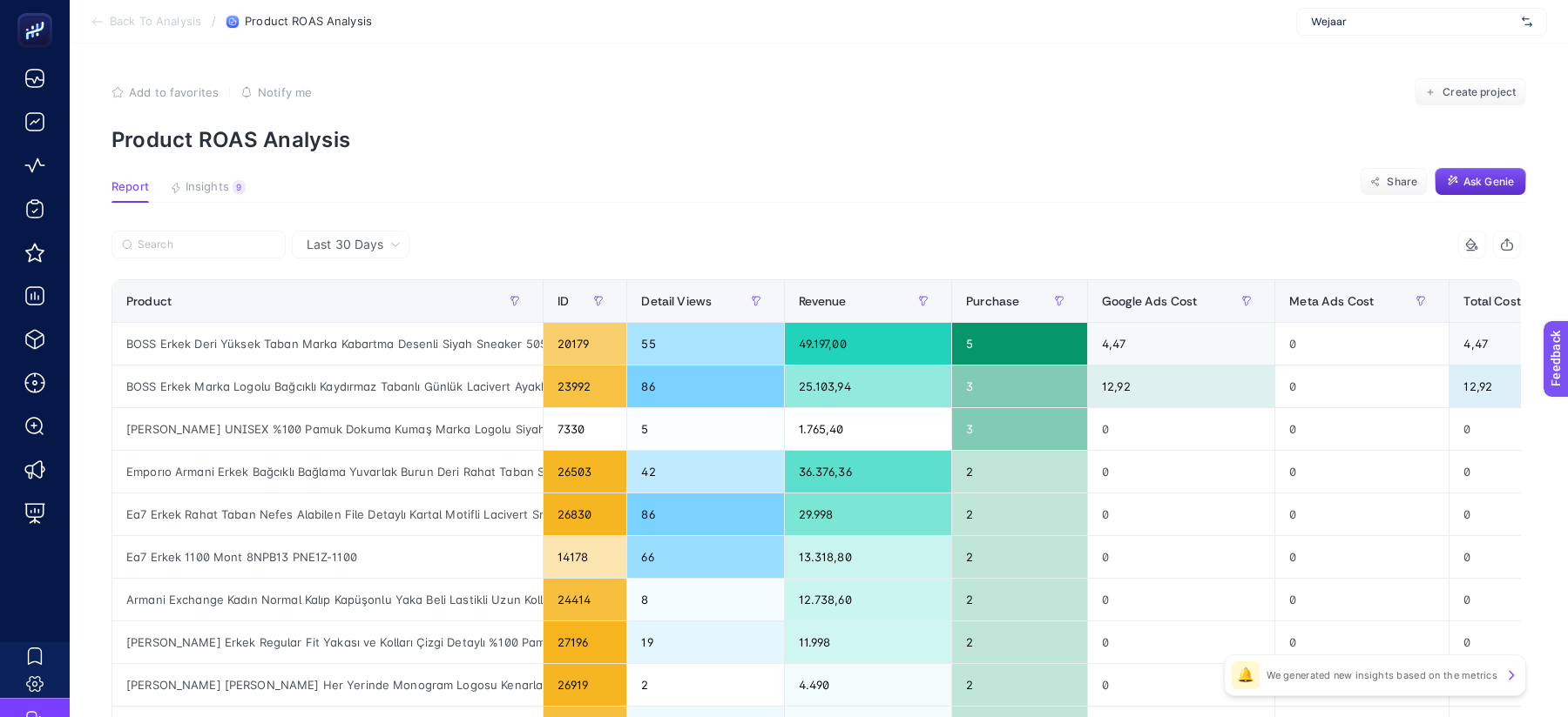
click at [1036, 251] on div "8 items selected" at bounding box center [1168, 245] width 704 height 28
click at [345, 252] on span "Last 30 Days" at bounding box center [344, 245] width 76 height 18
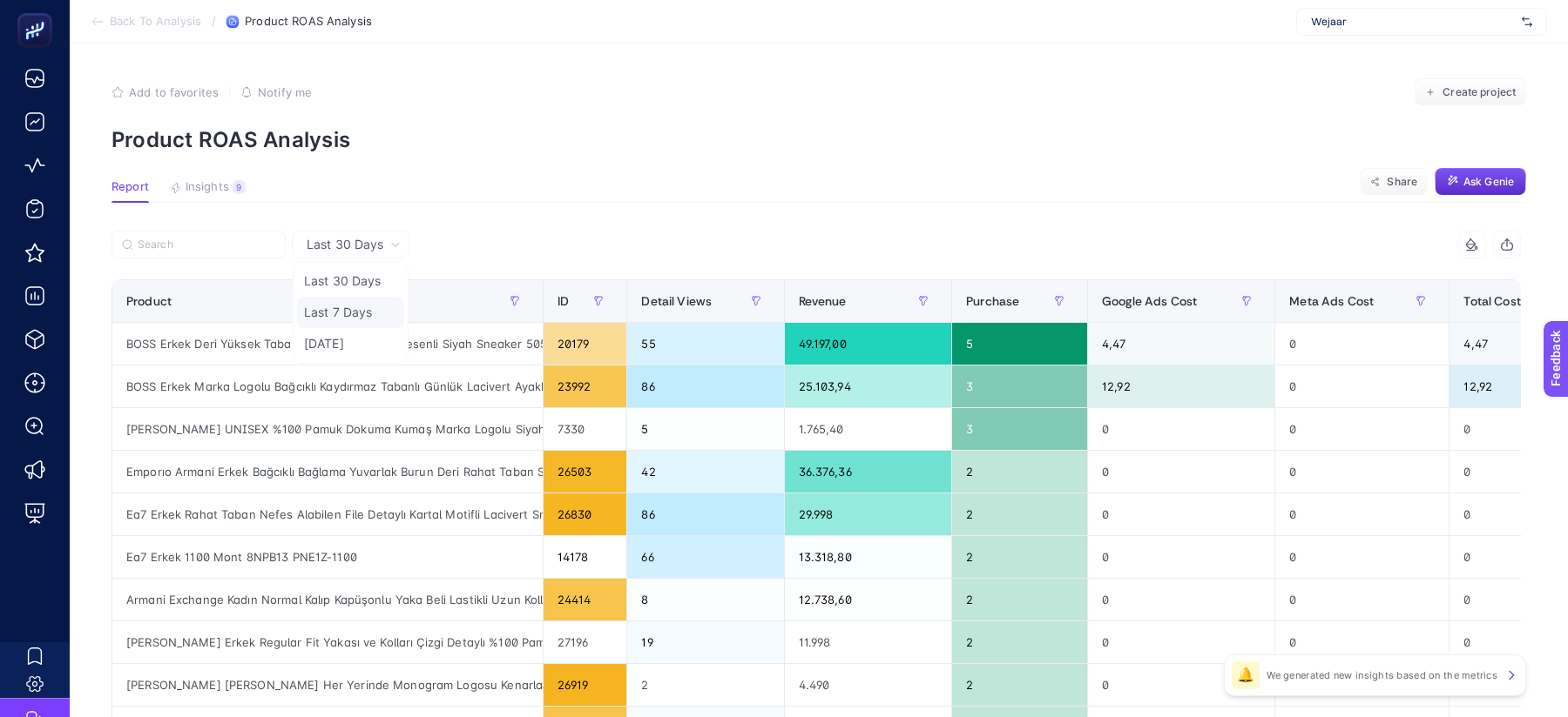
click at [382, 304] on li "Last 7 Days" at bounding box center [350, 312] width 107 height 32
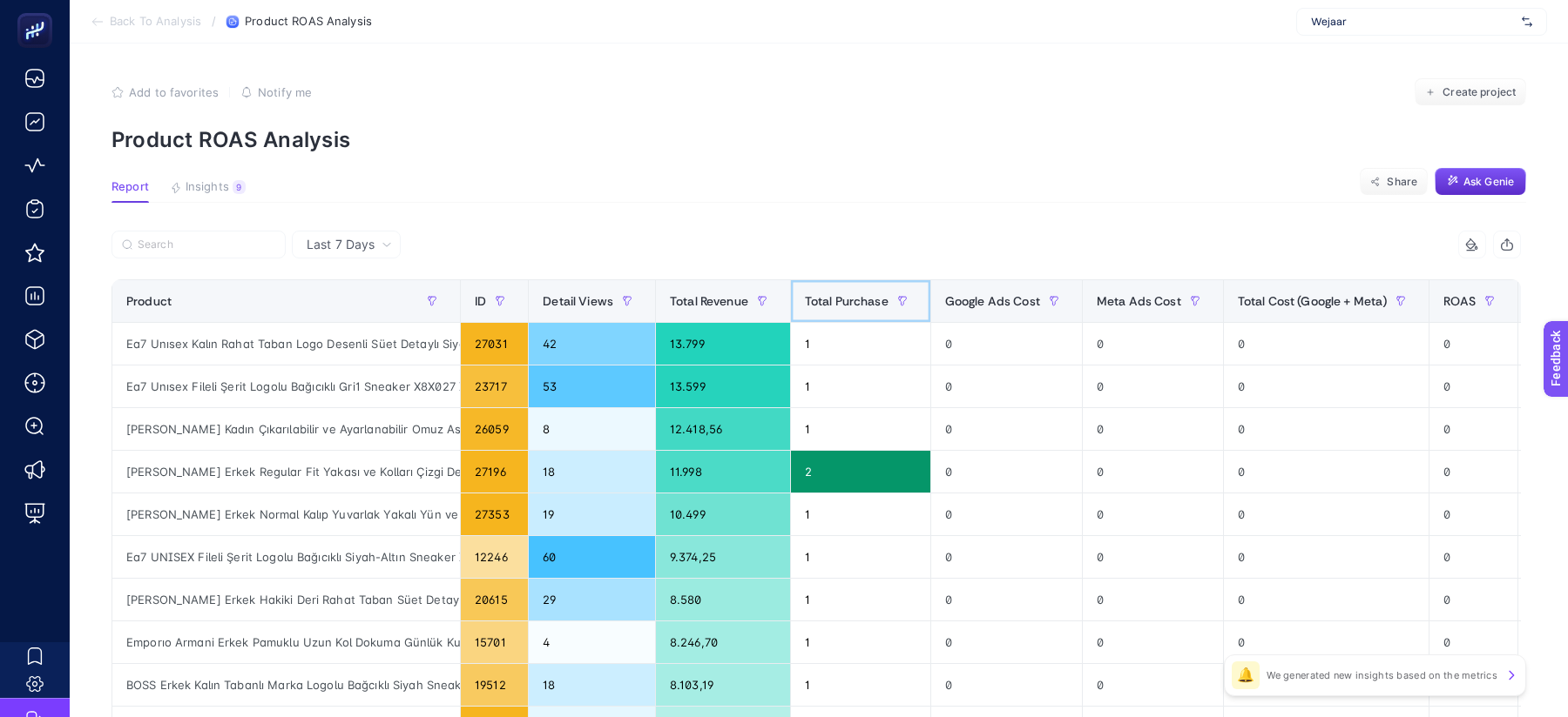
click at [857, 306] on span "Total Purchase" at bounding box center [847, 300] width 84 height 14
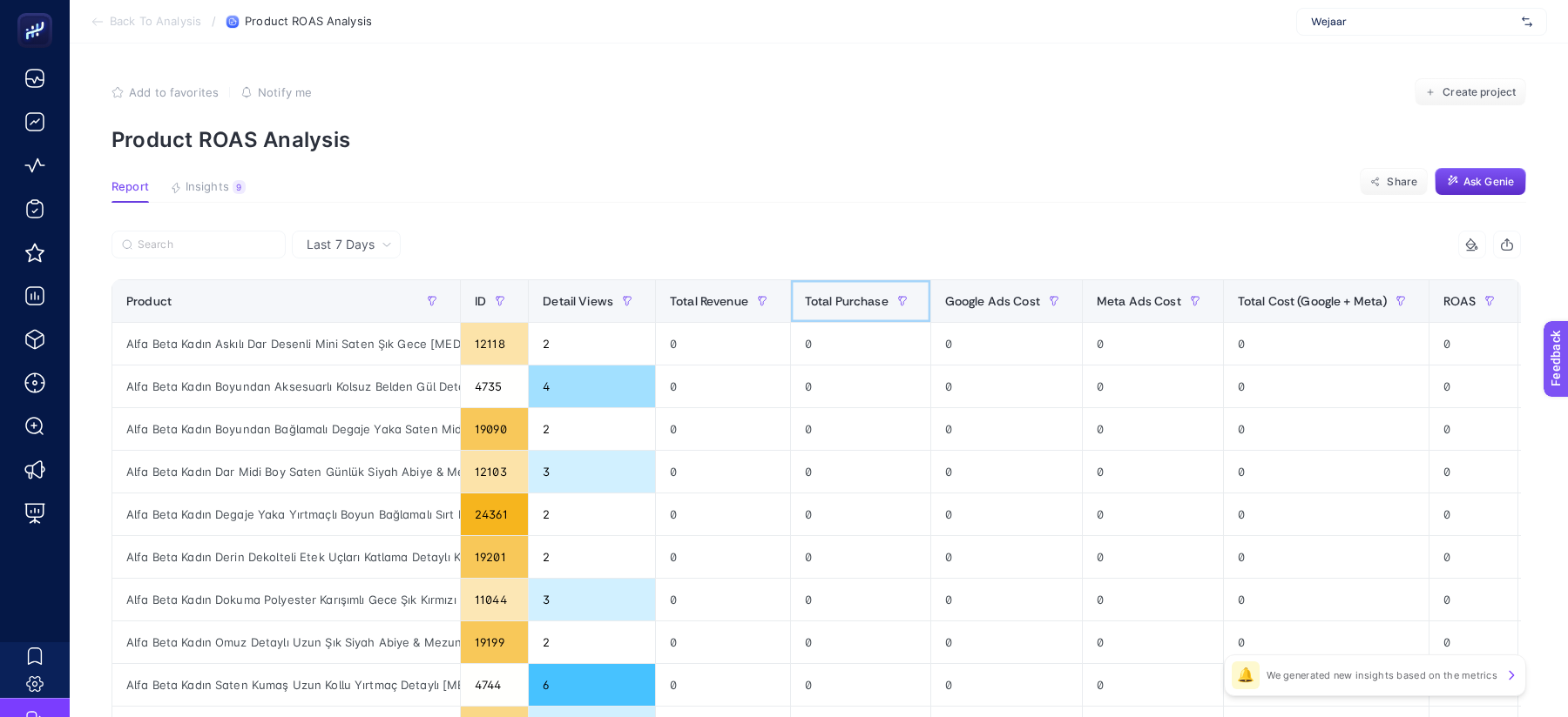
click at [858, 306] on span "Total Purchase" at bounding box center [847, 300] width 84 height 14
